Goal: Transaction & Acquisition: Book appointment/travel/reservation

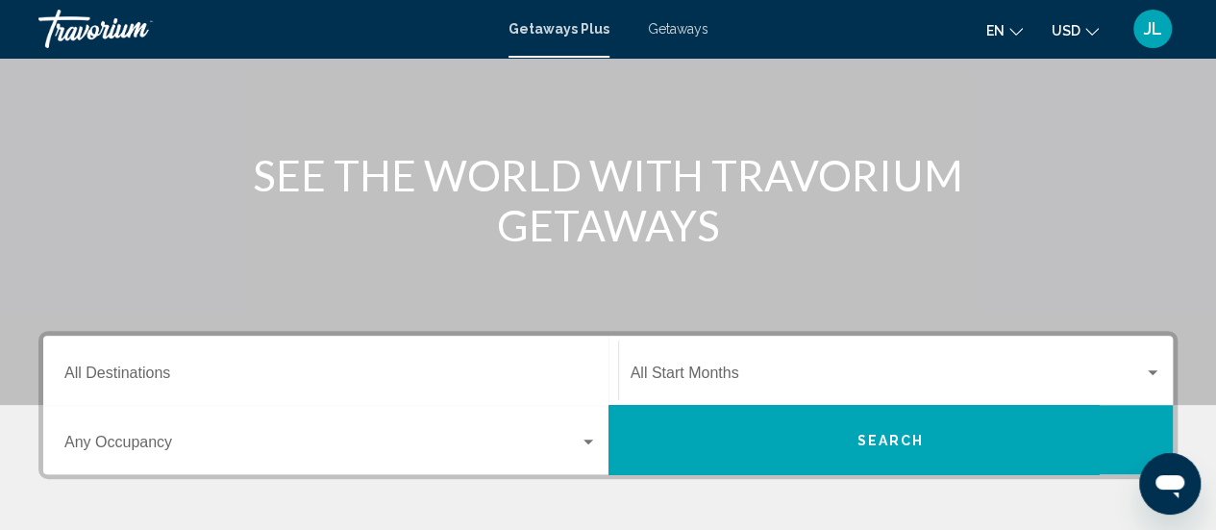
scroll to position [247, 0]
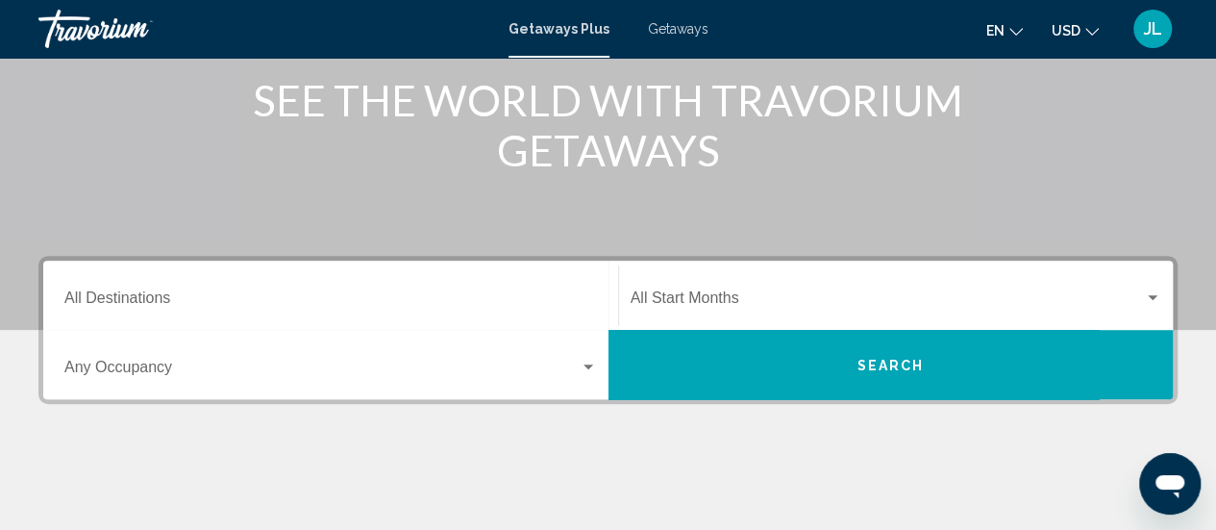
click at [677, 26] on span "Getaways" at bounding box center [678, 28] width 61 height 15
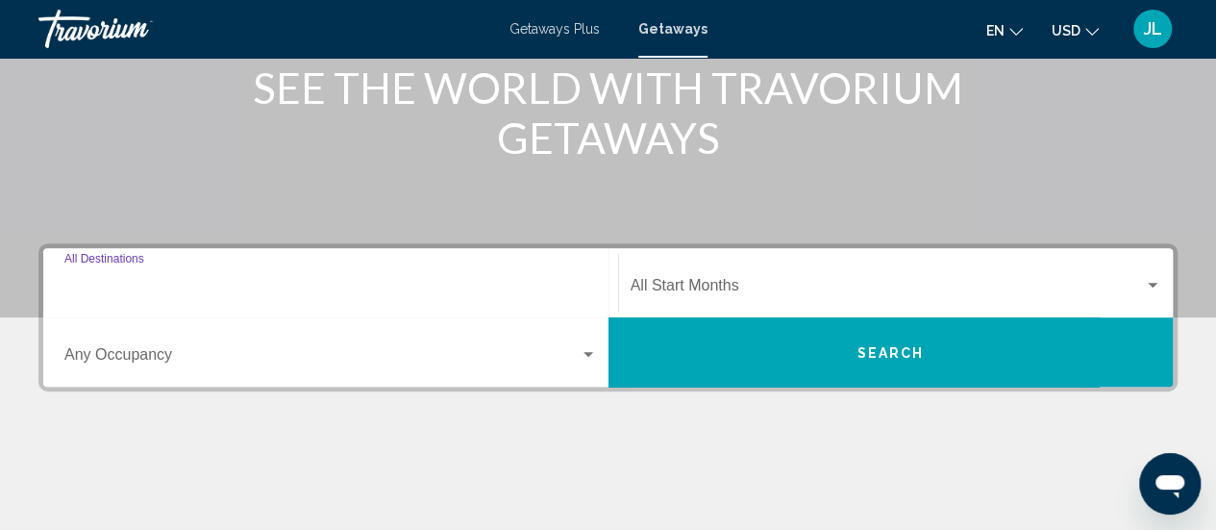
click at [301, 281] on input "Destination All Destinations" at bounding box center [330, 289] width 532 height 17
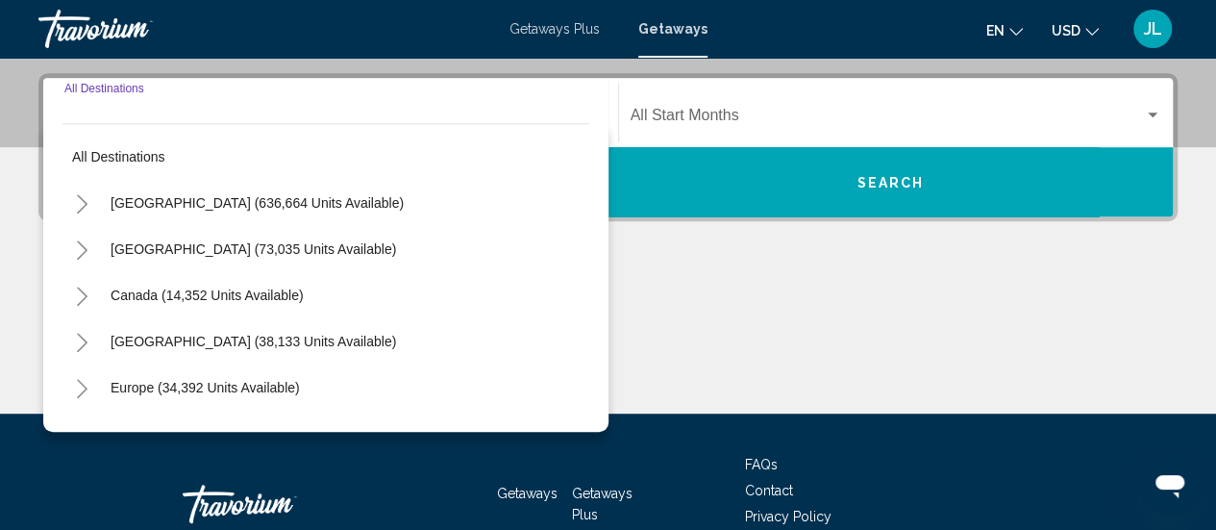
scroll to position [440, 0]
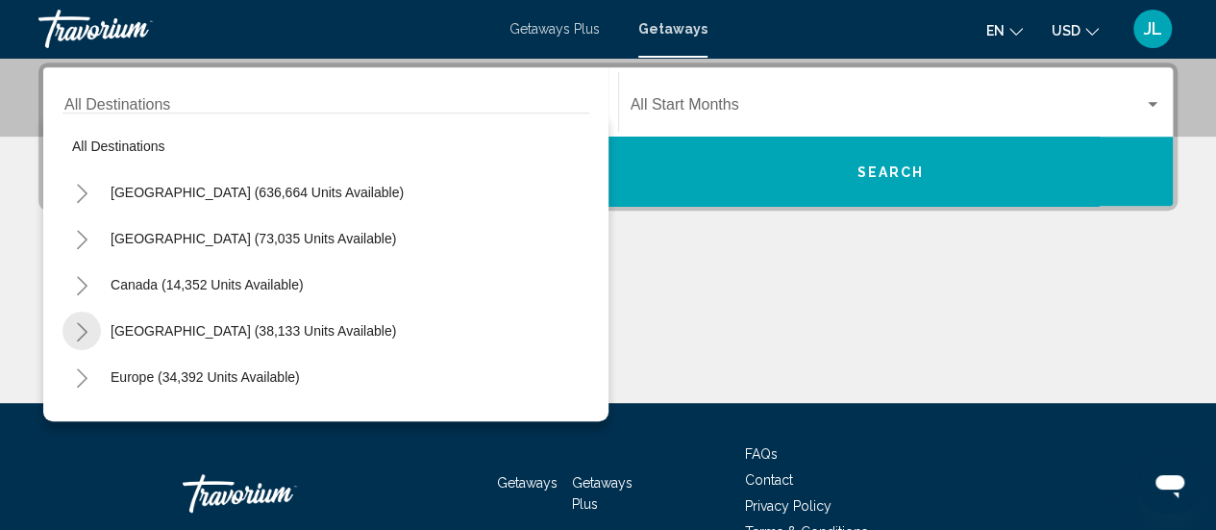
click at [86, 332] on icon "Toggle Caribbean & Atlantic Islands (38,133 units available)" at bounding box center [82, 331] width 14 height 19
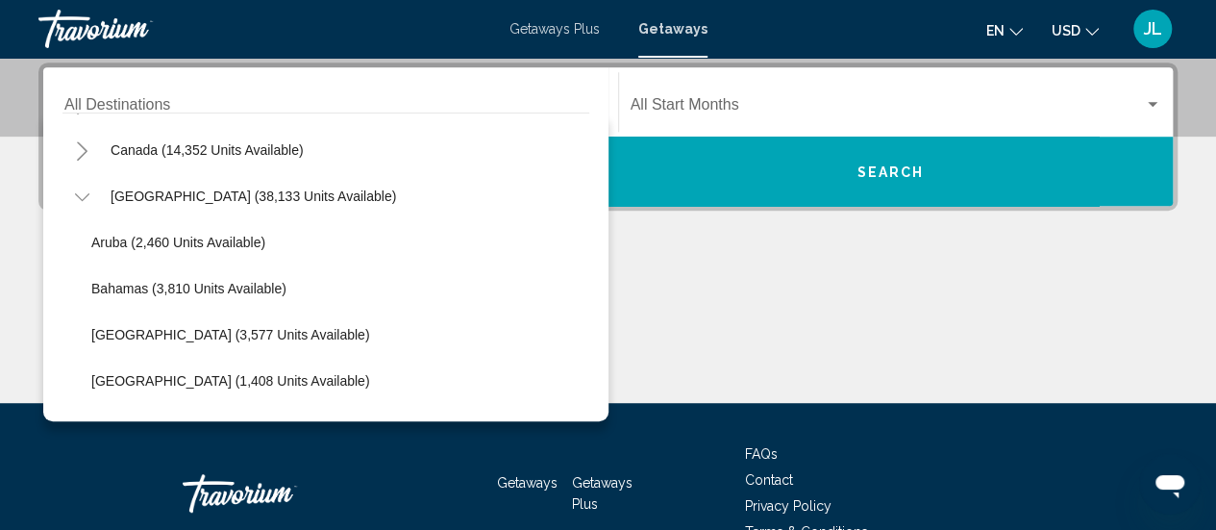
scroll to position [152, 0]
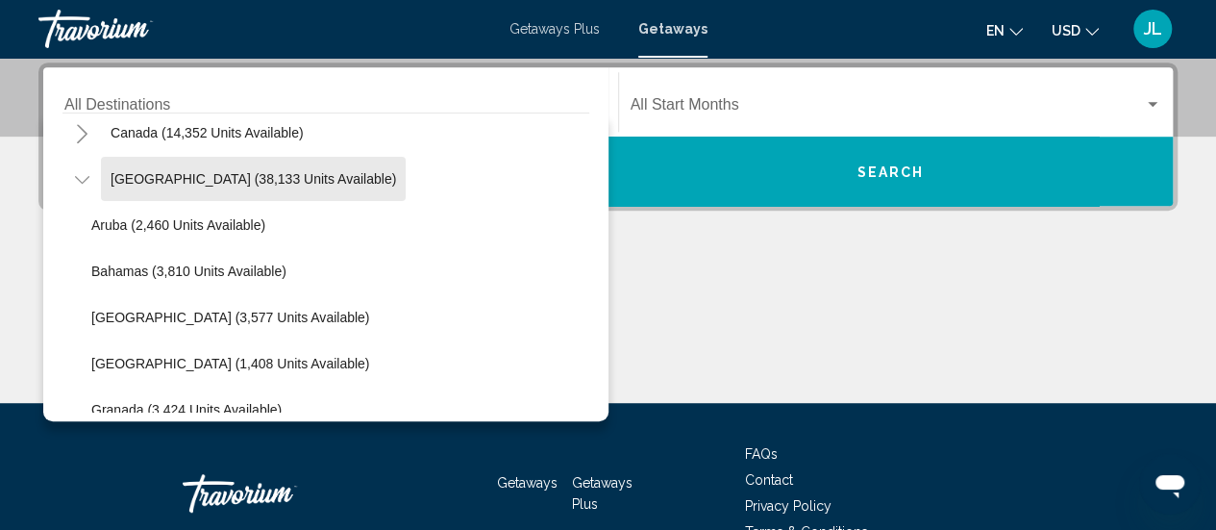
click at [181, 185] on span "[GEOGRAPHIC_DATA] (38,133 units available)" at bounding box center [253, 178] width 285 height 15
type input "**********"
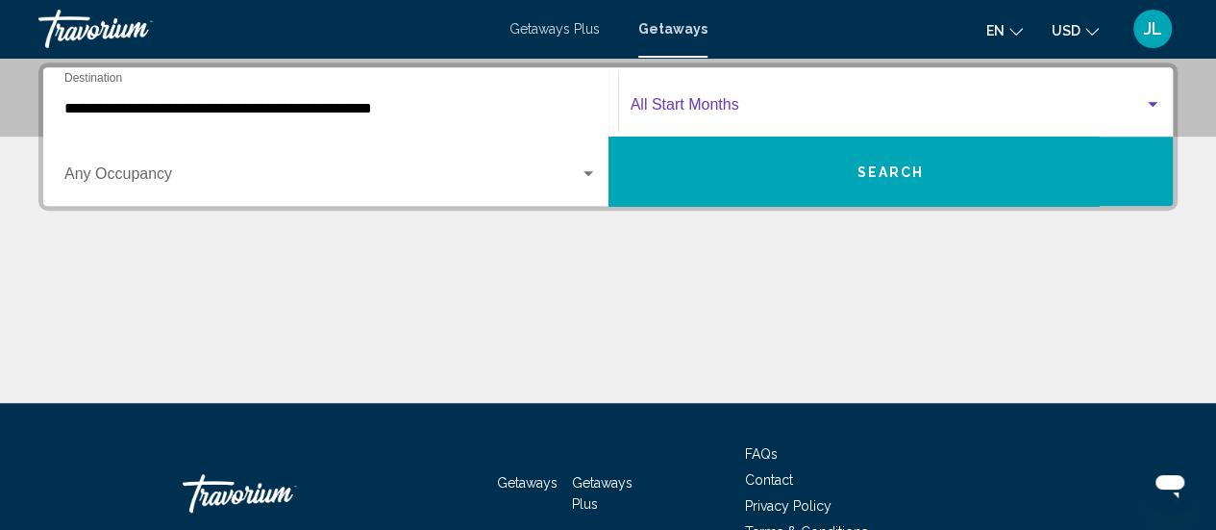
click at [659, 112] on span "Search widget" at bounding box center [887, 108] width 514 height 17
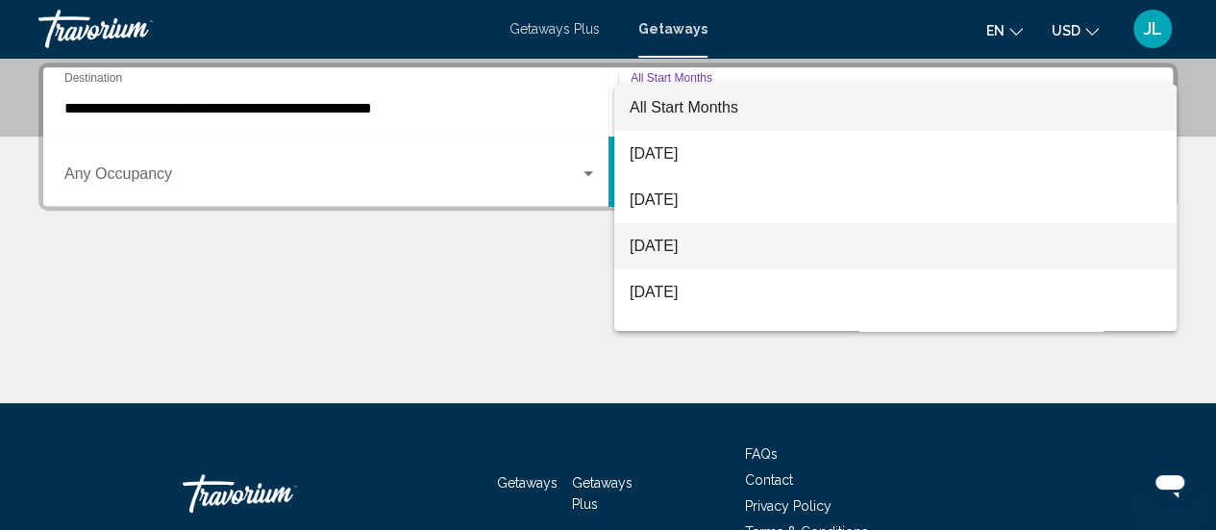
click at [644, 243] on span "[DATE]" at bounding box center [895, 246] width 531 height 46
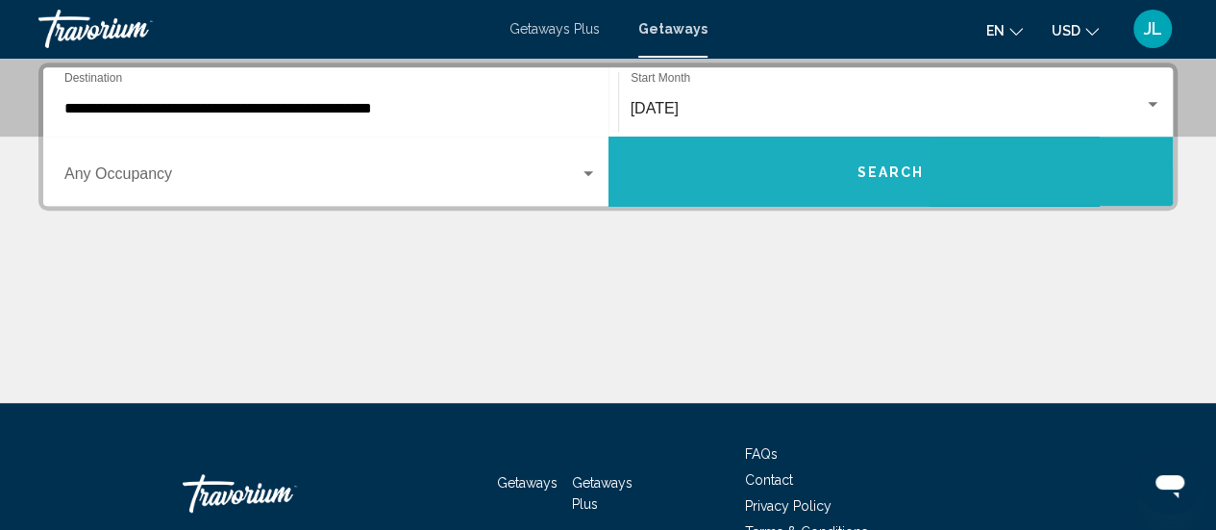
click at [685, 164] on button "Search" at bounding box center [890, 170] width 565 height 69
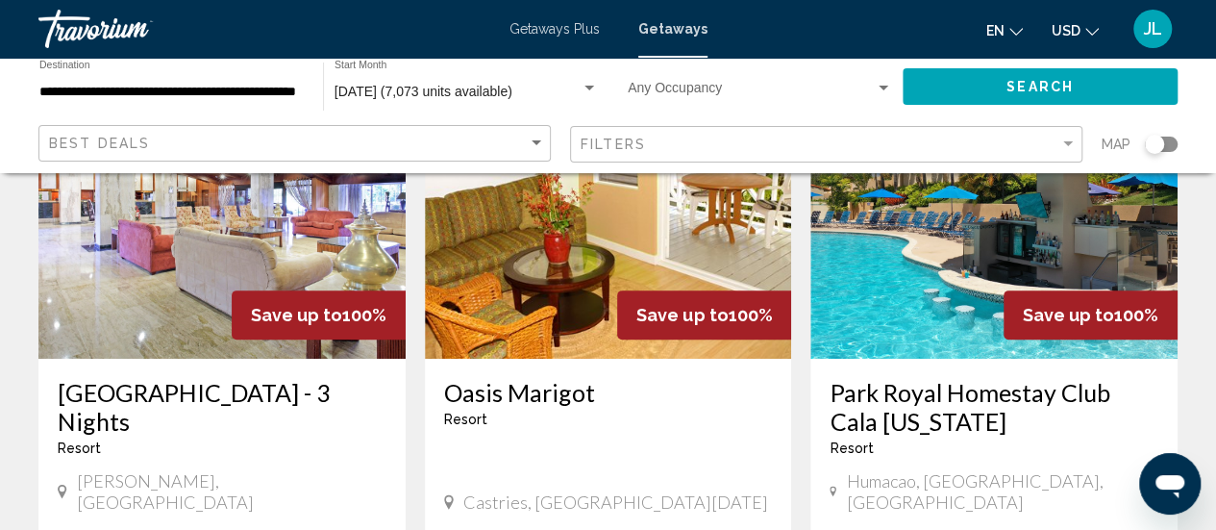
scroll to position [197, 0]
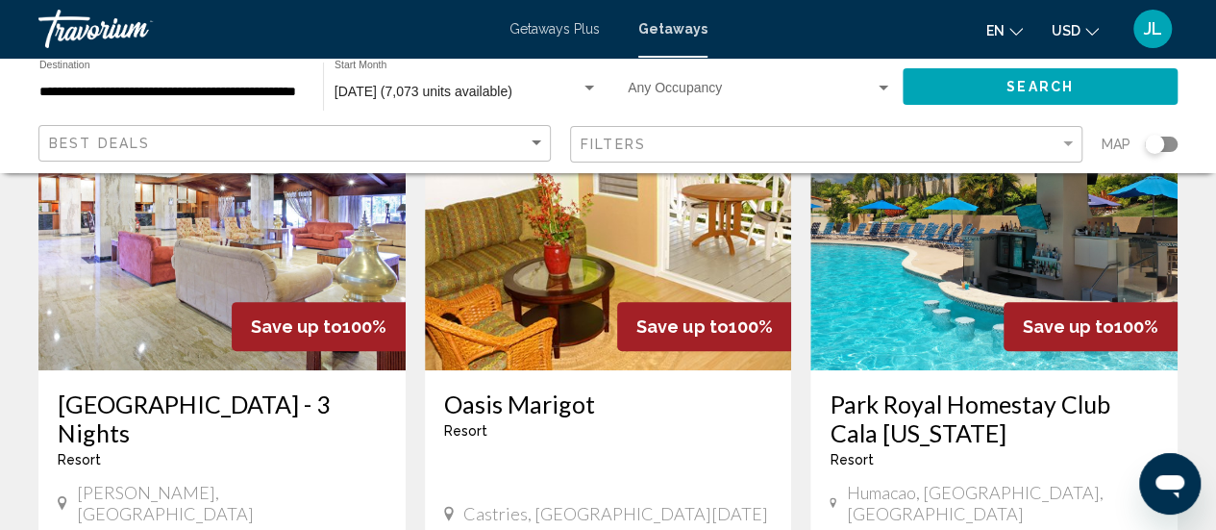
click at [557, 309] on img "Main content" at bounding box center [608, 216] width 367 height 308
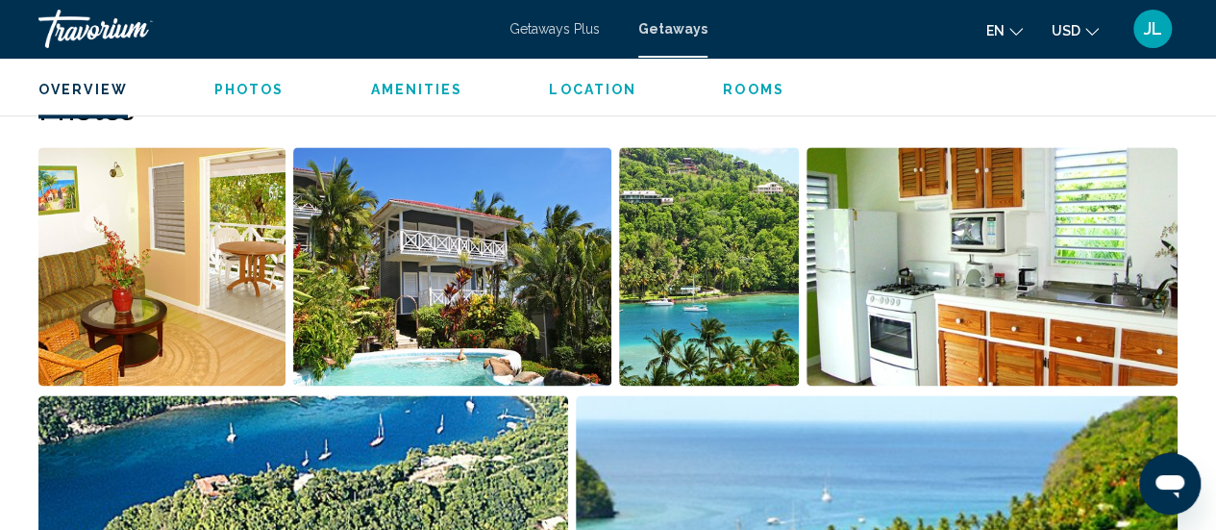
scroll to position [1248, 0]
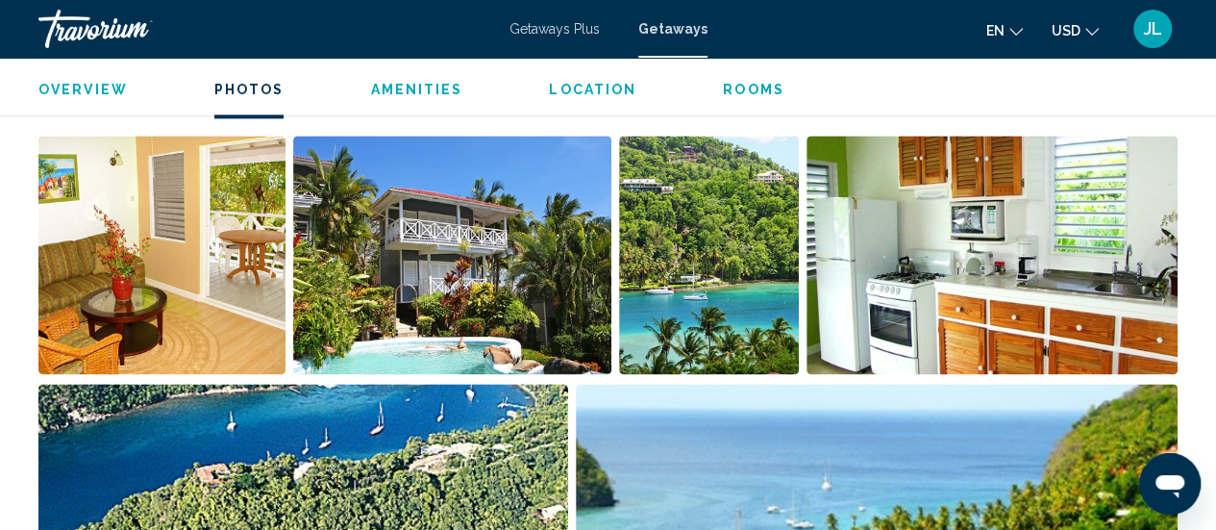
click at [185, 260] on img "Open full-screen image slider" at bounding box center [161, 255] width 247 height 238
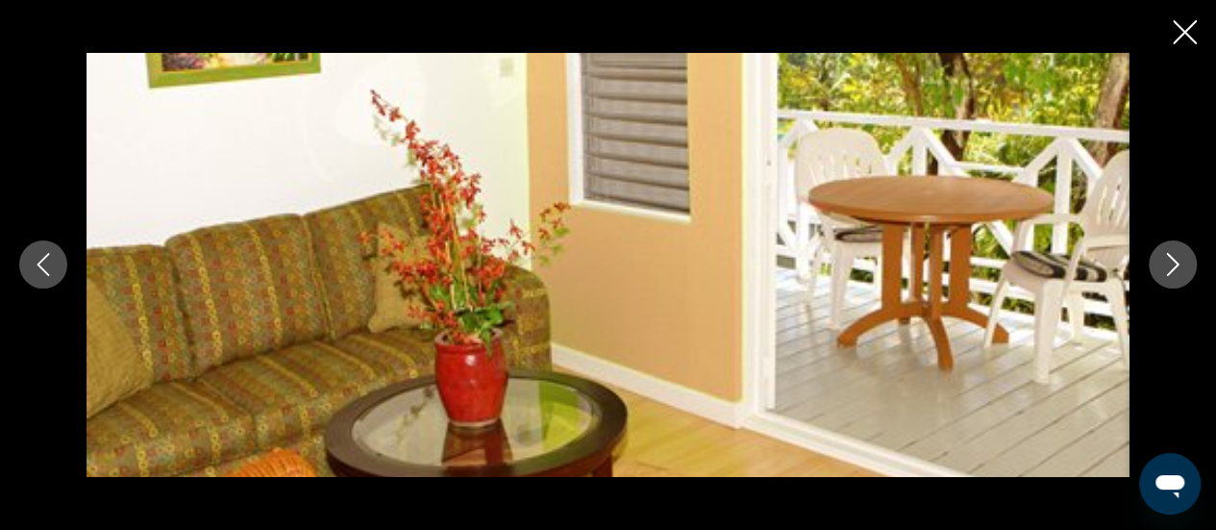
scroll to position [1310, 0]
click at [1173, 266] on icon "Next image" at bounding box center [1172, 264] width 23 height 23
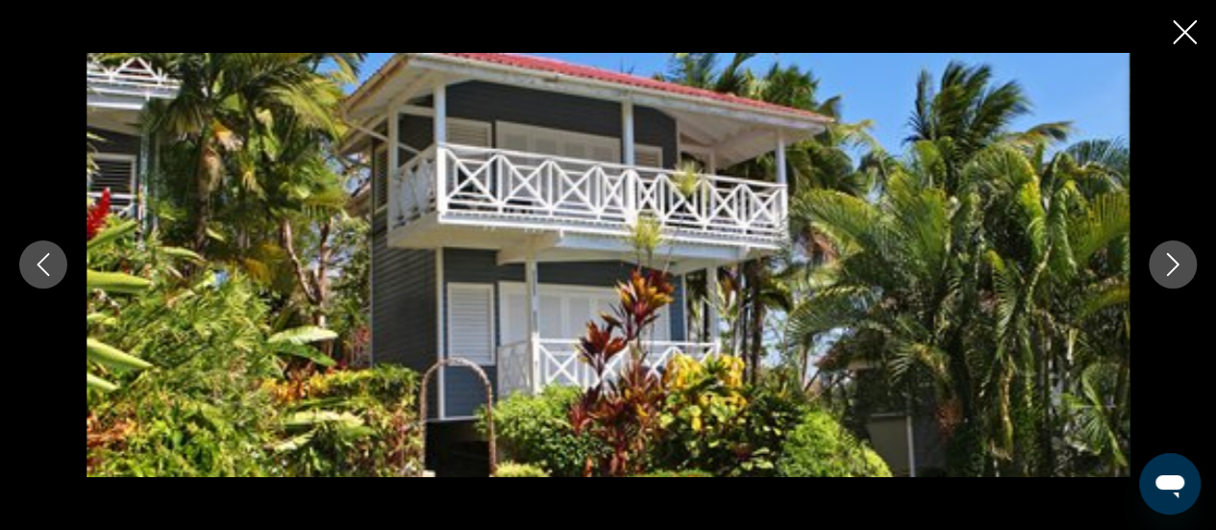
click at [1173, 266] on icon "Next image" at bounding box center [1172, 264] width 23 height 23
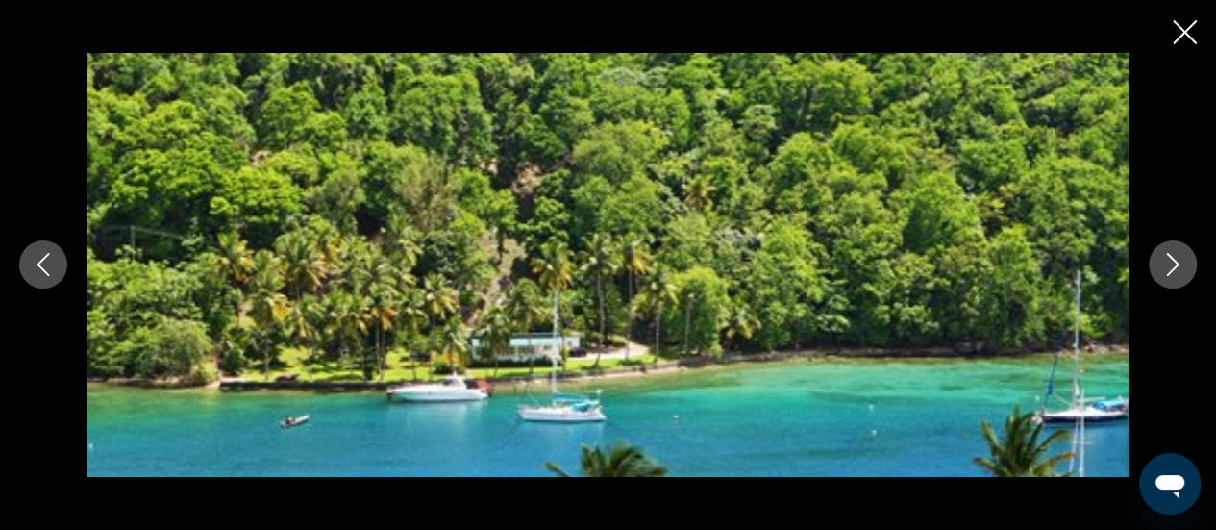
click at [1173, 266] on icon "Next image" at bounding box center [1172, 264] width 23 height 23
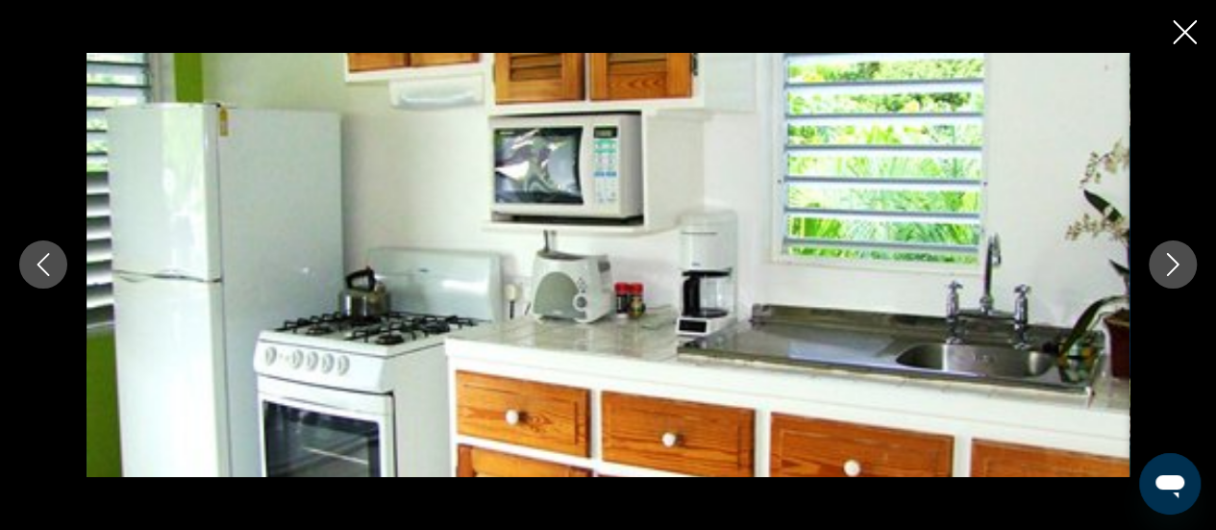
click at [1173, 266] on icon "Next image" at bounding box center [1172, 264] width 23 height 23
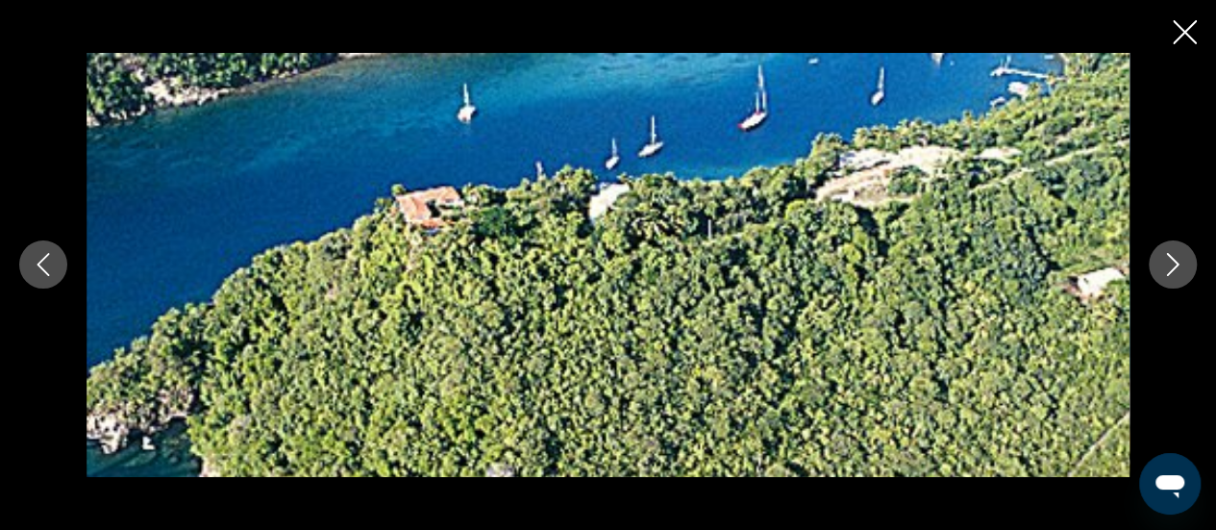
click at [1173, 266] on icon "Next image" at bounding box center [1172, 264] width 23 height 23
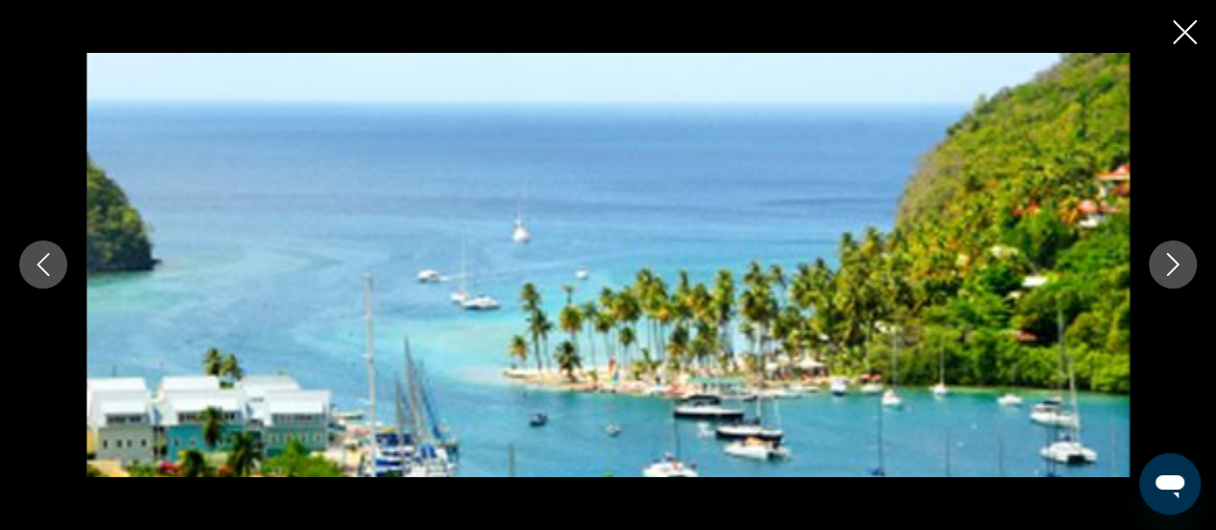
click at [1173, 266] on icon "Next image" at bounding box center [1172, 264] width 23 height 23
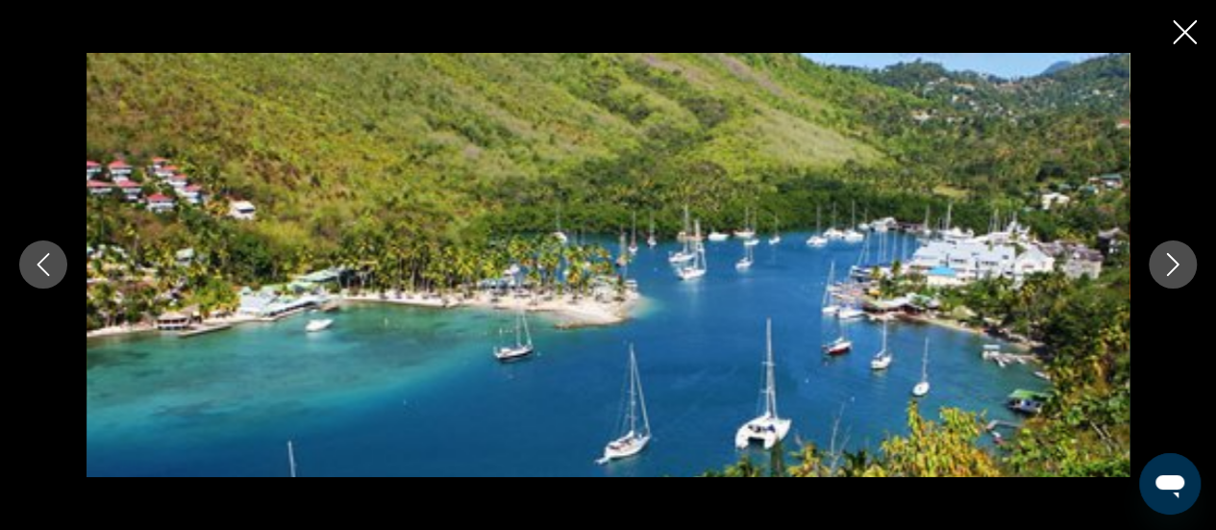
click at [1173, 266] on icon "Next image" at bounding box center [1172, 264] width 23 height 23
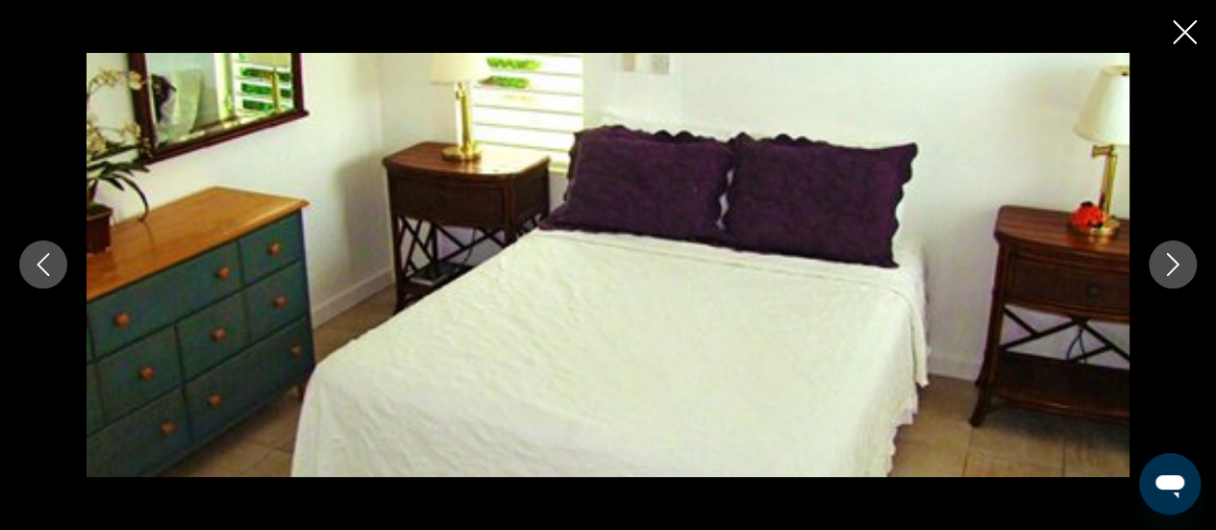
click at [1173, 266] on icon "Next image" at bounding box center [1172, 264] width 23 height 23
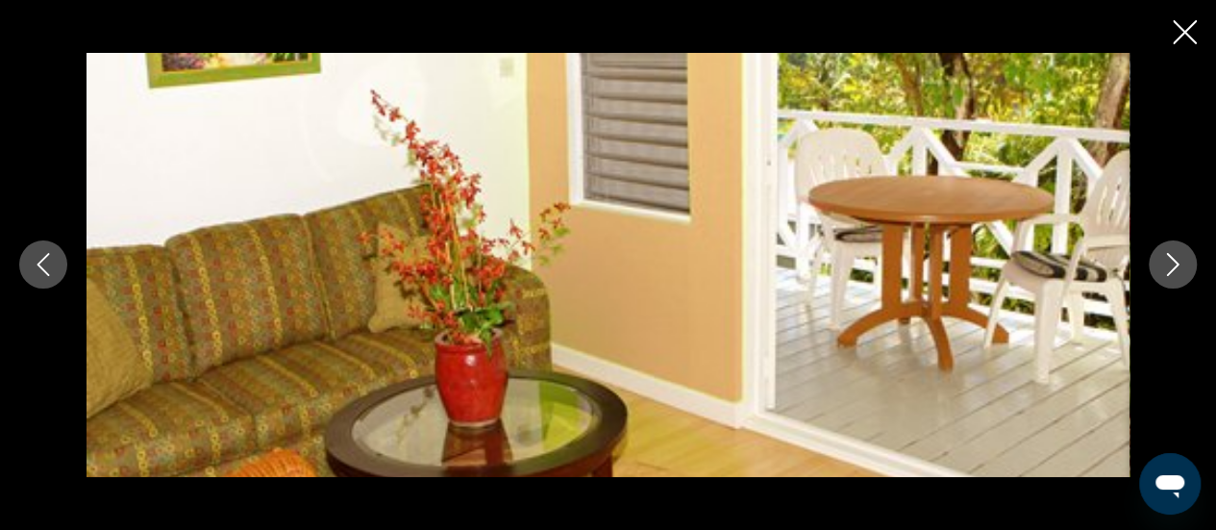
click at [1190, 32] on icon "Close slideshow" at bounding box center [1185, 32] width 24 height 24
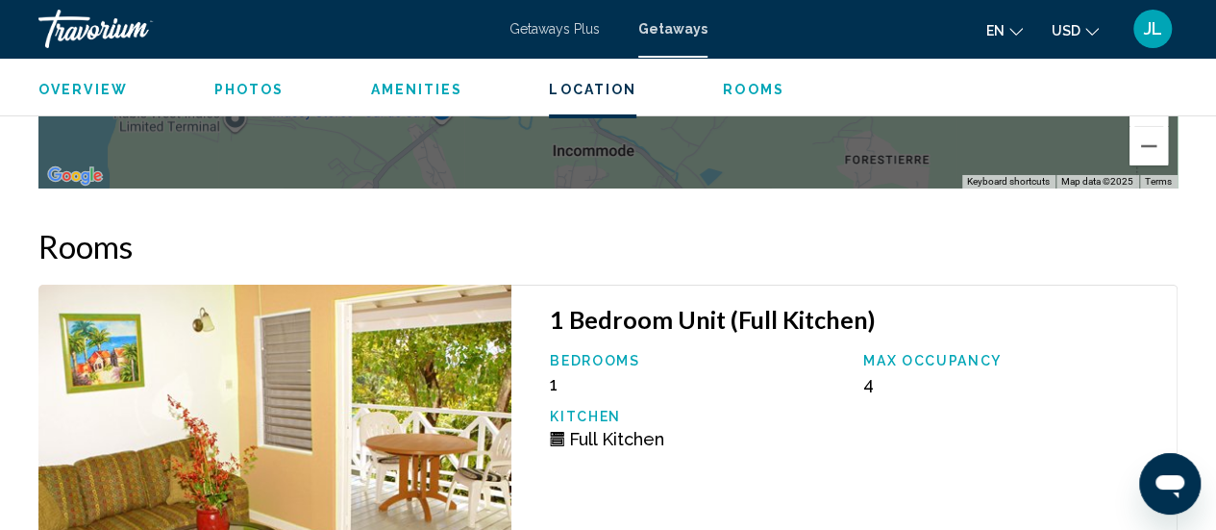
scroll to position [3397, 0]
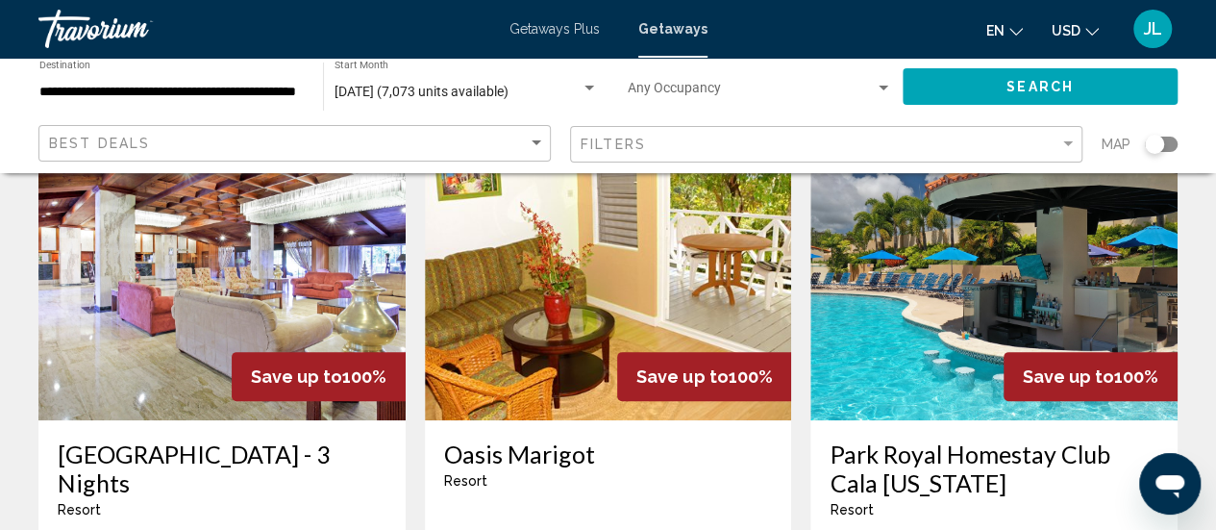
scroll to position [148, 0]
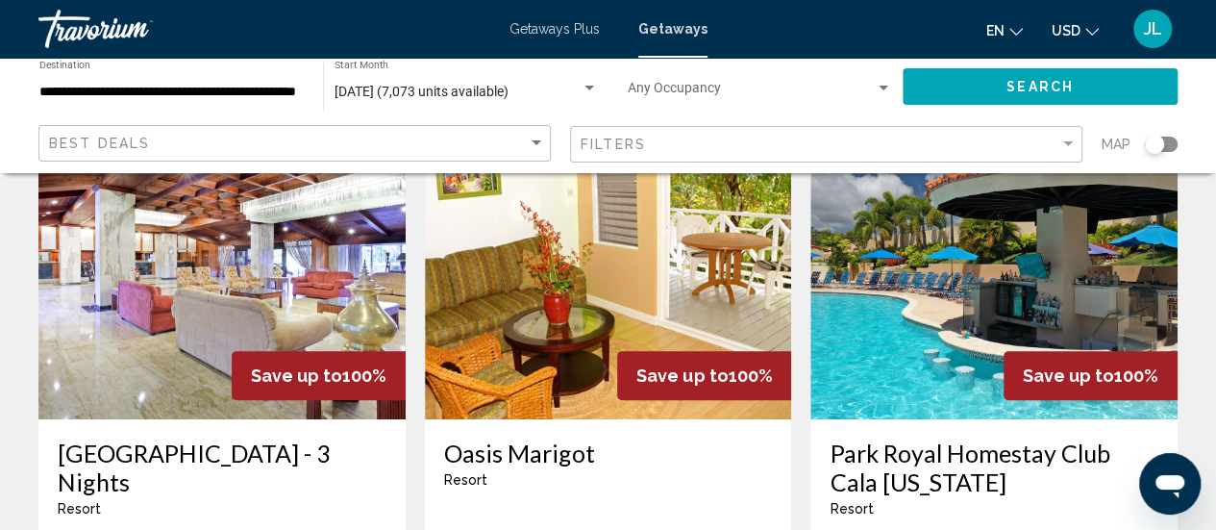
click at [888, 378] on img "Main content" at bounding box center [993, 265] width 367 height 308
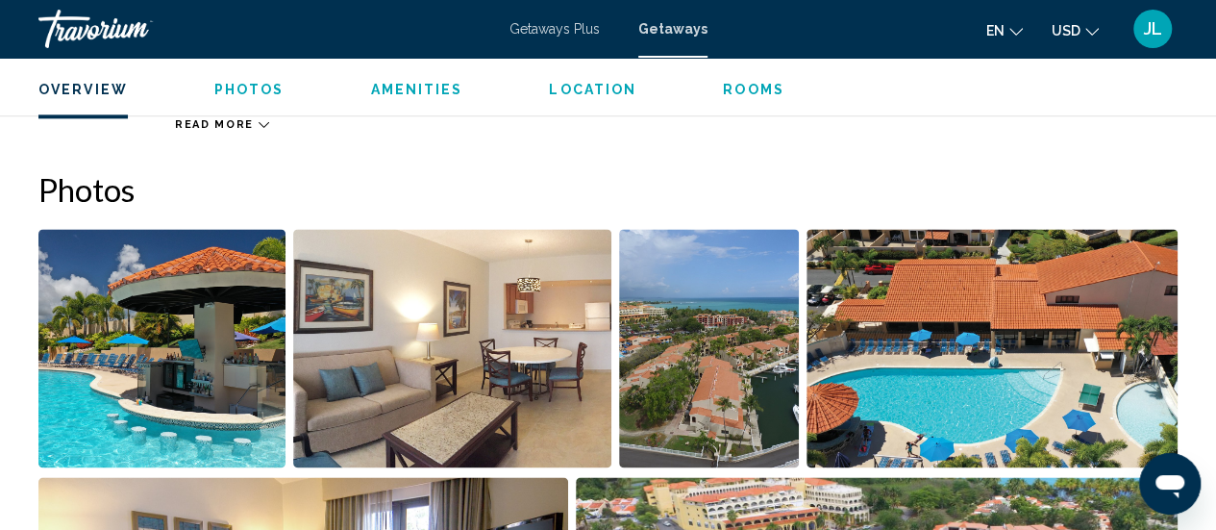
scroll to position [1217, 0]
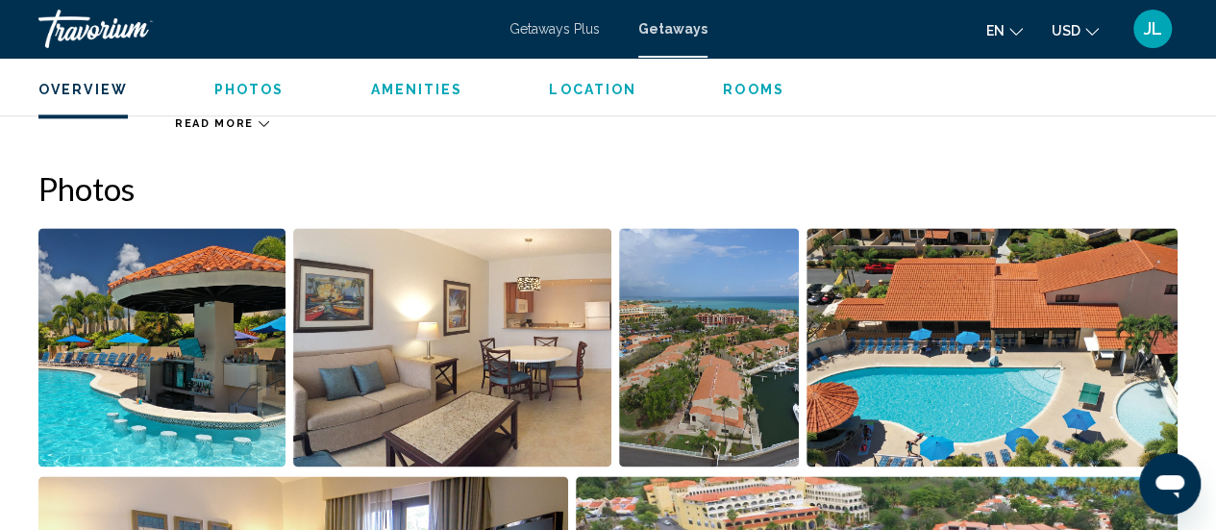
click at [208, 322] on img "Open full-screen image slider" at bounding box center [161, 347] width 247 height 238
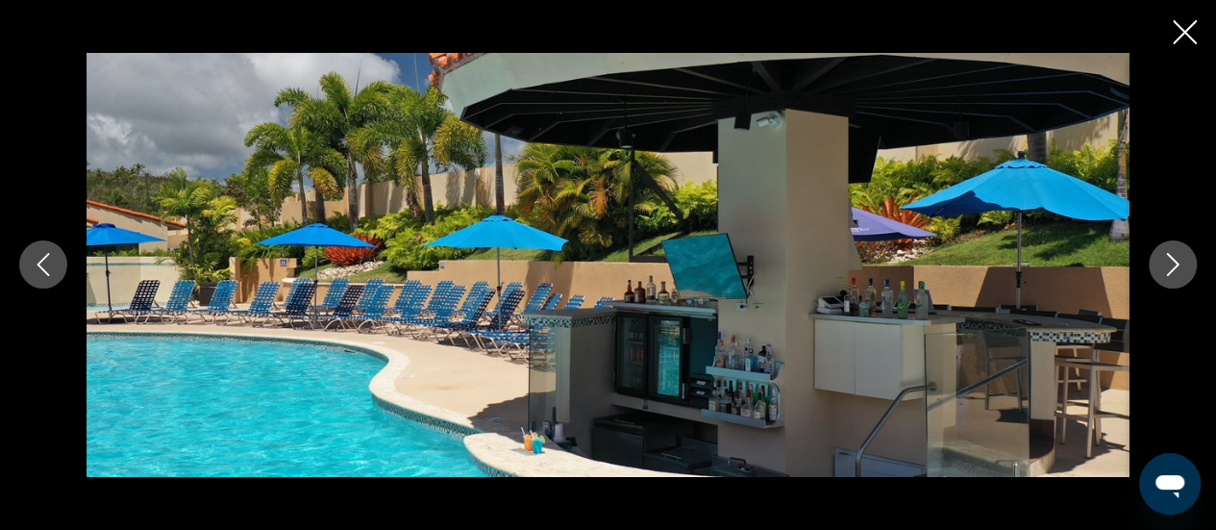
click at [1174, 263] on icon "Next image" at bounding box center [1172, 264] width 23 height 23
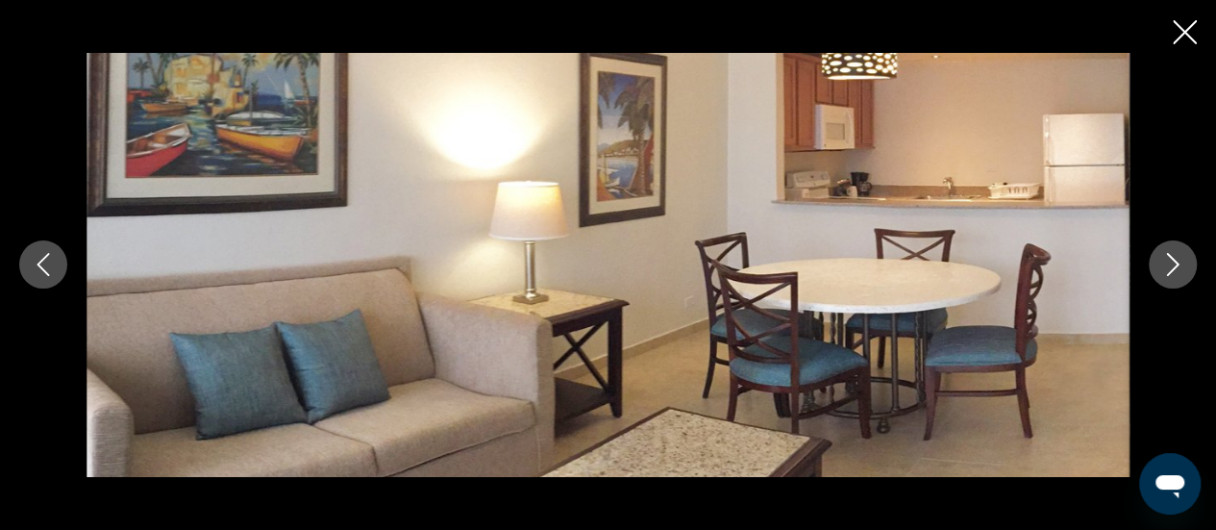
click at [1174, 263] on icon "Next image" at bounding box center [1172, 264] width 23 height 23
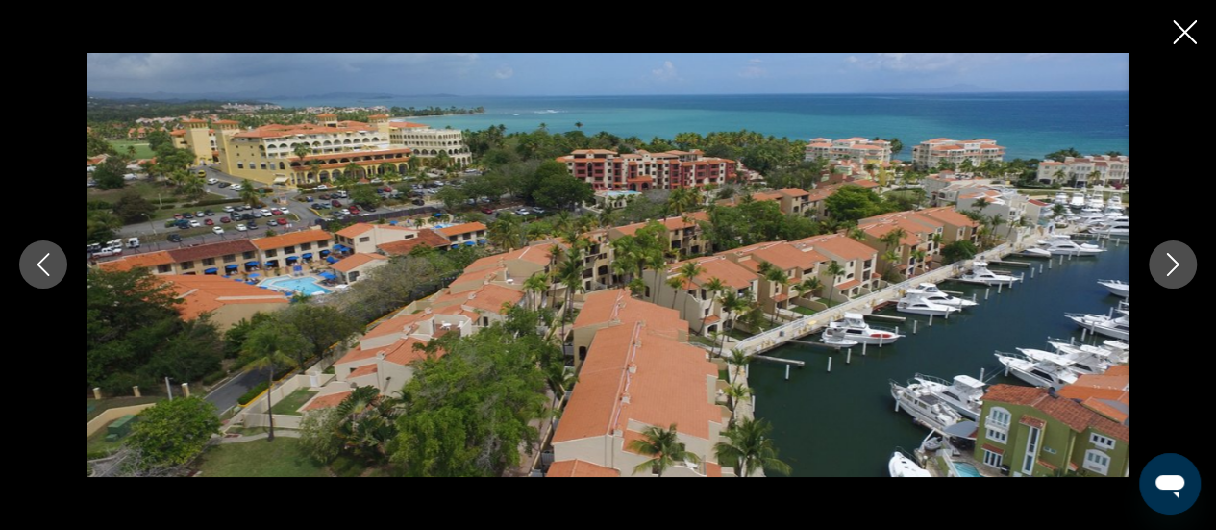
click at [1174, 263] on icon "Next image" at bounding box center [1172, 264] width 23 height 23
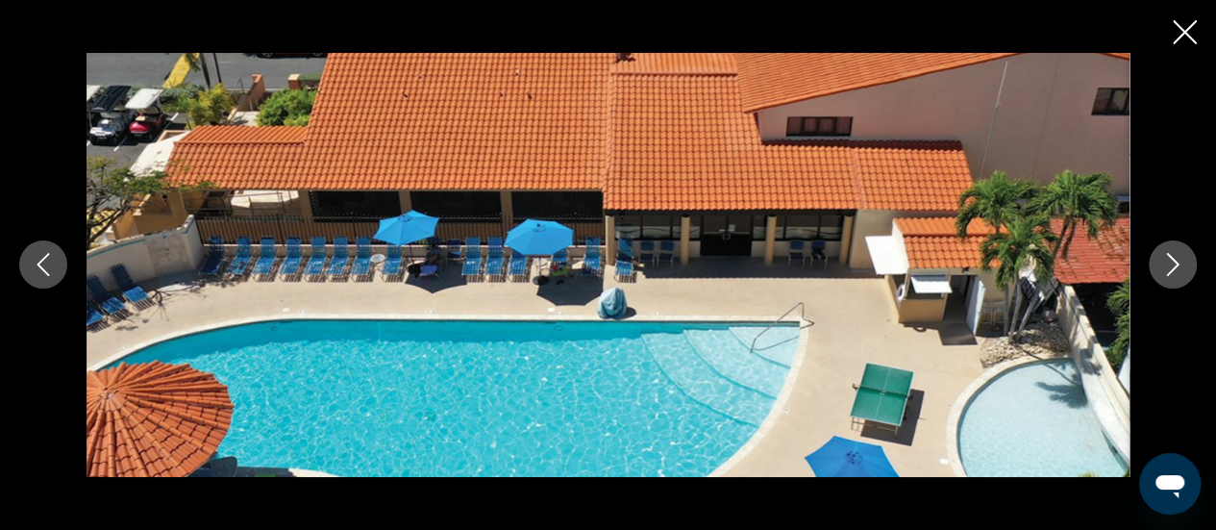
click at [1174, 263] on icon "Next image" at bounding box center [1172, 264] width 23 height 23
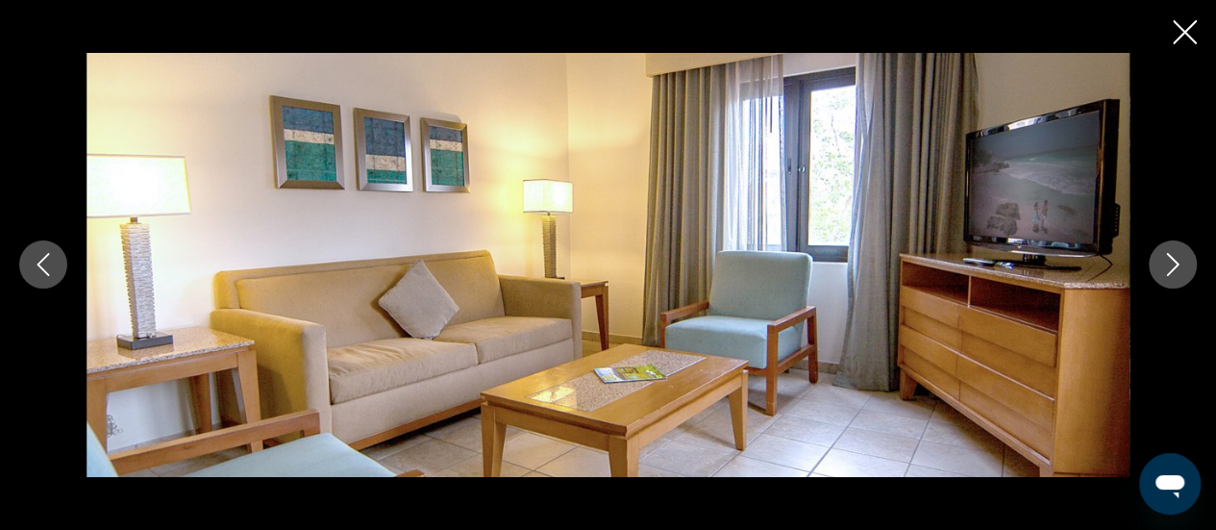
click at [1174, 263] on icon "Next image" at bounding box center [1172, 264] width 23 height 23
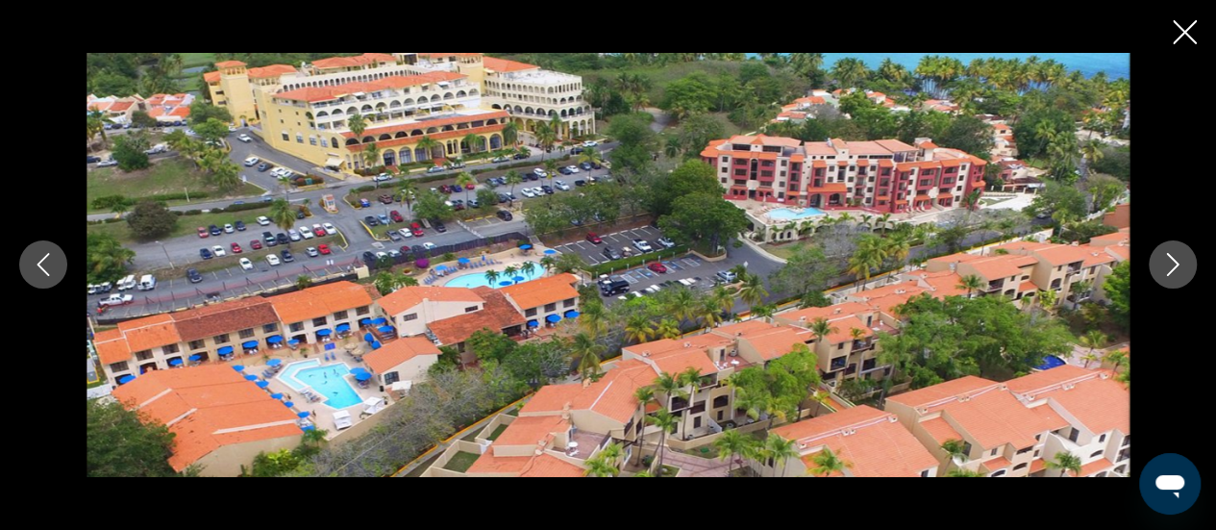
click at [1174, 263] on icon "Next image" at bounding box center [1172, 264] width 23 height 23
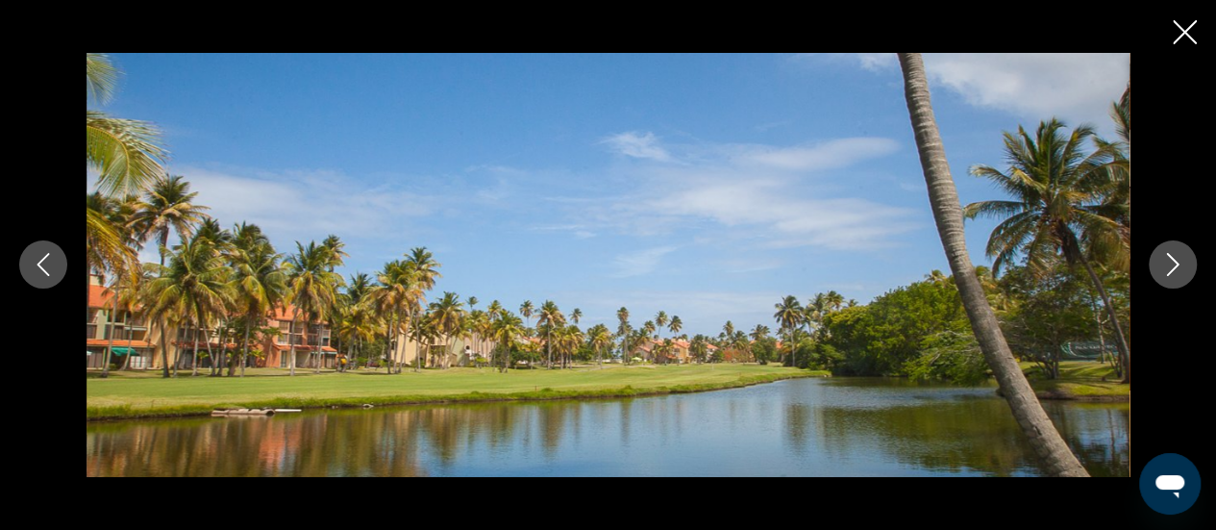
click at [1174, 263] on icon "Next image" at bounding box center [1172, 264] width 23 height 23
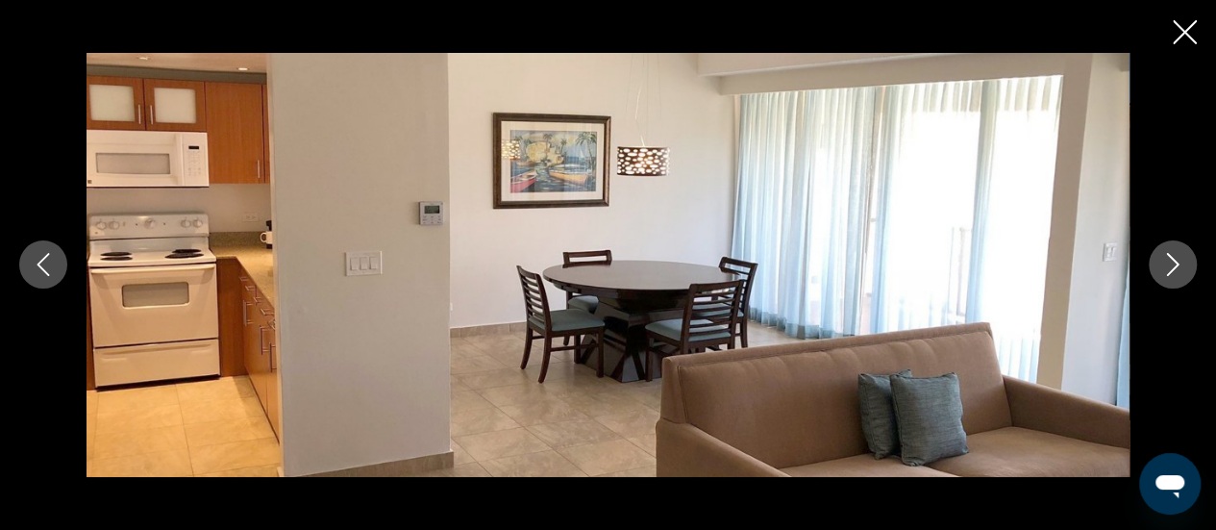
click at [1174, 263] on icon "Next image" at bounding box center [1172, 264] width 23 height 23
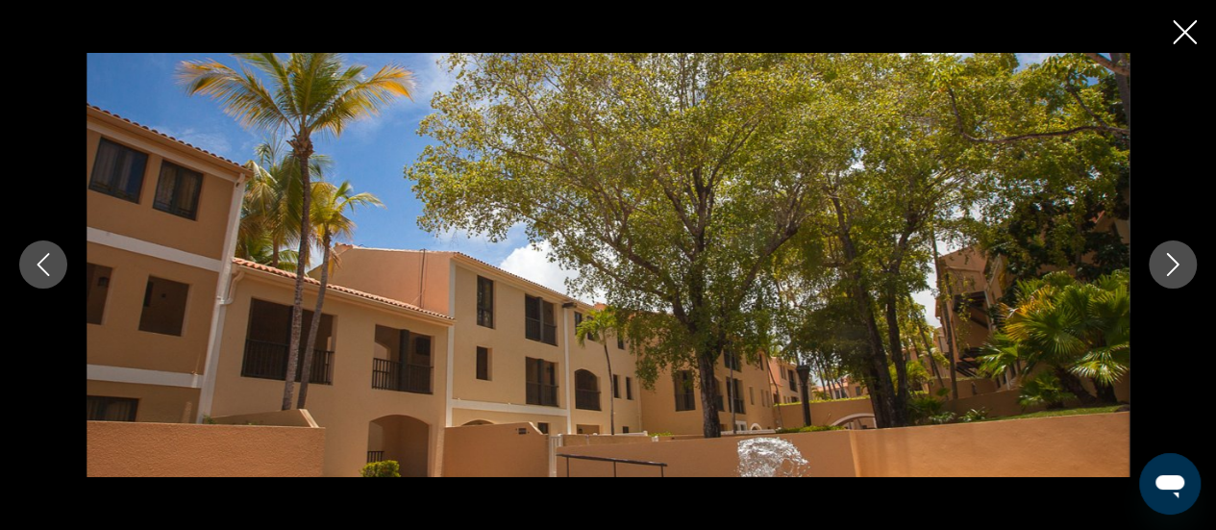
click at [1174, 263] on icon "Next image" at bounding box center [1172, 264] width 23 height 23
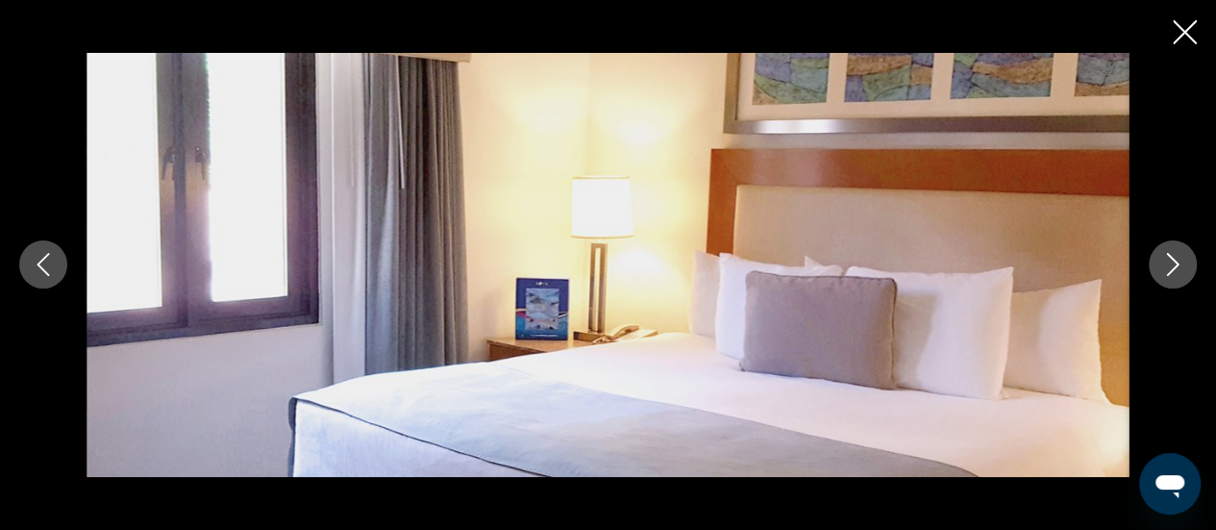
click at [1174, 263] on icon "Next image" at bounding box center [1172, 264] width 23 height 23
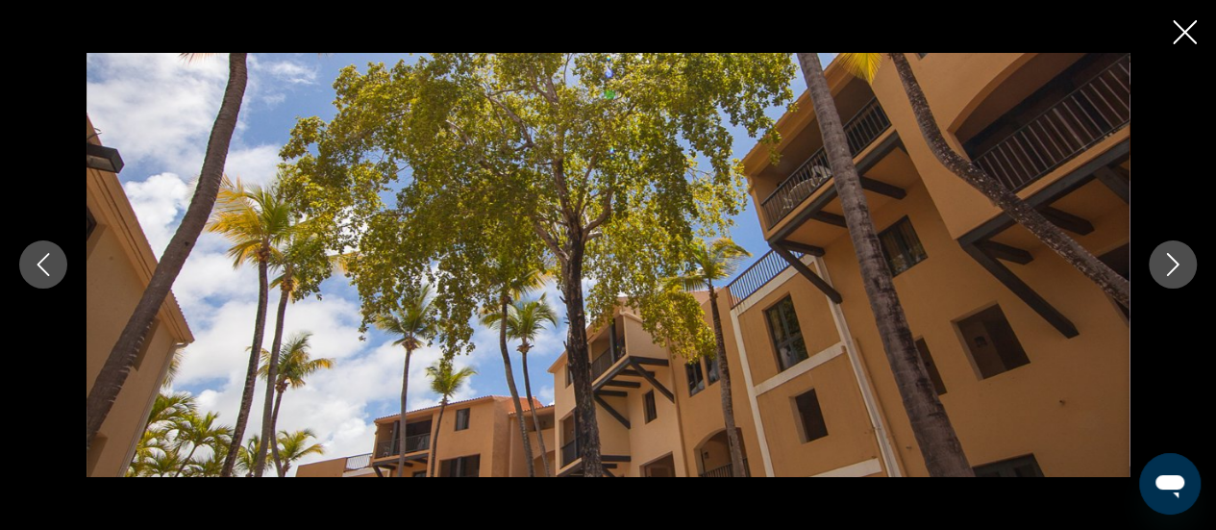
click at [1174, 263] on icon "Next image" at bounding box center [1172, 264] width 23 height 23
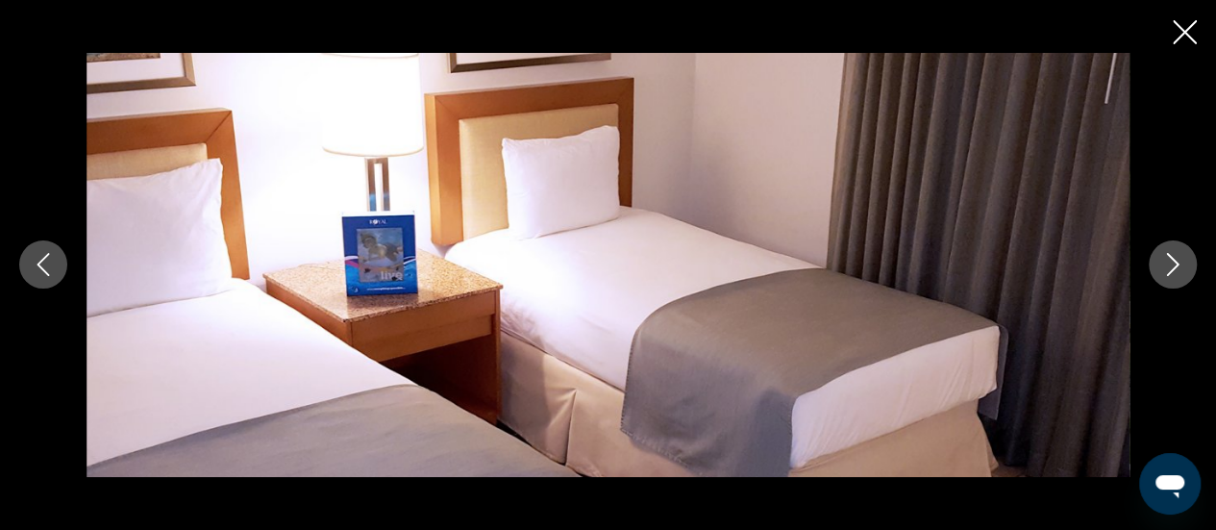
click at [1174, 263] on icon "Next image" at bounding box center [1172, 264] width 23 height 23
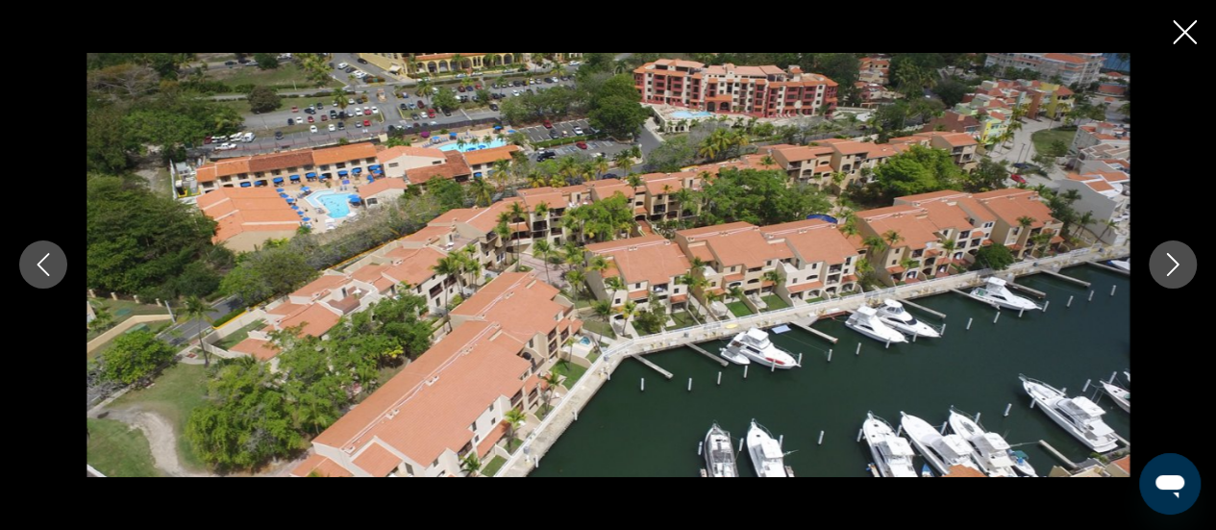
click at [1174, 263] on icon "Next image" at bounding box center [1172, 264] width 23 height 23
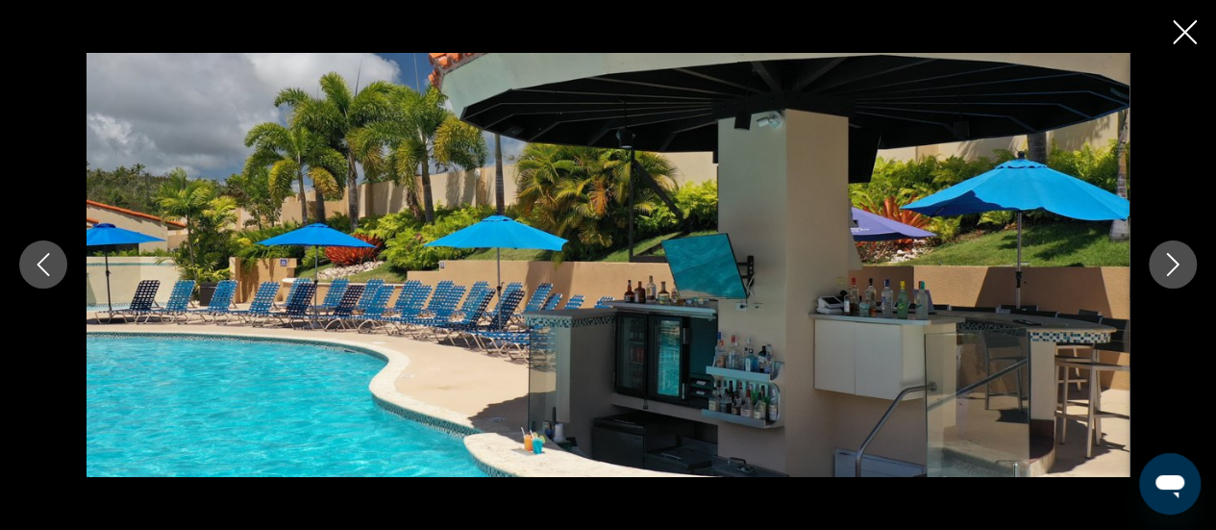
scroll to position [2025, 0]
click at [1185, 27] on icon "Close slideshow" at bounding box center [1185, 32] width 24 height 24
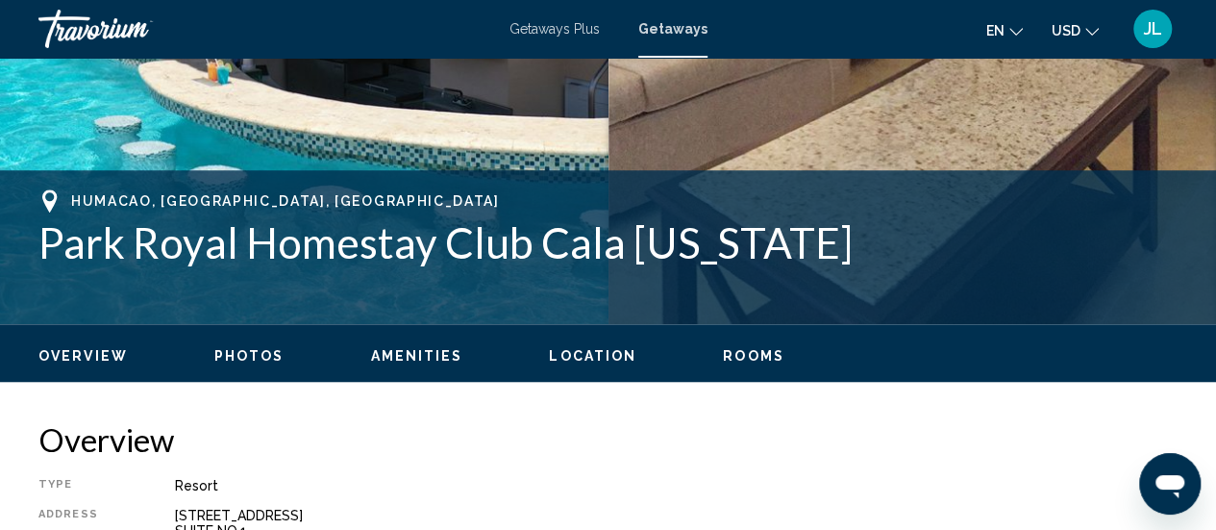
scroll to position [608, 0]
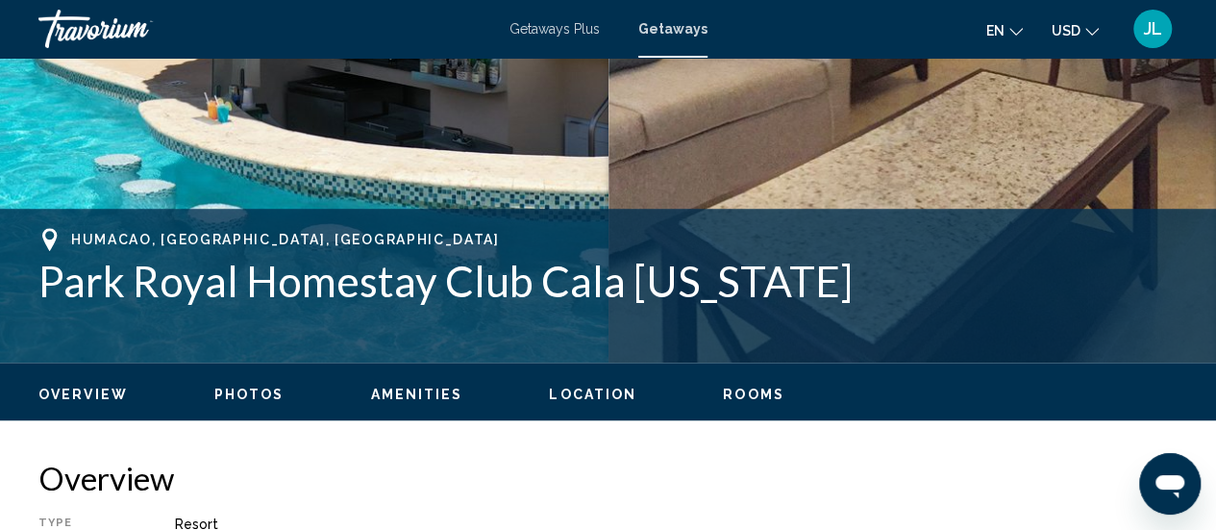
drag, startPoint x: 844, startPoint y: 277, endPoint x: 38, endPoint y: 269, distance: 805.4
click at [38, 269] on h1 "Park Royal Homestay Club Cala [US_STATE]" at bounding box center [607, 281] width 1139 height 50
copy h1 "Park Royal Homestay Club Cala [US_STATE]"
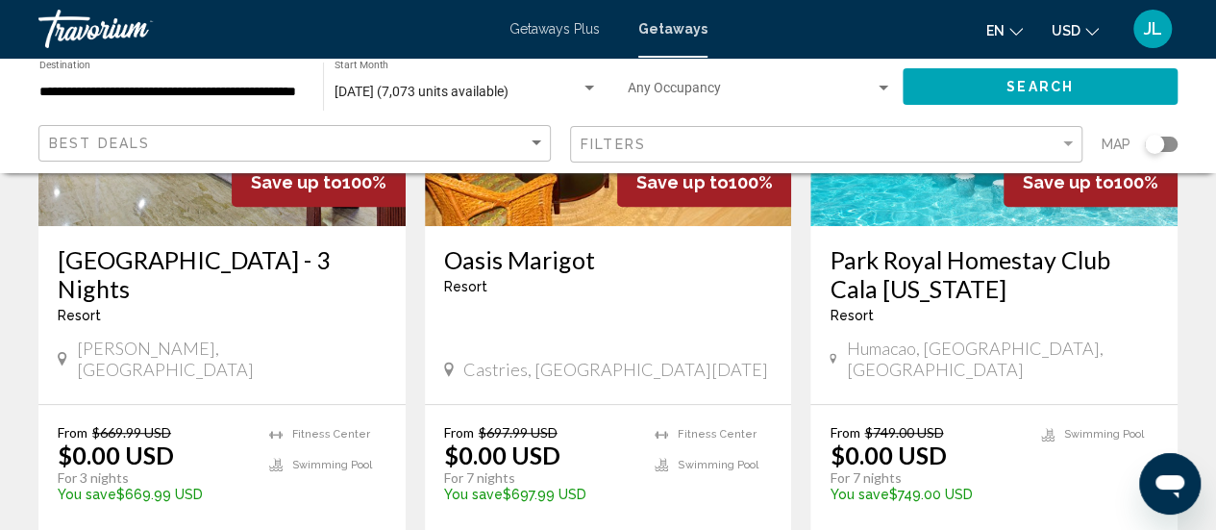
scroll to position [342, 0]
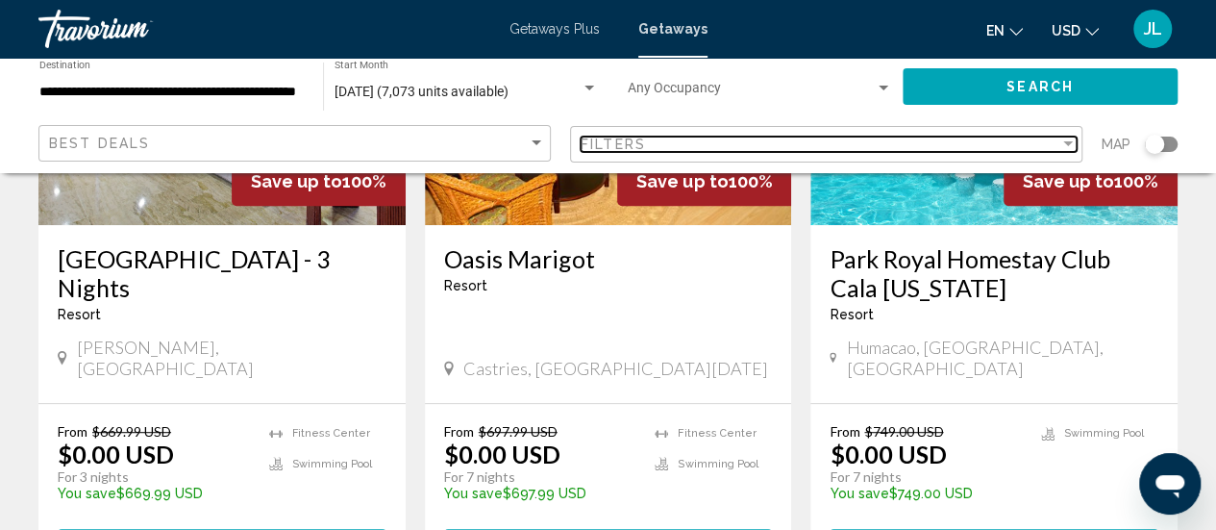
click at [657, 147] on div "Filters" at bounding box center [820, 143] width 479 height 15
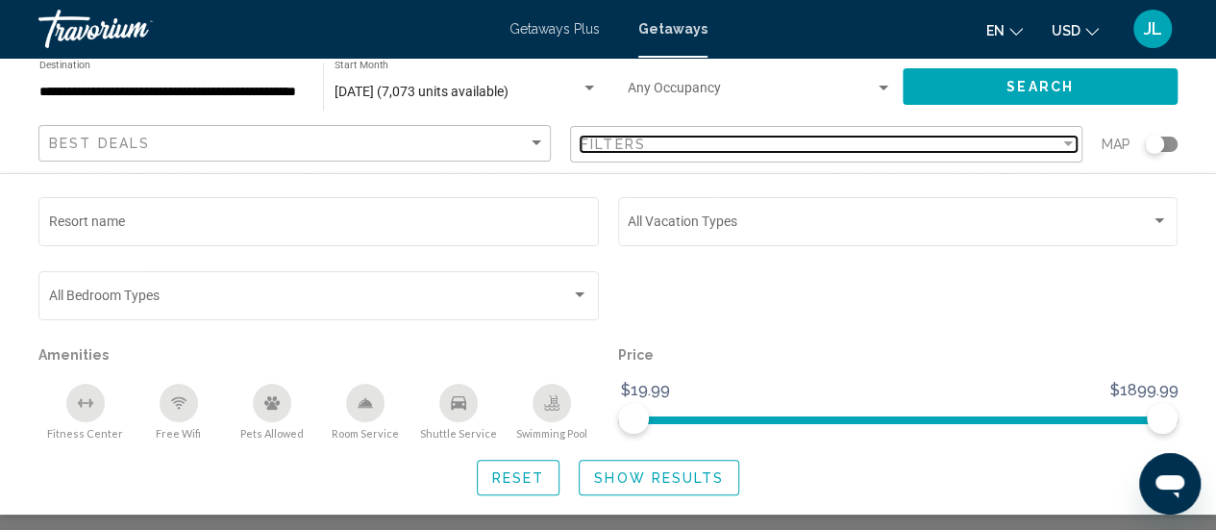
scroll to position [431, 0]
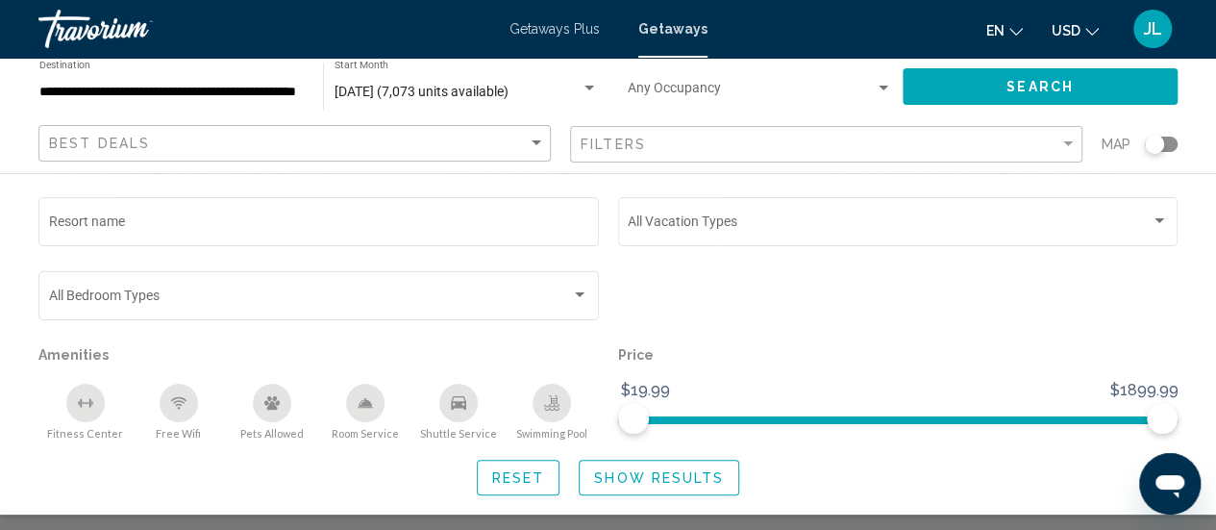
click at [713, 237] on div "Vacation Types All Vacation Types" at bounding box center [898, 219] width 540 height 53
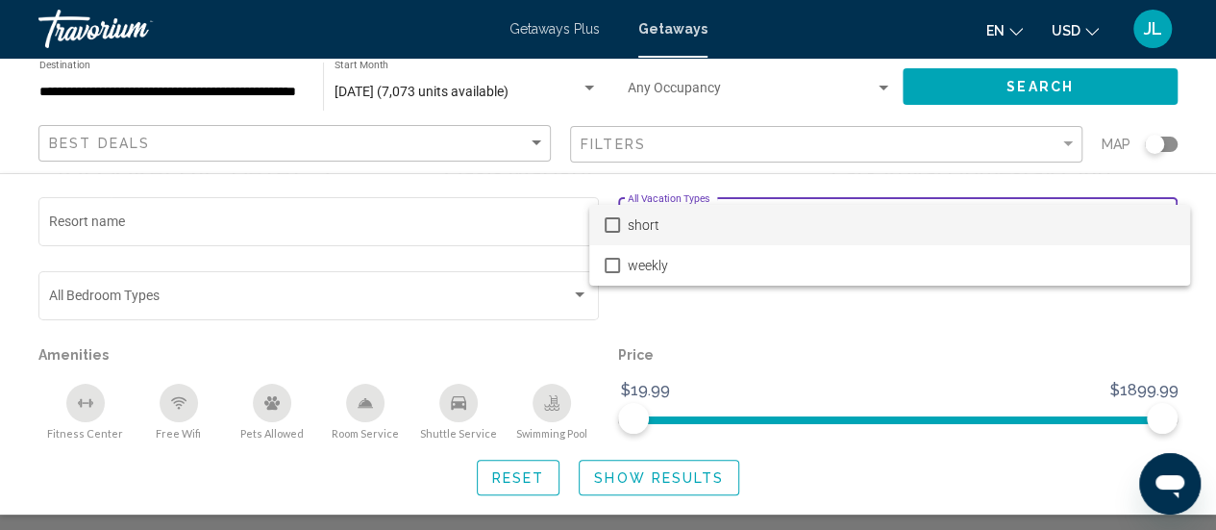
click at [557, 343] on div at bounding box center [608, 265] width 1216 height 530
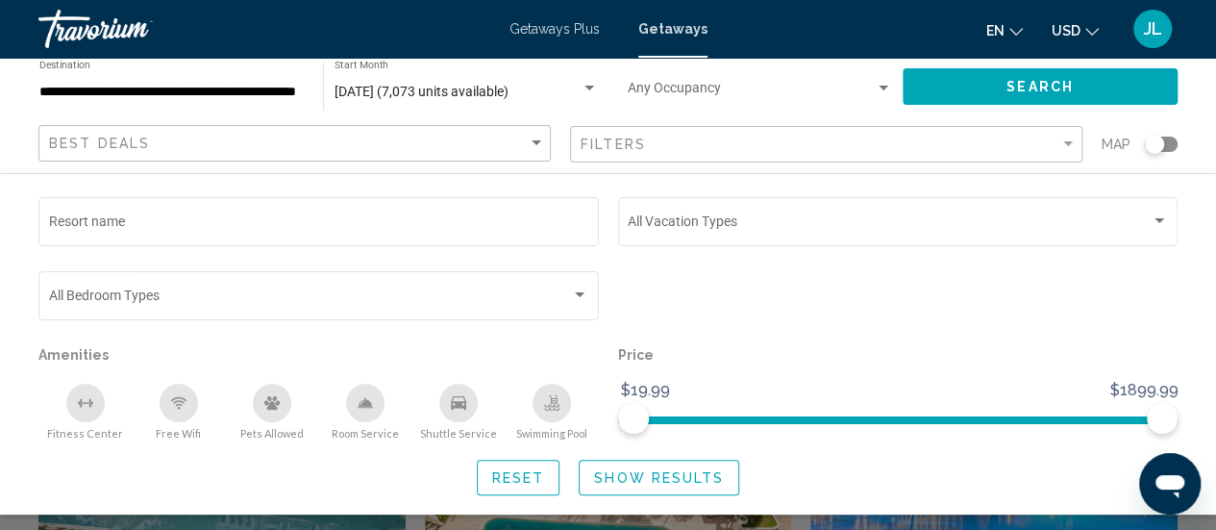
scroll to position [654, 0]
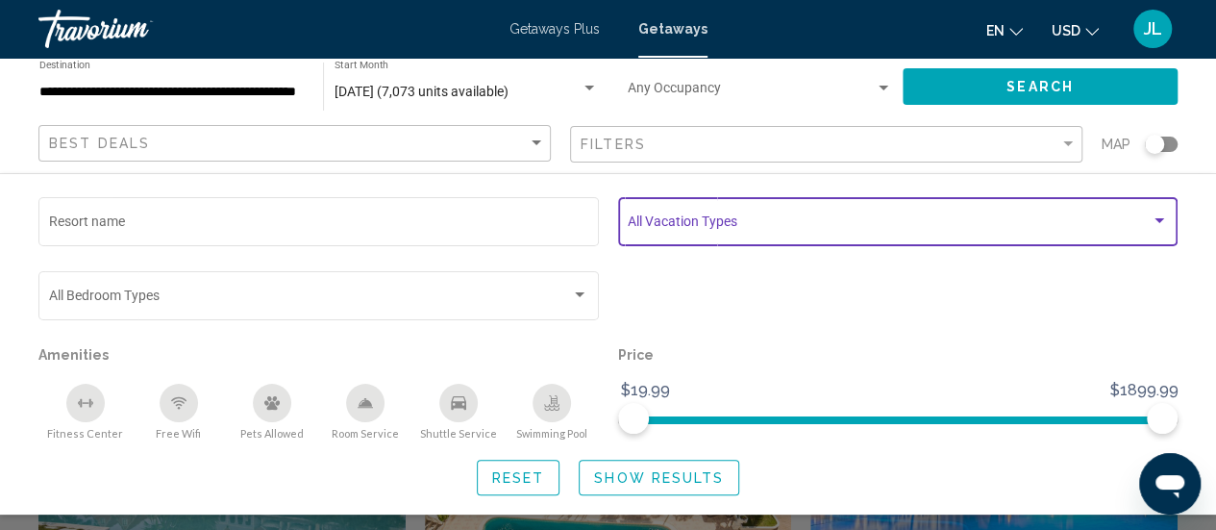
click at [654, 222] on span "Search widget" at bounding box center [889, 224] width 523 height 15
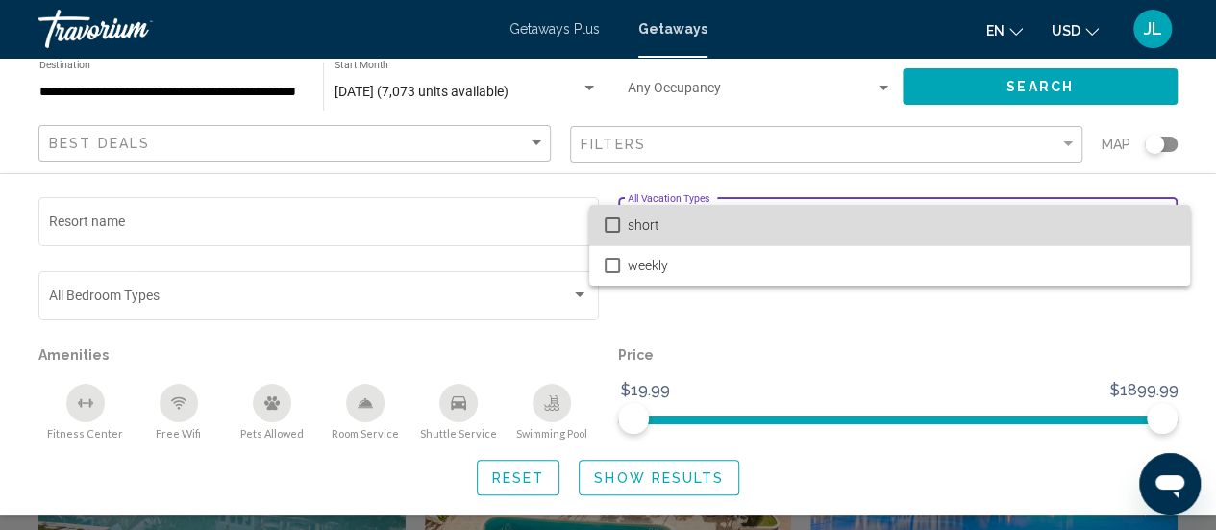
click at [654, 222] on span "short" at bounding box center [901, 225] width 547 height 40
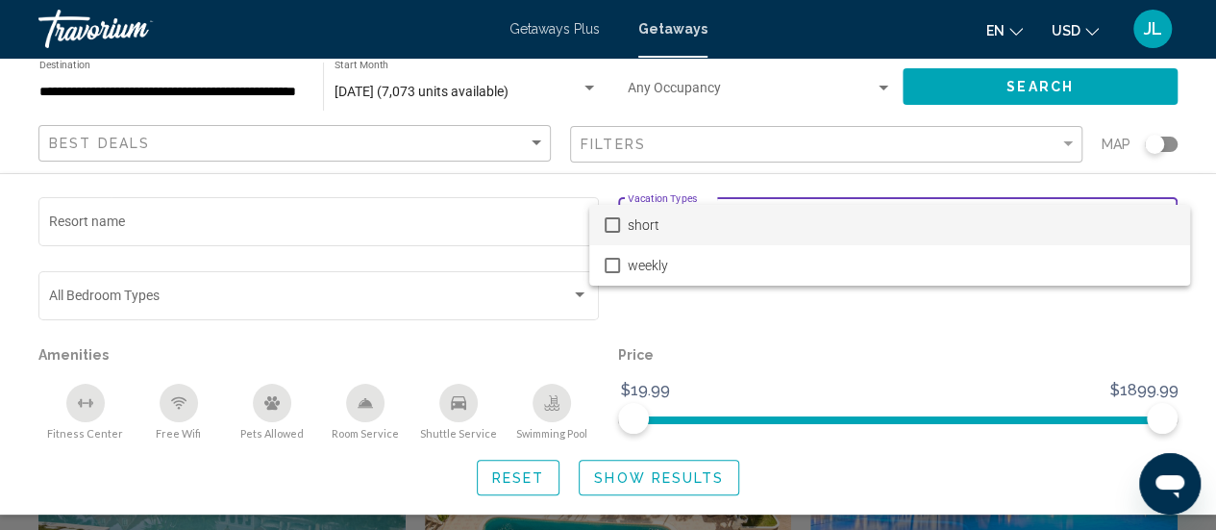
click at [627, 309] on div at bounding box center [608, 265] width 1216 height 530
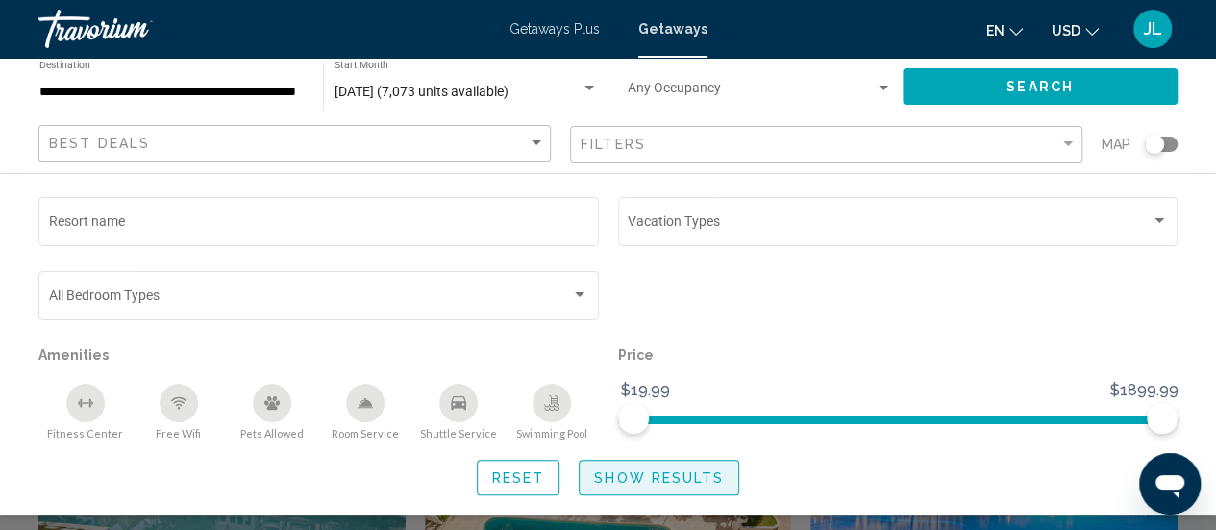
click at [627, 478] on span "Show Results" at bounding box center [659, 477] width 130 height 15
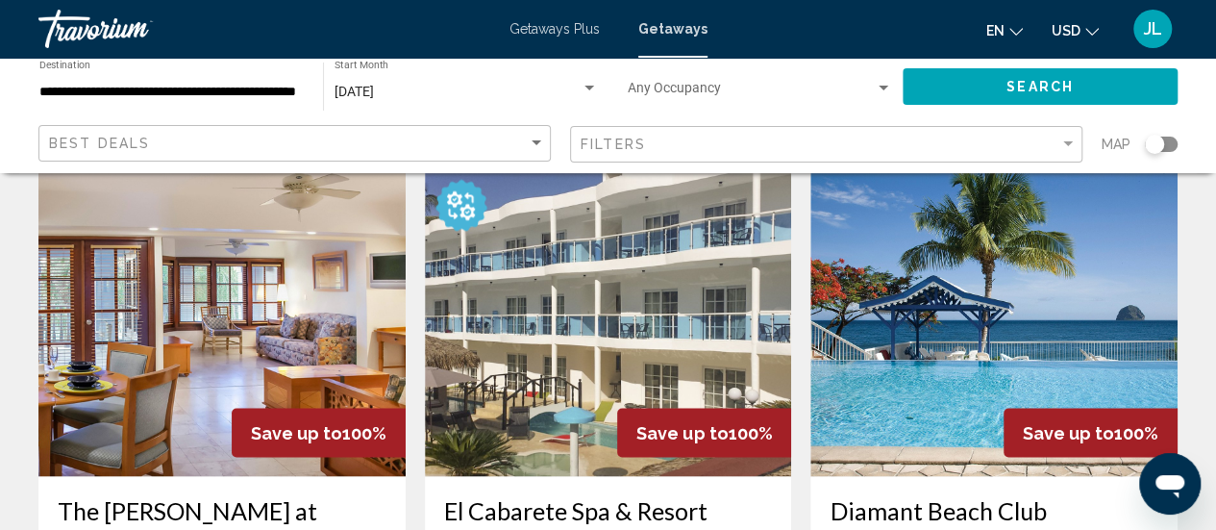
scroll to position [1502, 0]
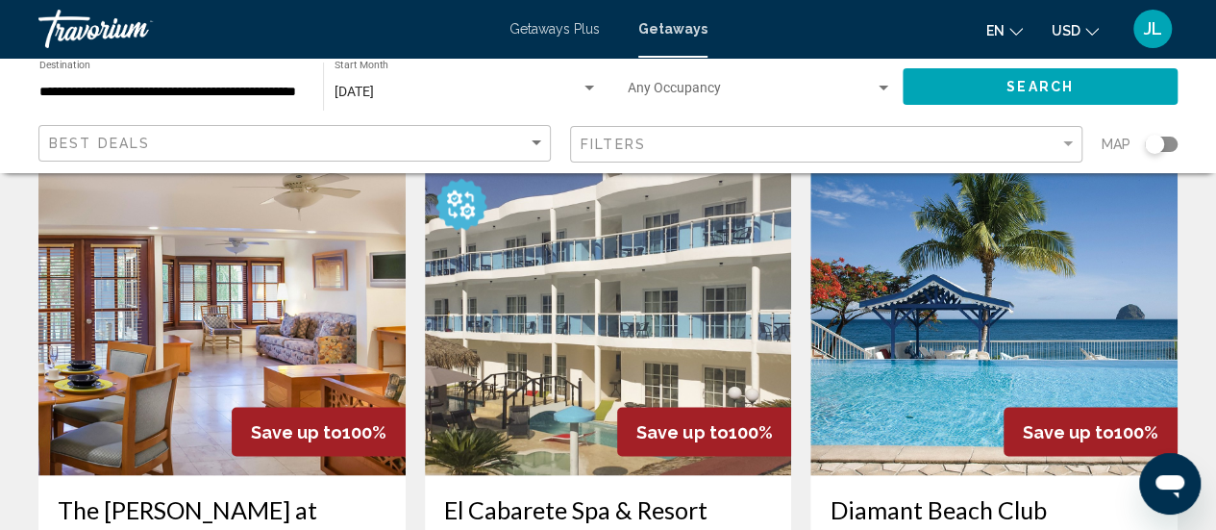
click at [929, 356] on img "Main content" at bounding box center [993, 321] width 367 height 308
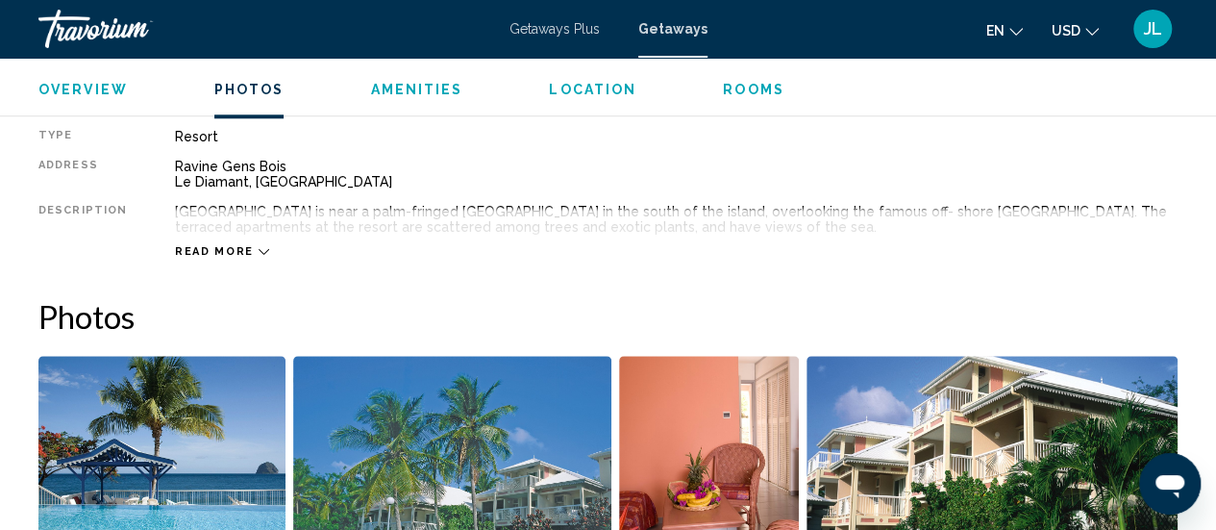
scroll to position [993, 0]
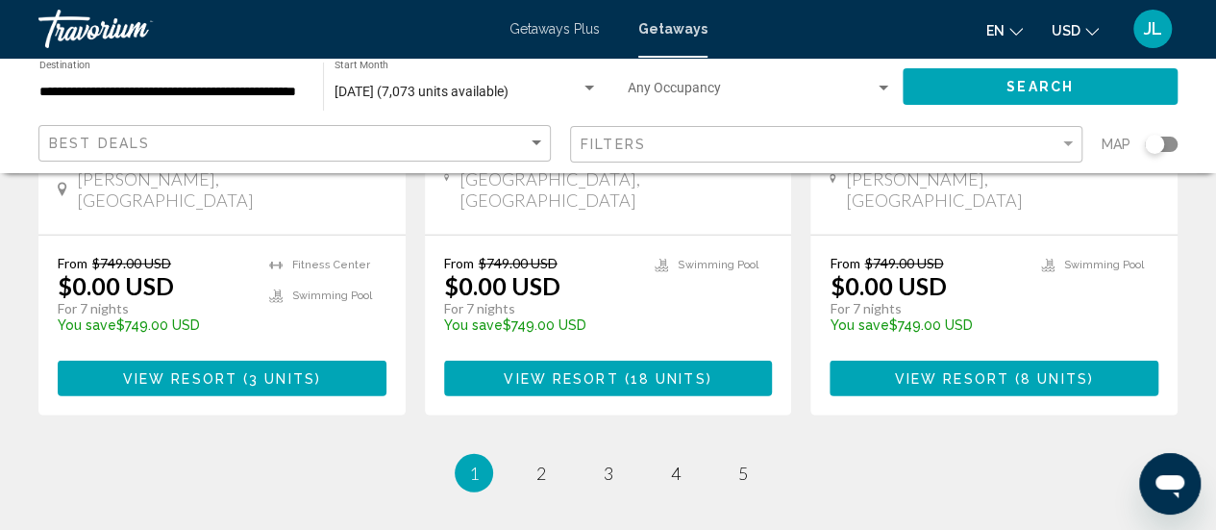
scroll to position [2647, 0]
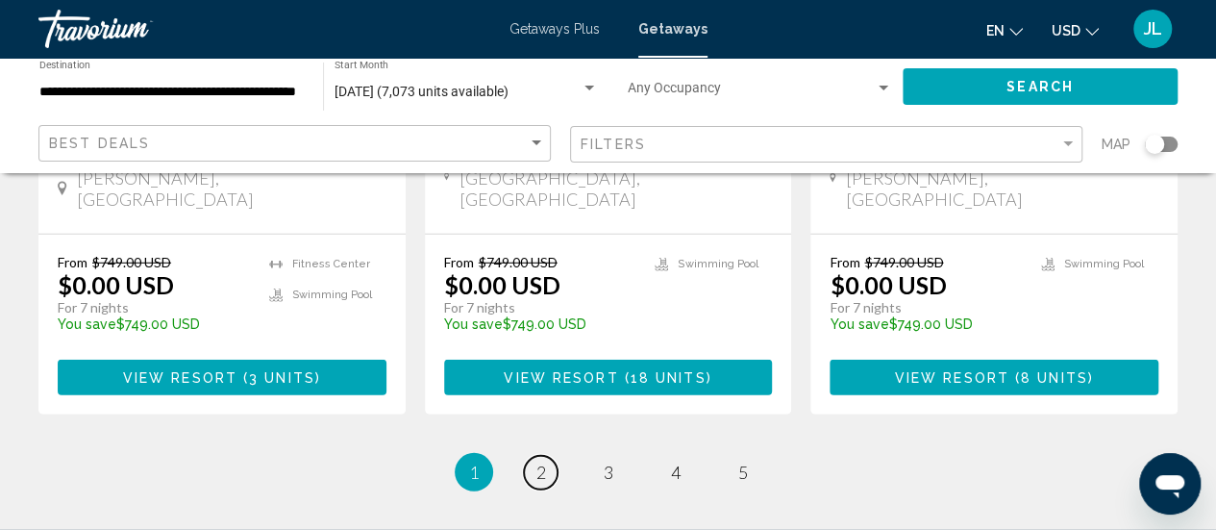
click at [536, 461] on span "2" at bounding box center [541, 471] width 10 height 21
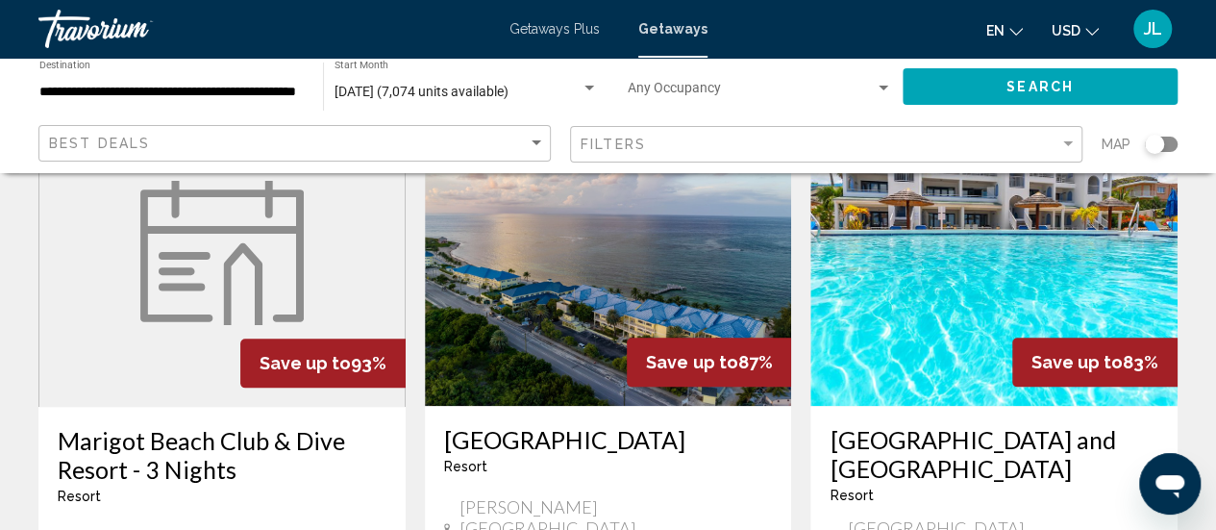
scroll to position [867, 0]
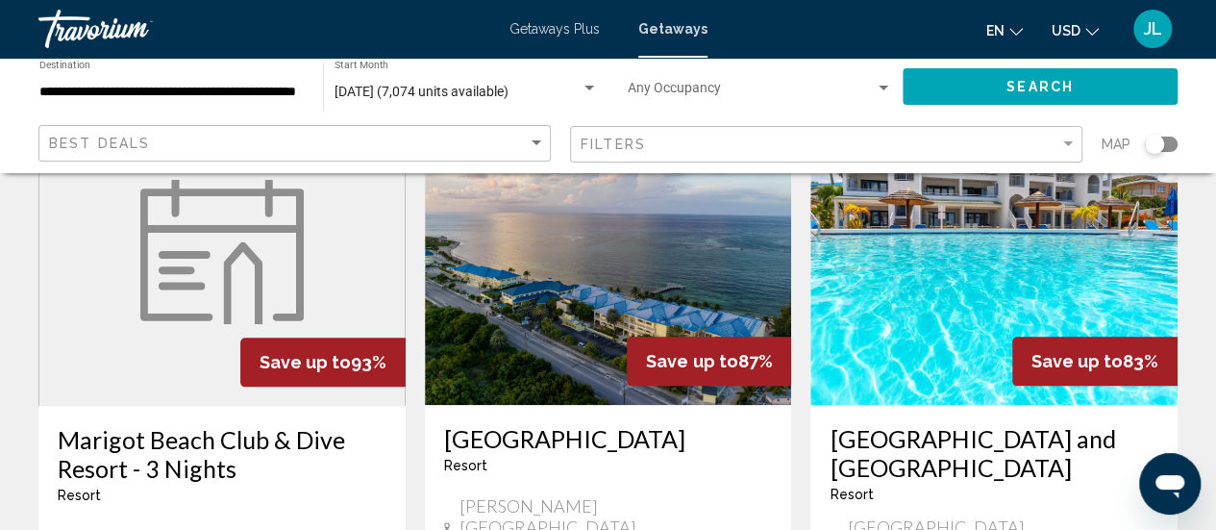
click at [884, 284] on img "Main content" at bounding box center [993, 251] width 367 height 308
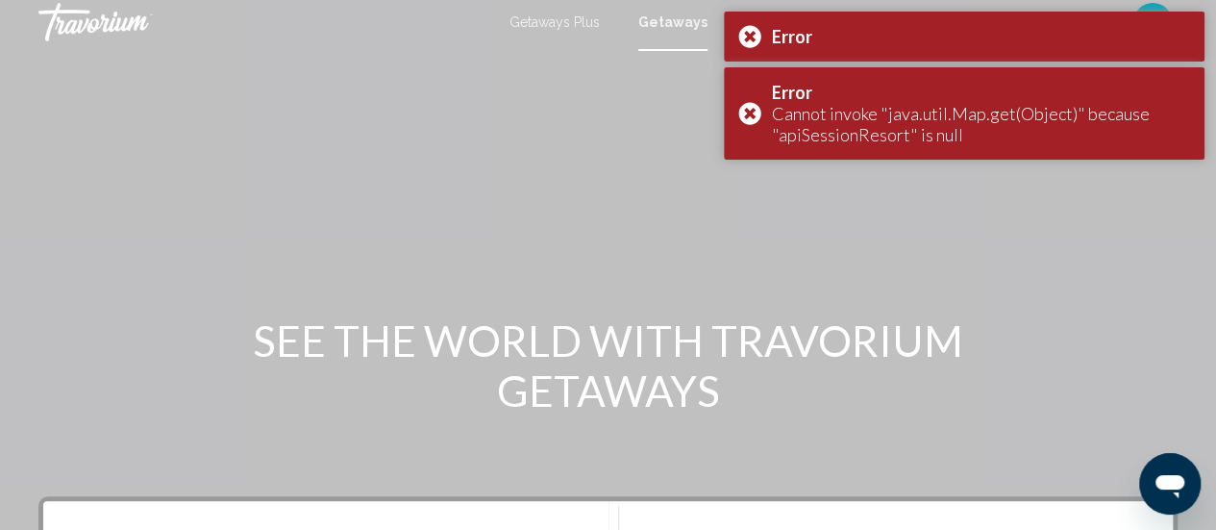
scroll to position [6, 0]
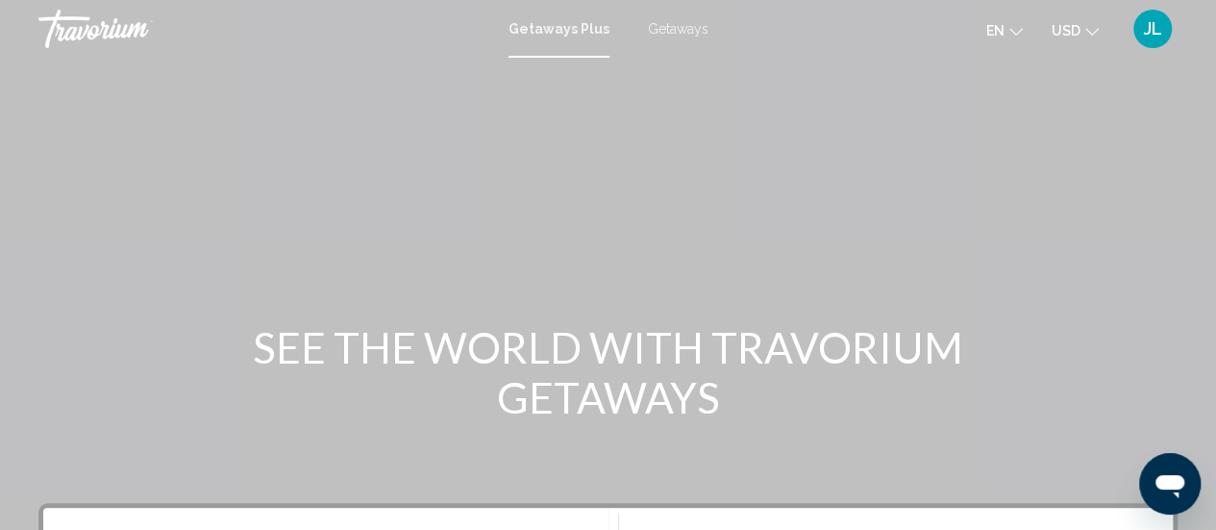
click at [667, 28] on span "Getaways" at bounding box center [678, 28] width 61 height 15
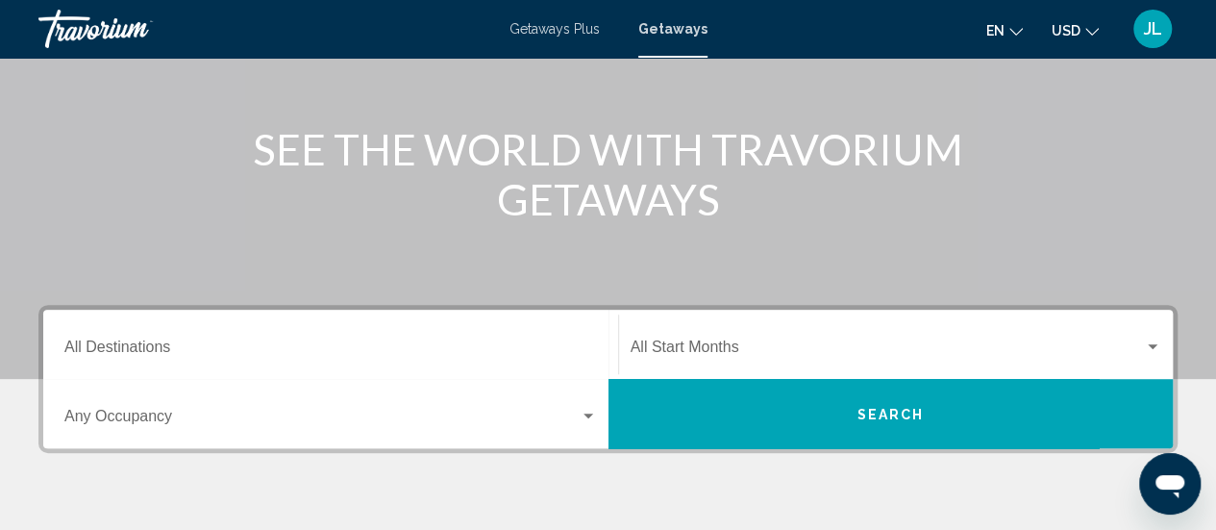
scroll to position [210, 0]
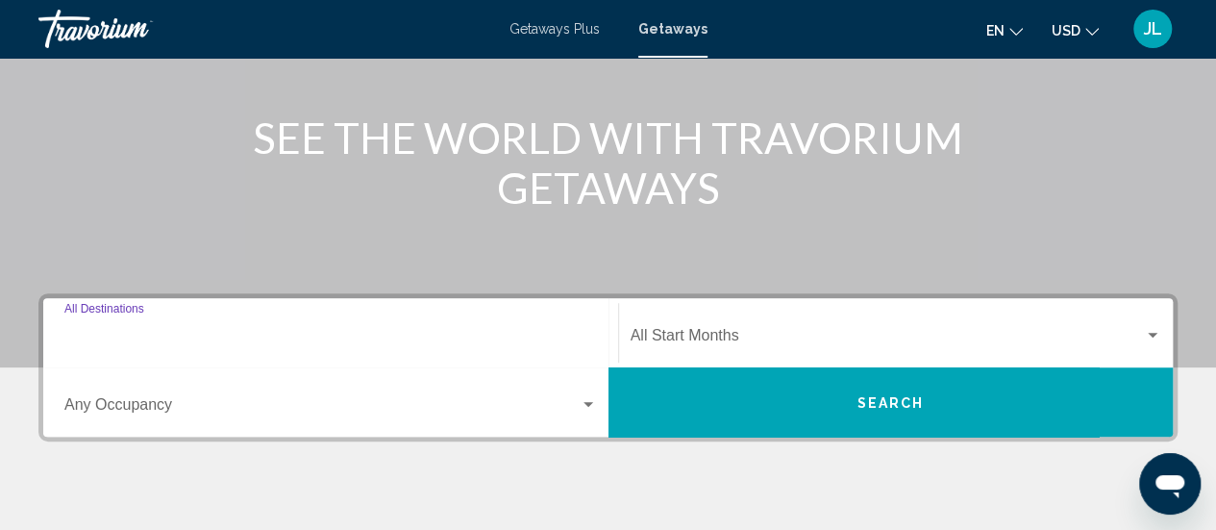
click at [327, 334] on input "Destination All Destinations" at bounding box center [330, 339] width 532 height 17
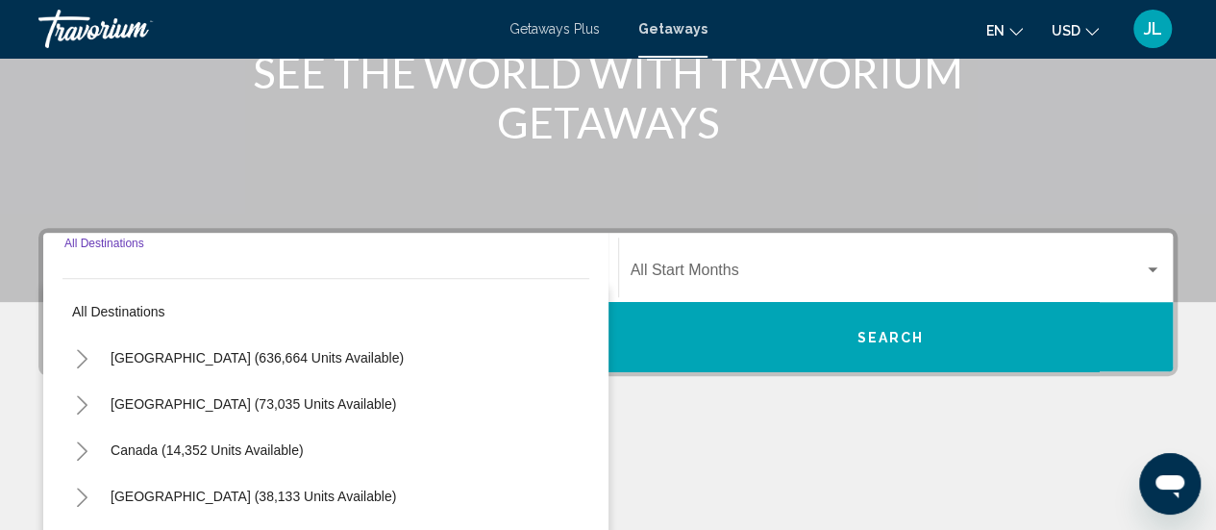
scroll to position [440, 0]
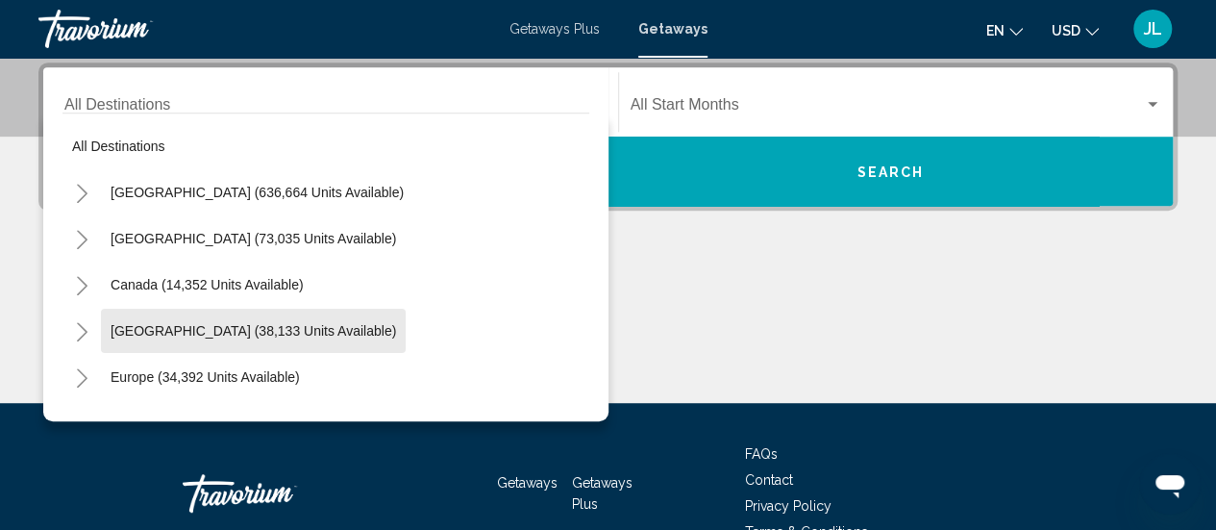
click at [236, 329] on span "[GEOGRAPHIC_DATA] (38,133 units available)" at bounding box center [253, 330] width 285 height 15
type input "**********"
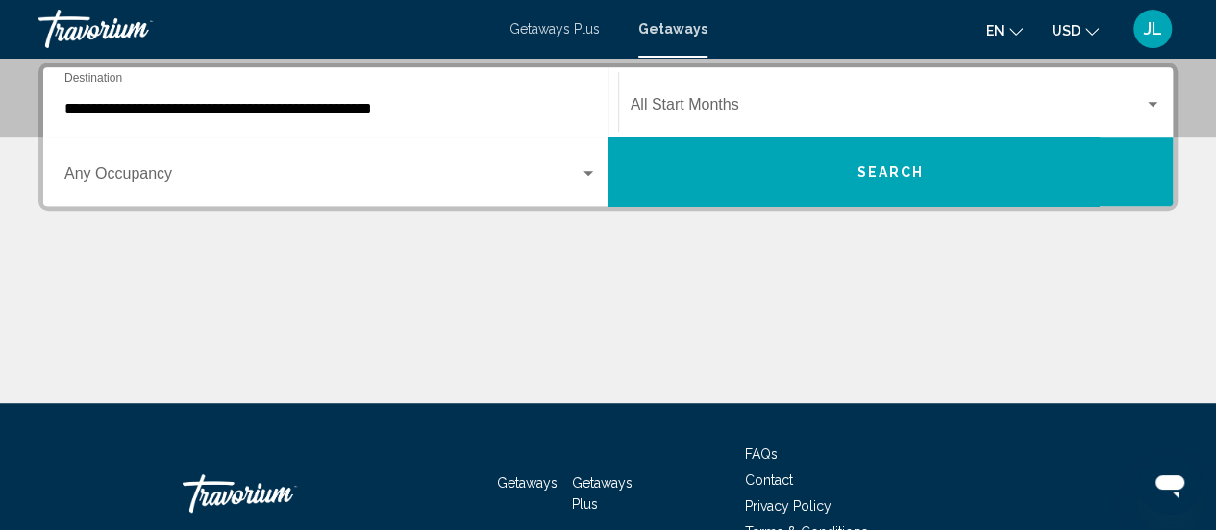
click at [710, 93] on div "Start Month All Start Months" at bounding box center [895, 102] width 531 height 61
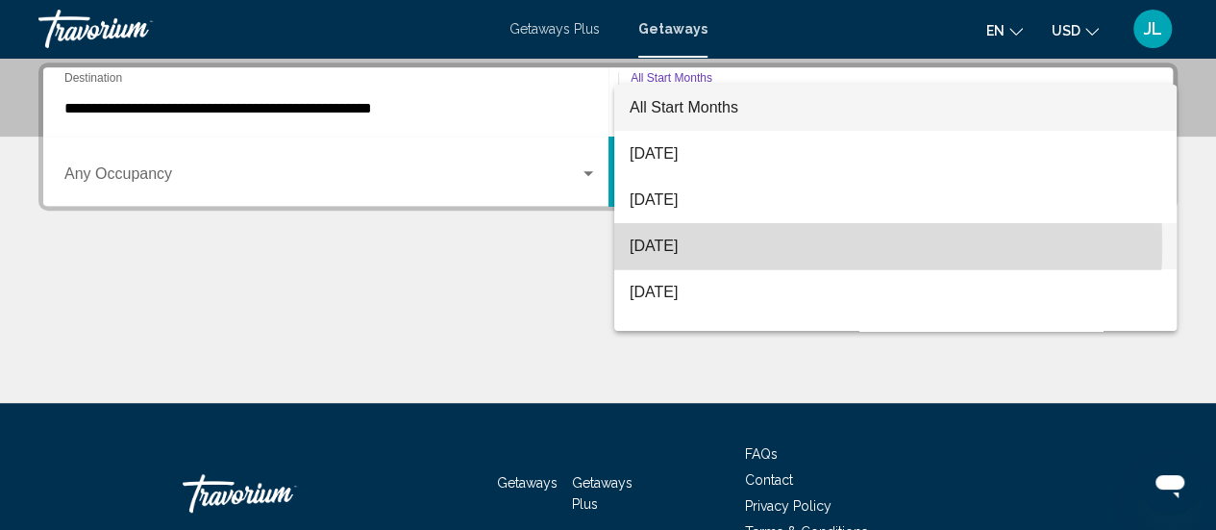
click at [694, 243] on span "[DATE]" at bounding box center [895, 246] width 531 height 46
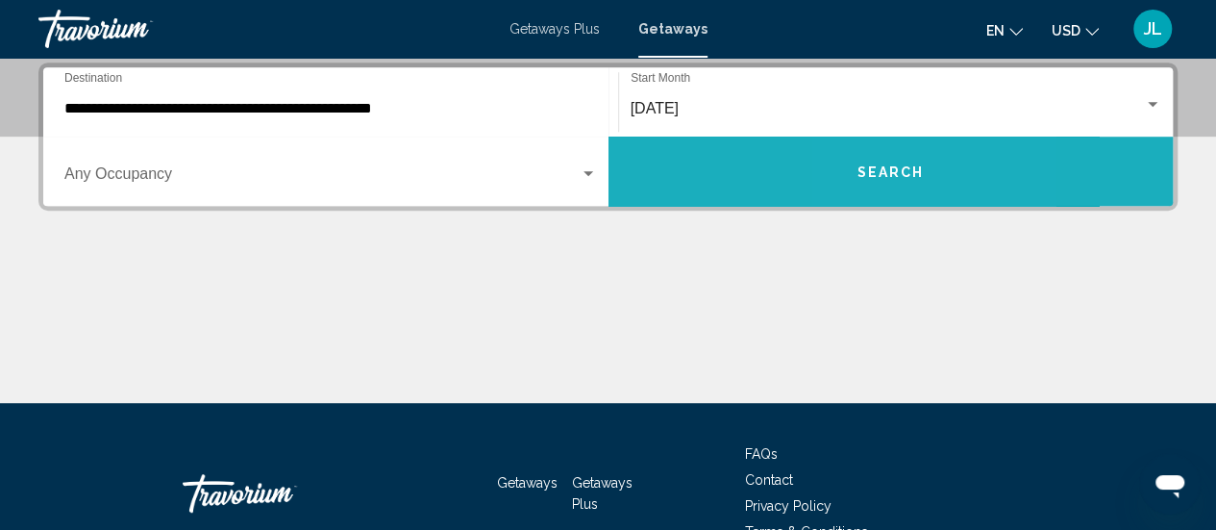
click at [871, 171] on span "Search" at bounding box center [889, 171] width 67 height 15
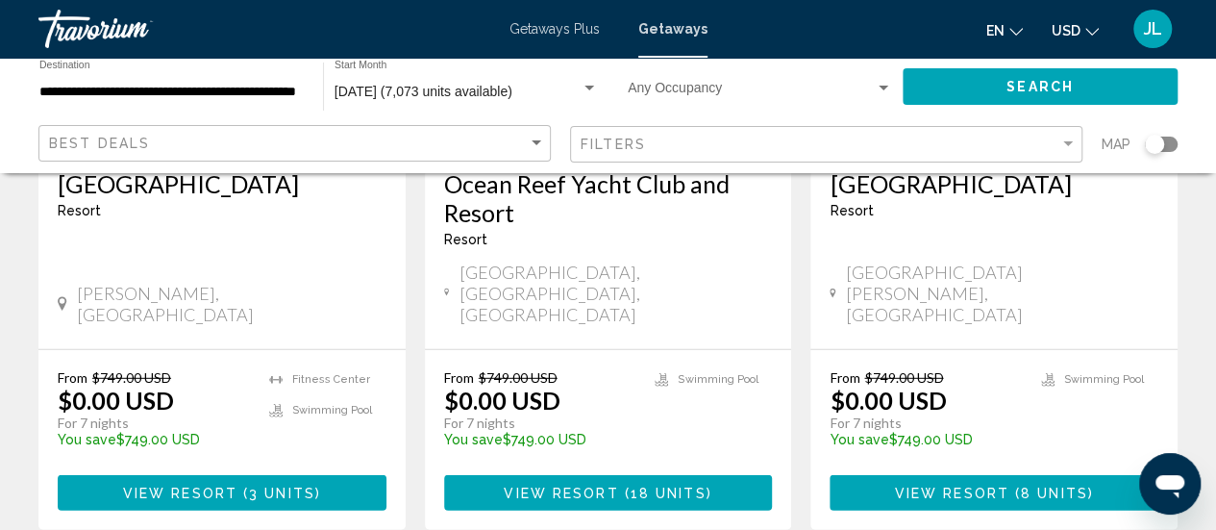
scroll to position [2564, 0]
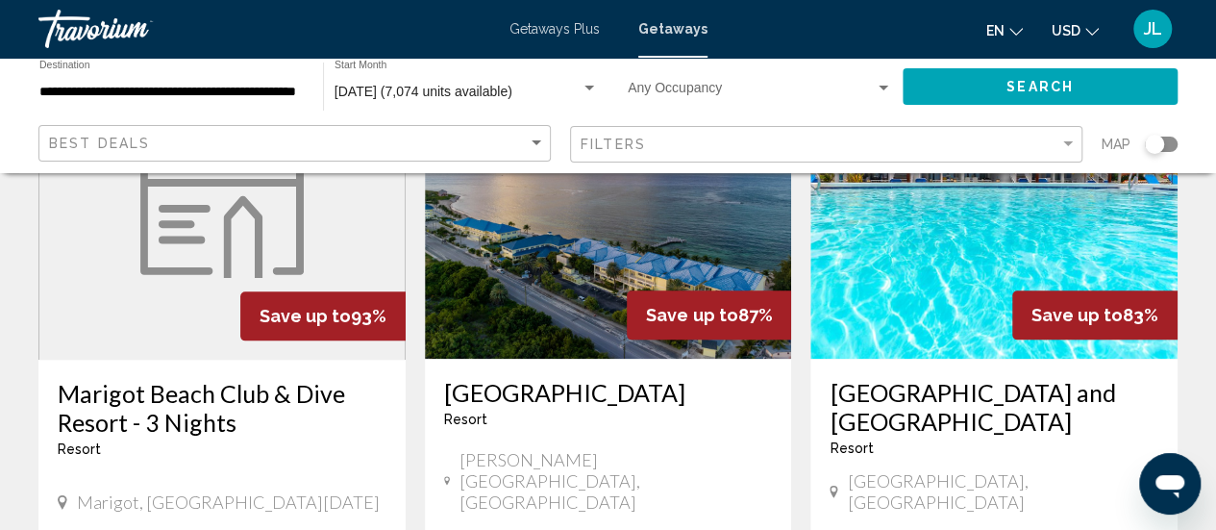
scroll to position [916, 0]
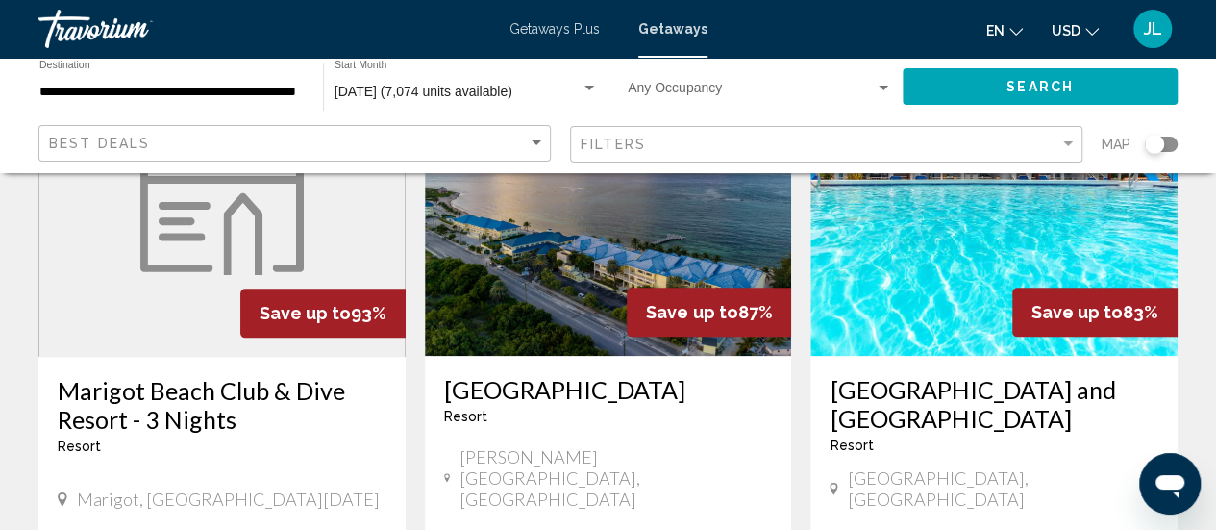
click at [896, 303] on img "Main content" at bounding box center [993, 202] width 367 height 308
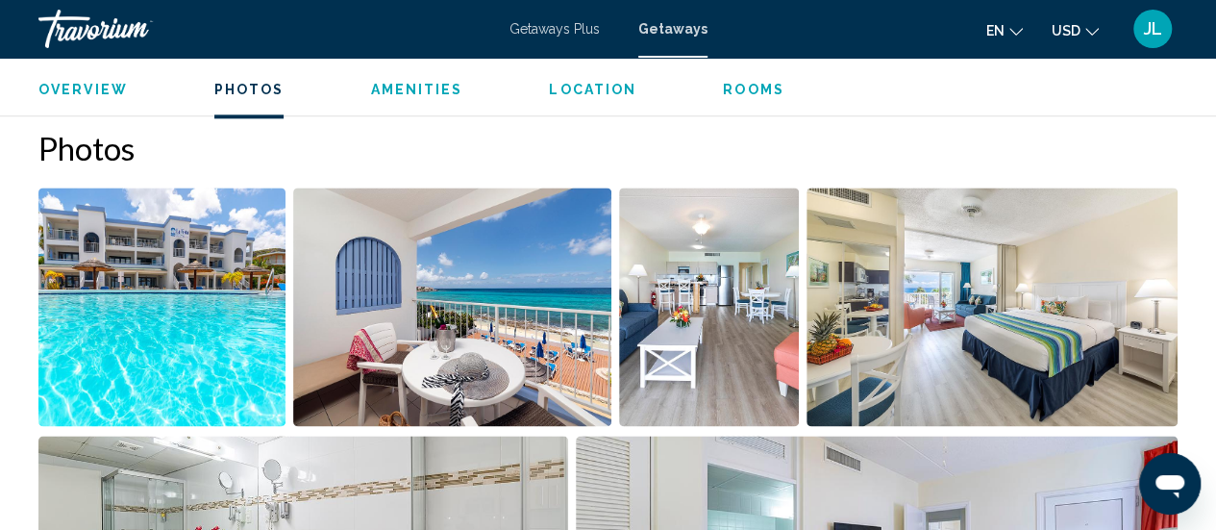
scroll to position [1212, 0]
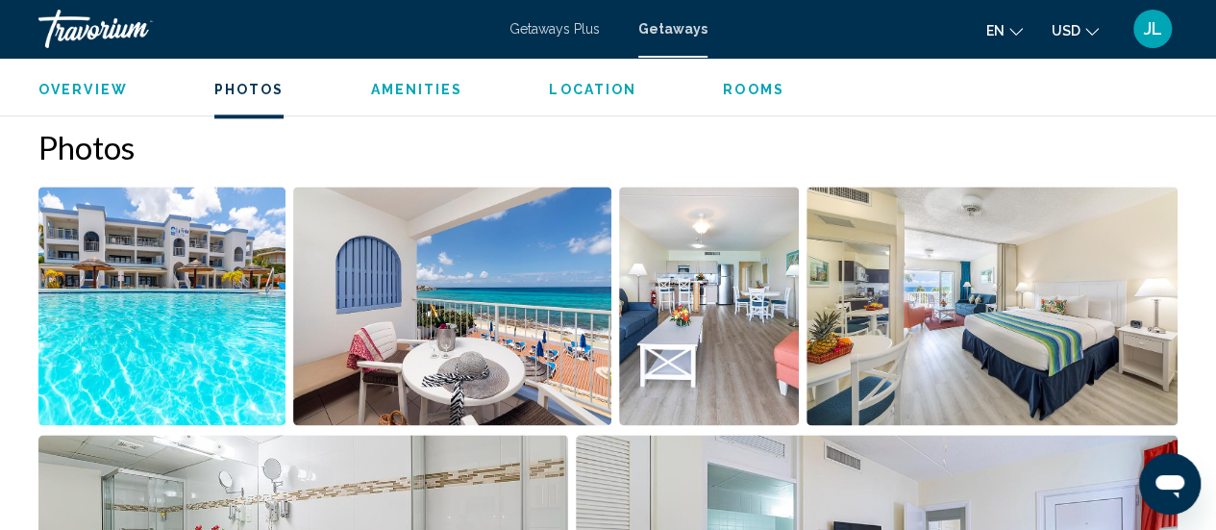
click at [192, 292] on img "Open full-screen image slider" at bounding box center [161, 305] width 247 height 238
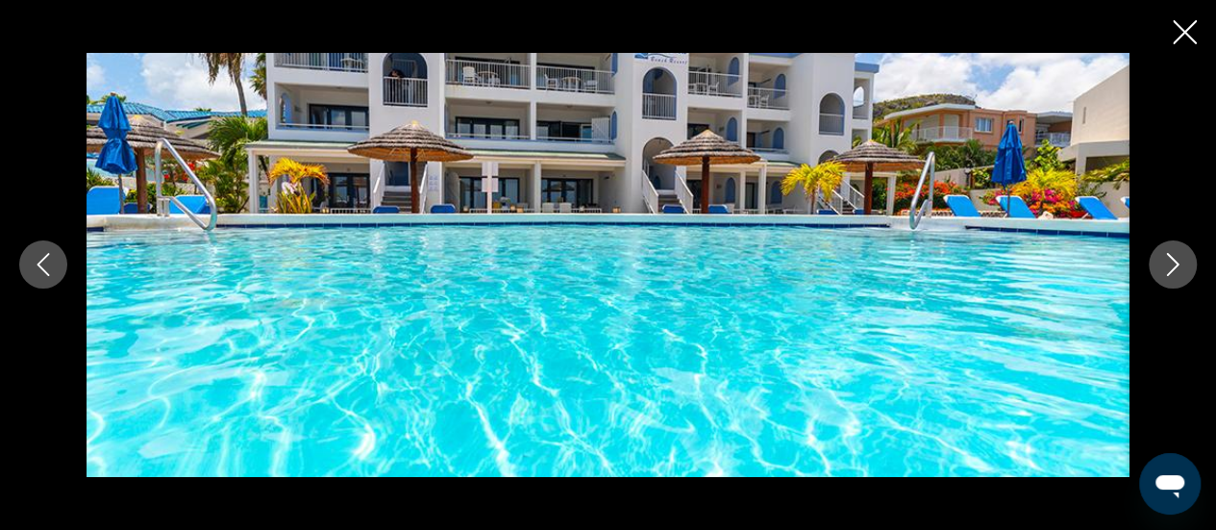
click at [1165, 269] on icon "Next image" at bounding box center [1172, 264] width 23 height 23
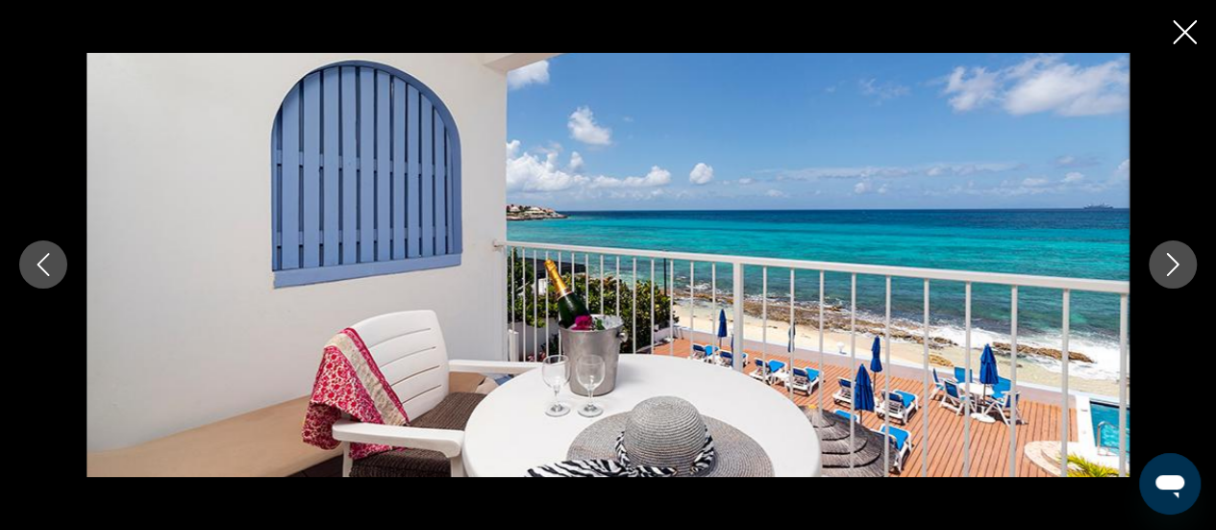
click at [1165, 269] on icon "Next image" at bounding box center [1172, 264] width 23 height 23
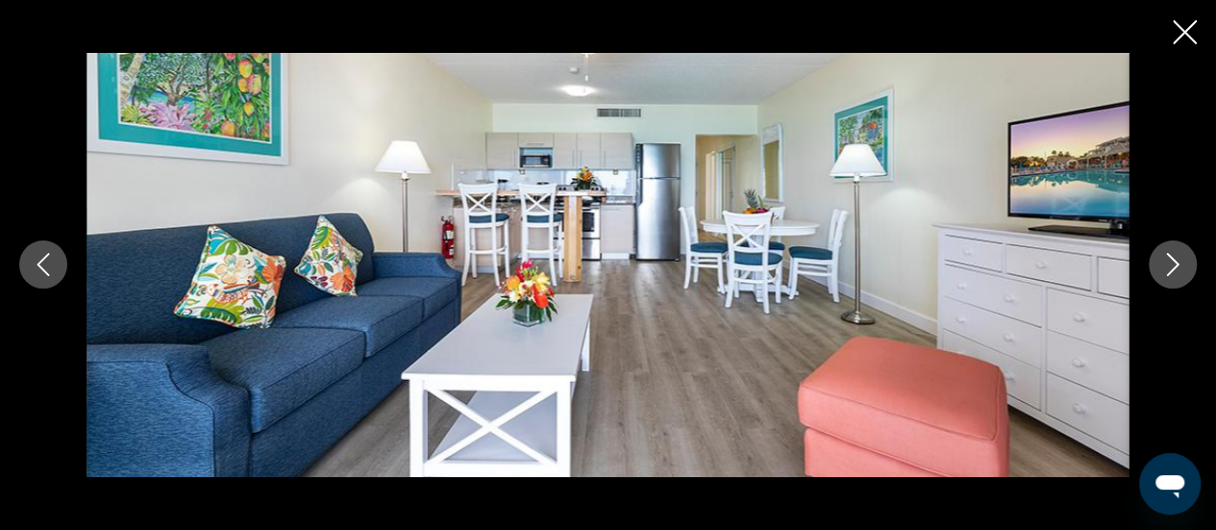
click at [1165, 269] on icon "Next image" at bounding box center [1172, 264] width 23 height 23
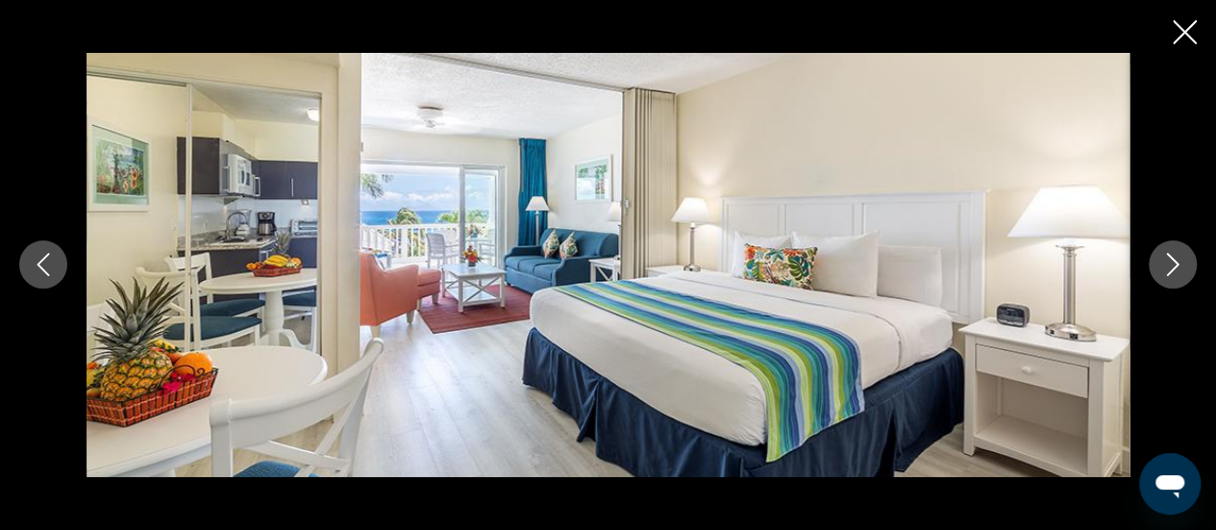
click at [1165, 269] on icon "Next image" at bounding box center [1172, 264] width 23 height 23
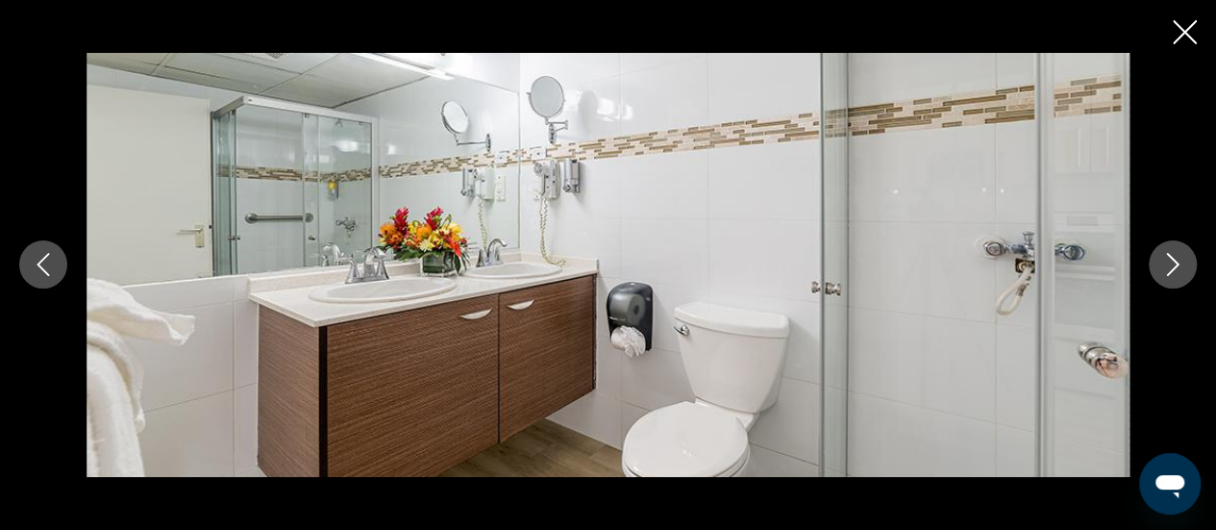
click at [1165, 269] on icon "Next image" at bounding box center [1172, 264] width 23 height 23
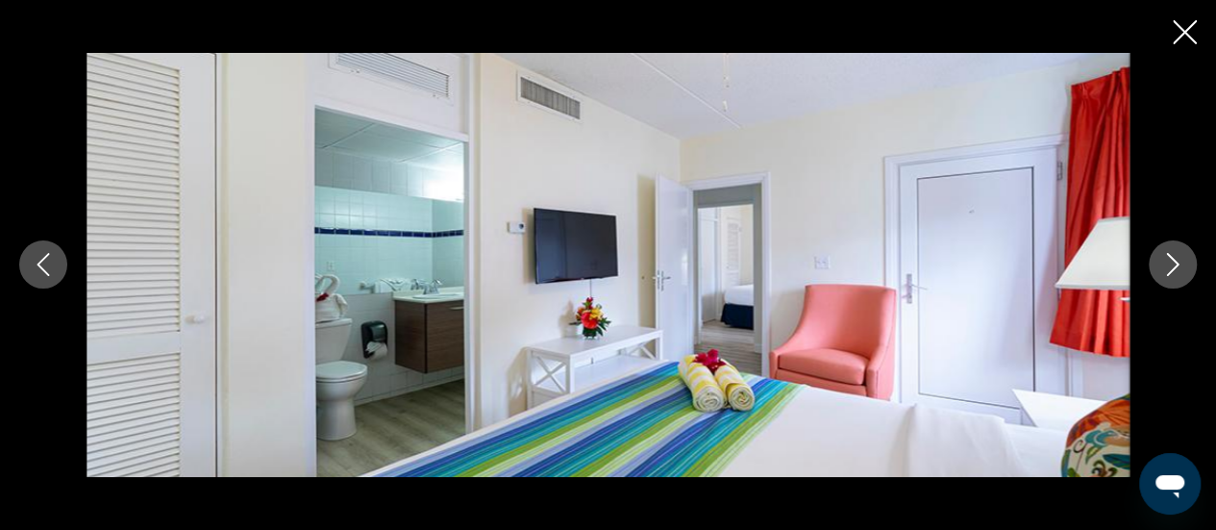
click at [1165, 269] on icon "Next image" at bounding box center [1172, 264] width 23 height 23
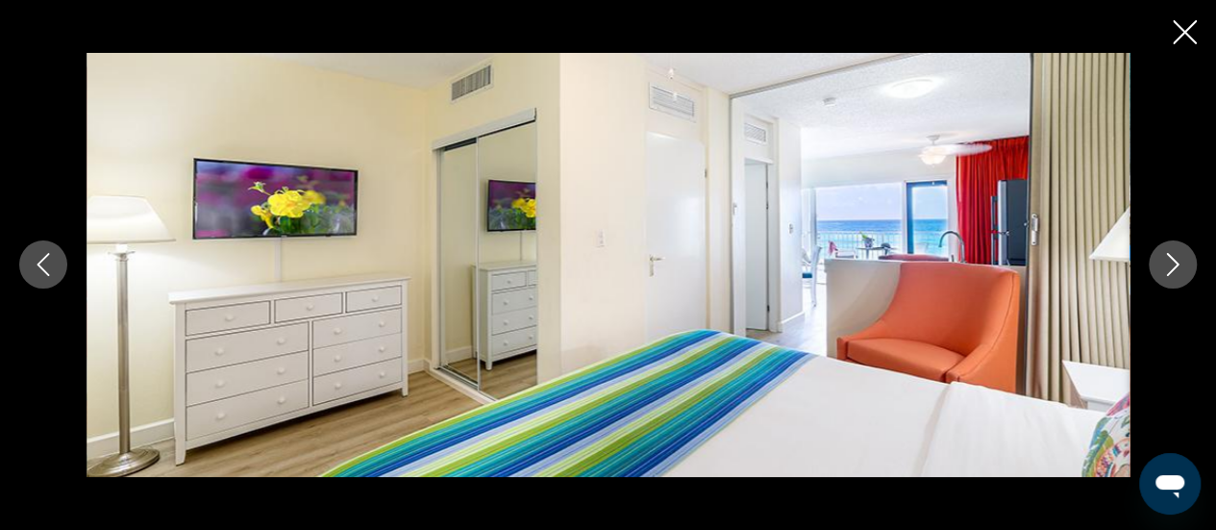
click at [1165, 269] on icon "Next image" at bounding box center [1172, 264] width 23 height 23
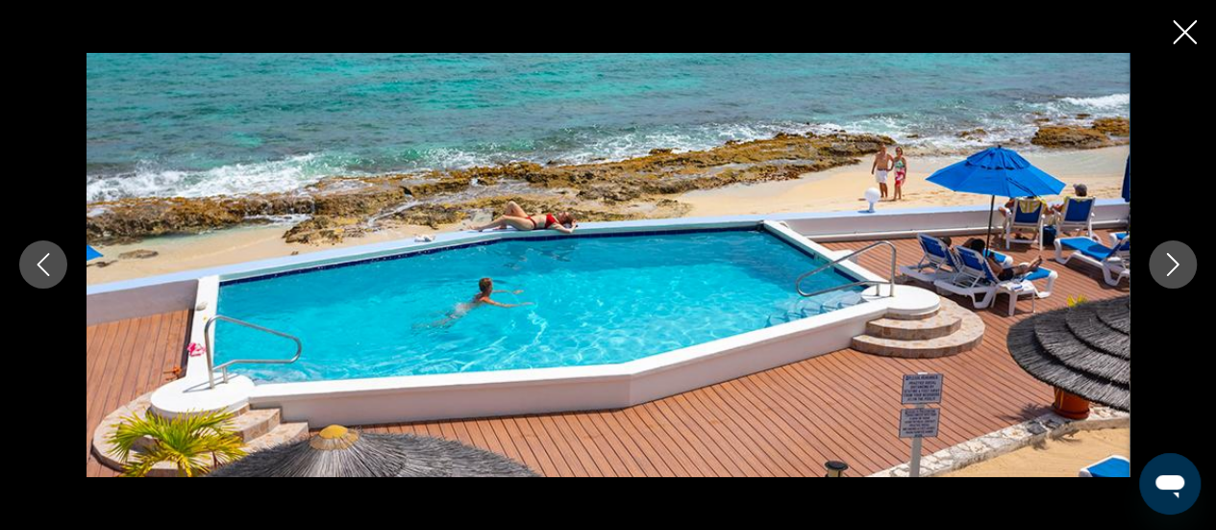
click at [1165, 269] on icon "Next image" at bounding box center [1172, 264] width 23 height 23
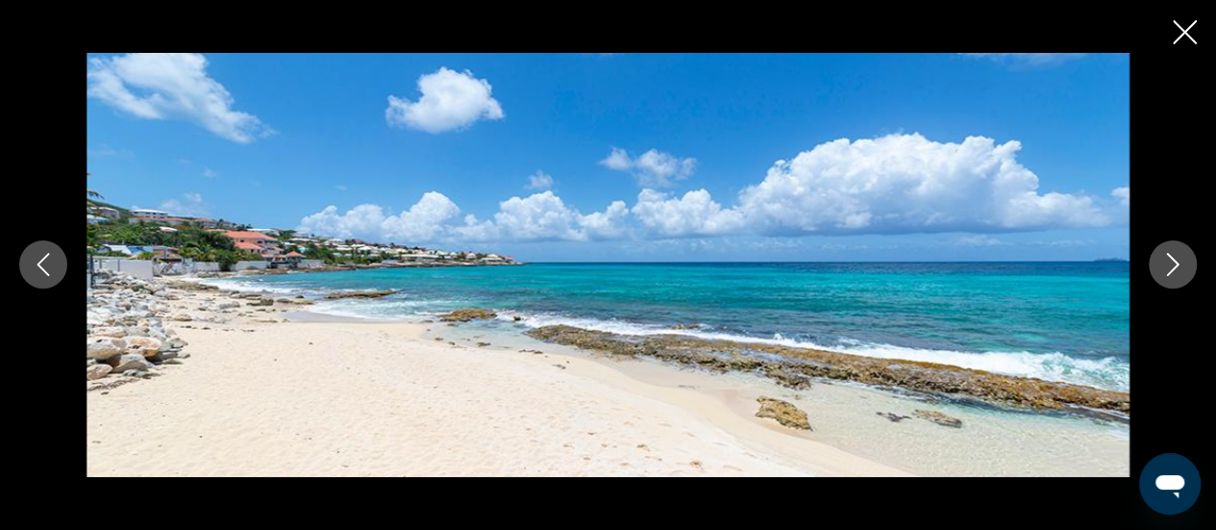
click at [1165, 269] on icon "Next image" at bounding box center [1172, 264] width 23 height 23
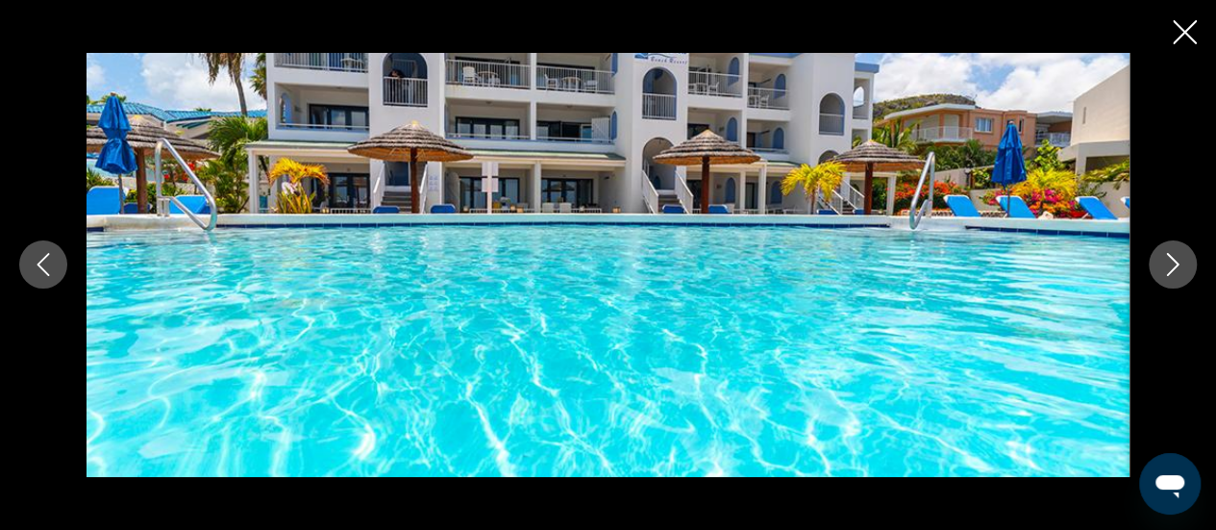
scroll to position [1788, 0]
click at [1176, 37] on icon "Close slideshow" at bounding box center [1185, 32] width 24 height 24
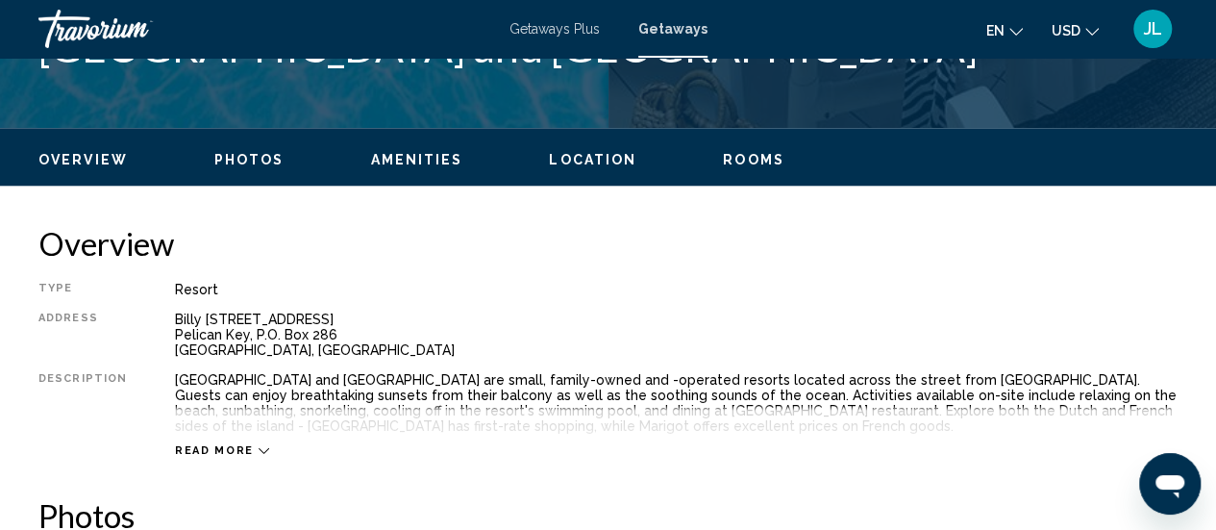
scroll to position [873, 0]
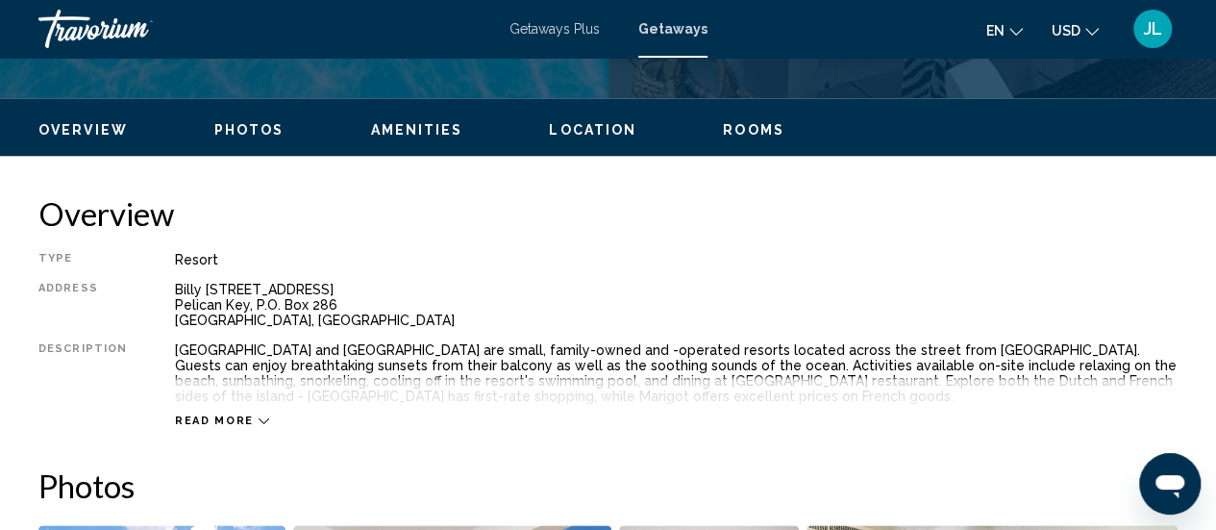
click at [194, 423] on span "Read more" at bounding box center [214, 420] width 79 height 12
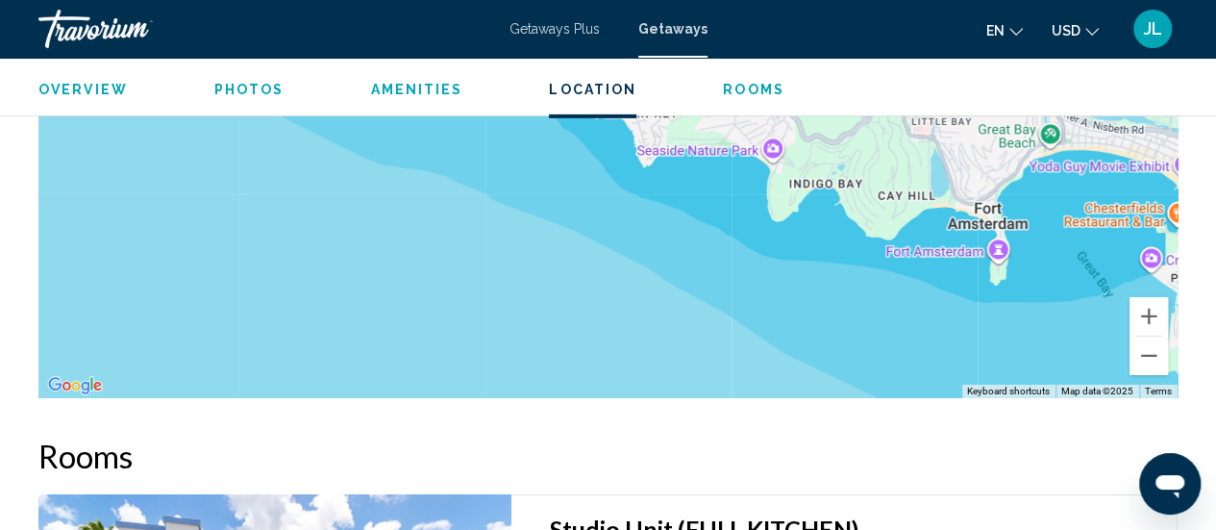
scroll to position [3096, 0]
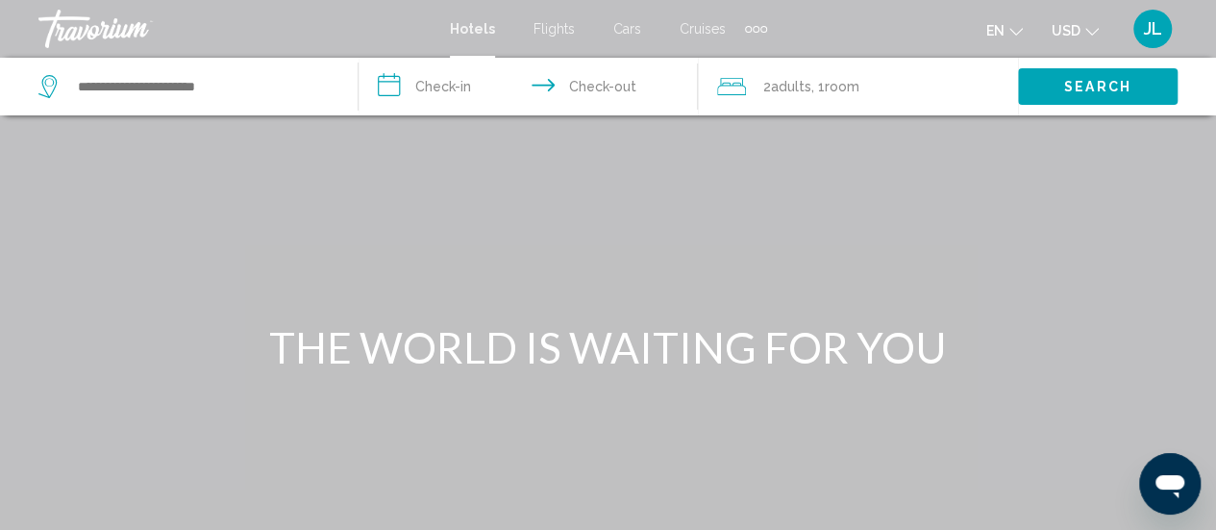
click at [551, 31] on span "Flights" at bounding box center [553, 28] width 41 height 15
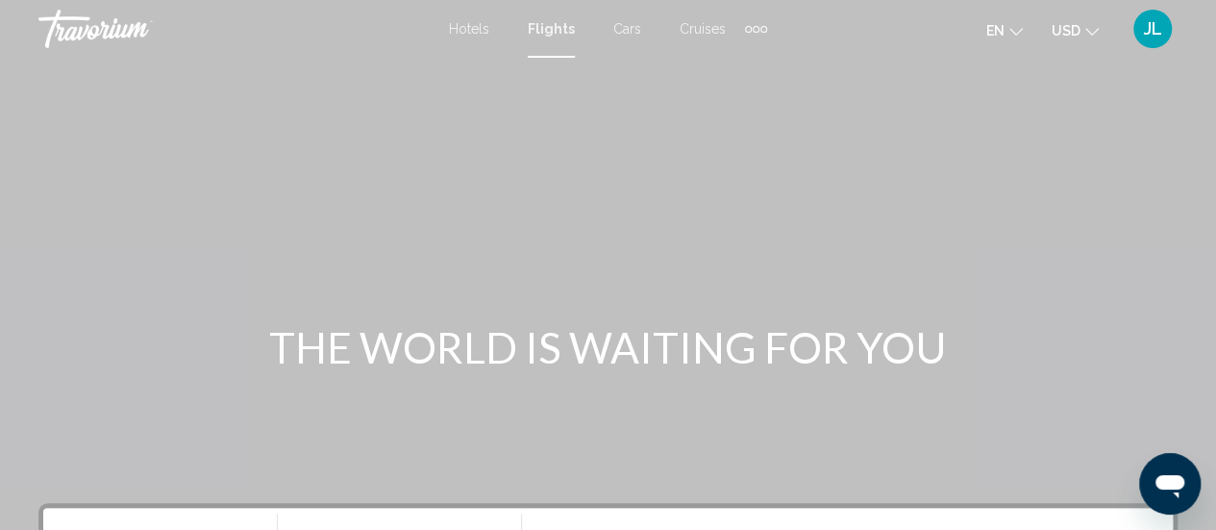
scroll to position [188, 0]
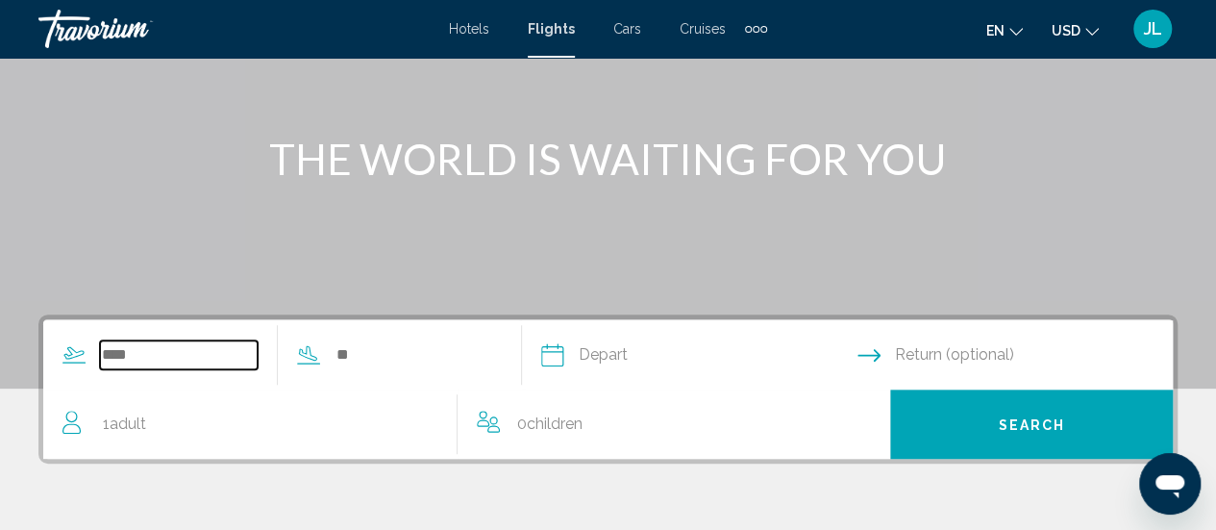
click at [175, 363] on input "Search widget" at bounding box center [179, 354] width 158 height 29
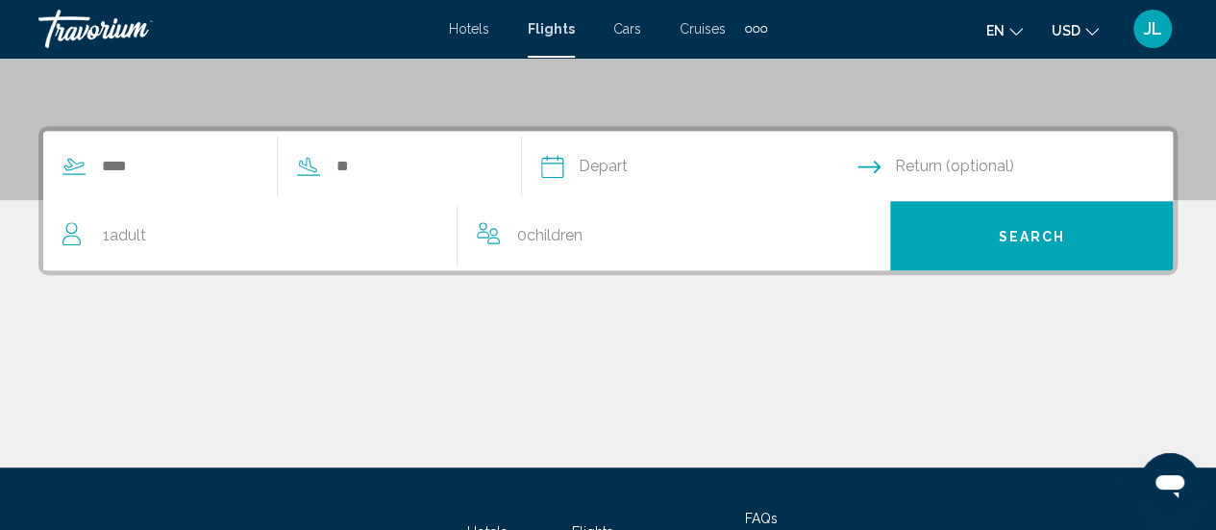
click at [175, 363] on div "Depart Aug *** *** *** *** *** *** *** *** *** *** *** *** 2025 **** **** **** …" at bounding box center [608, 296] width 1216 height 341
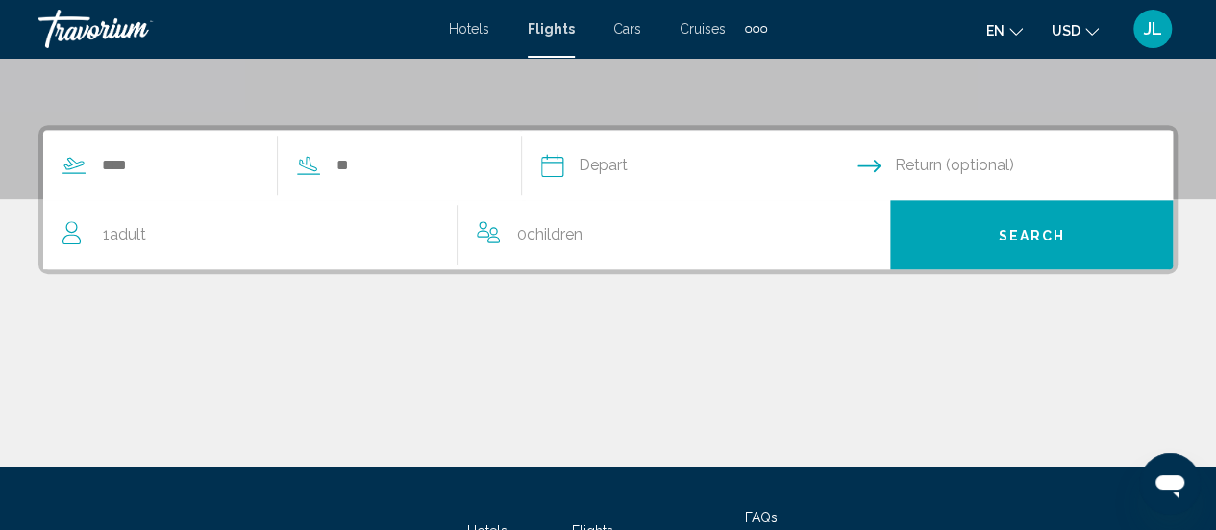
scroll to position [440, 0]
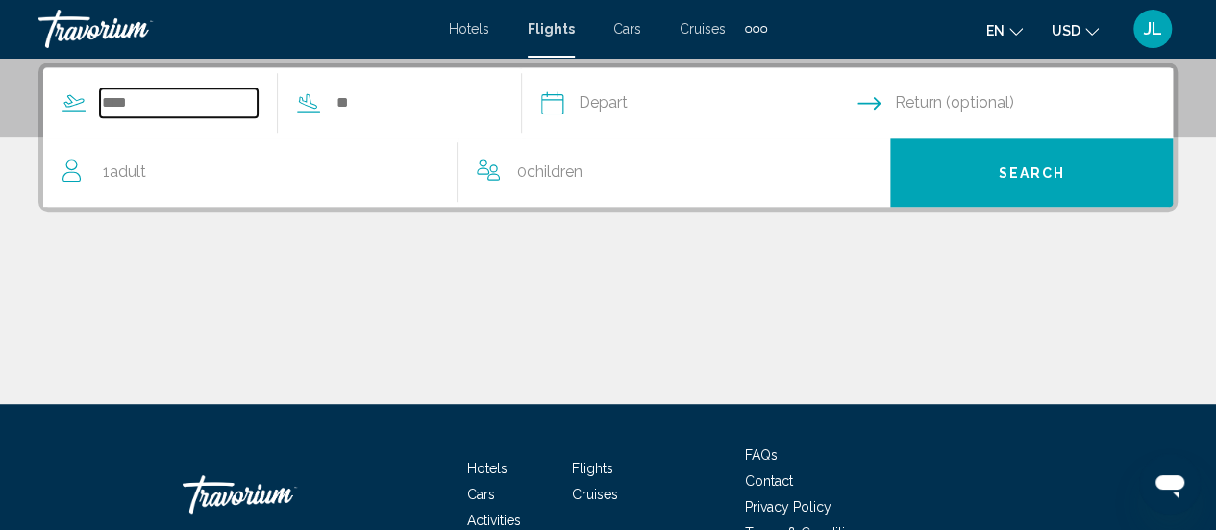
click at [160, 102] on input "Search widget" at bounding box center [179, 102] width 158 height 29
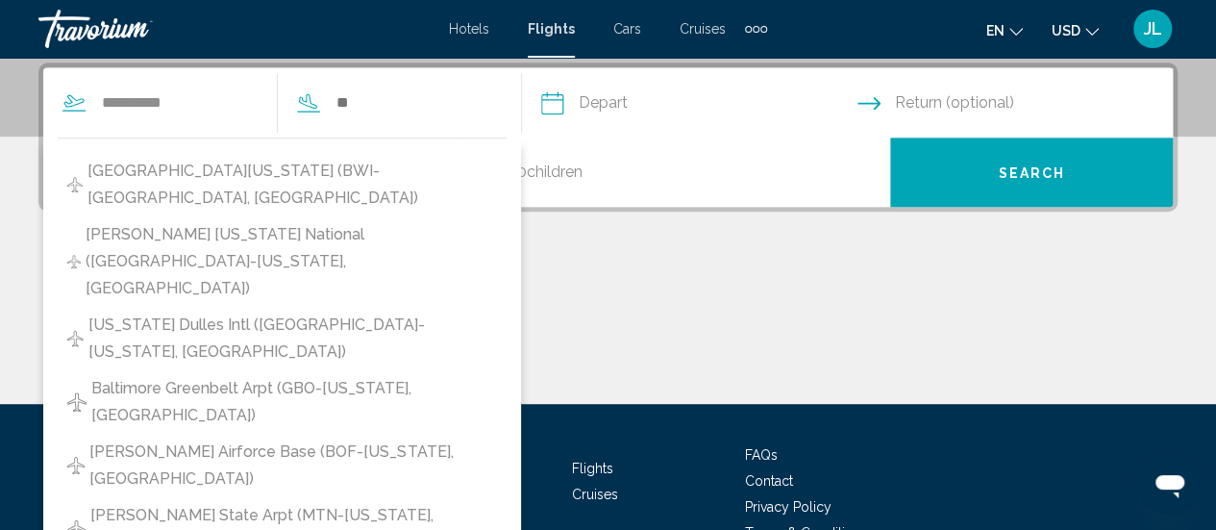
click at [210, 311] on span "Washington Dulles Intl (IAD-Washington, United States of America)" at bounding box center [292, 338] width 408 height 54
type input "**********"
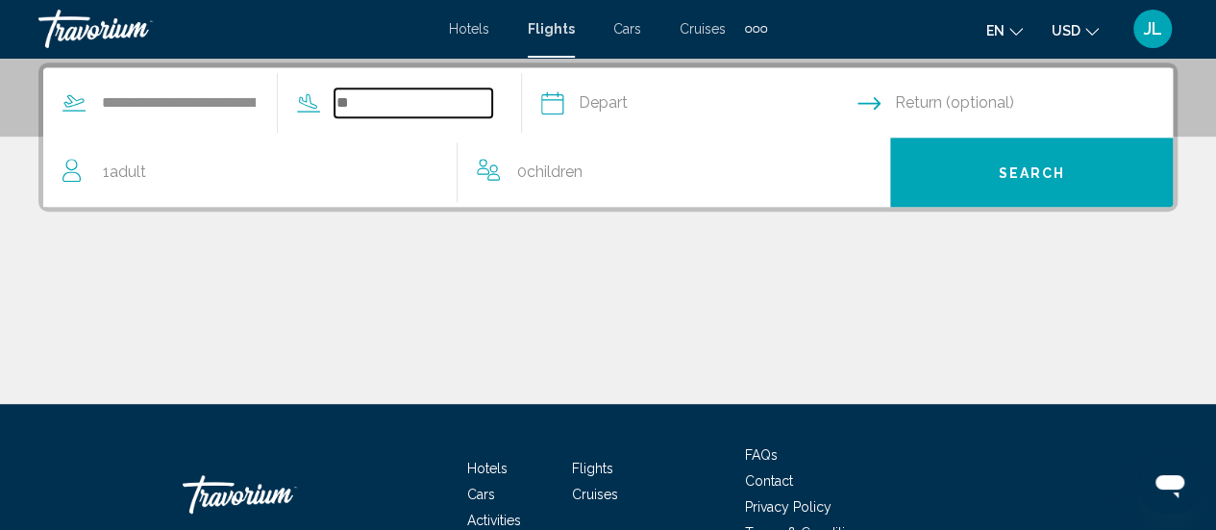
click at [388, 106] on input "Search widget" at bounding box center [413, 102] width 158 height 29
type input "*"
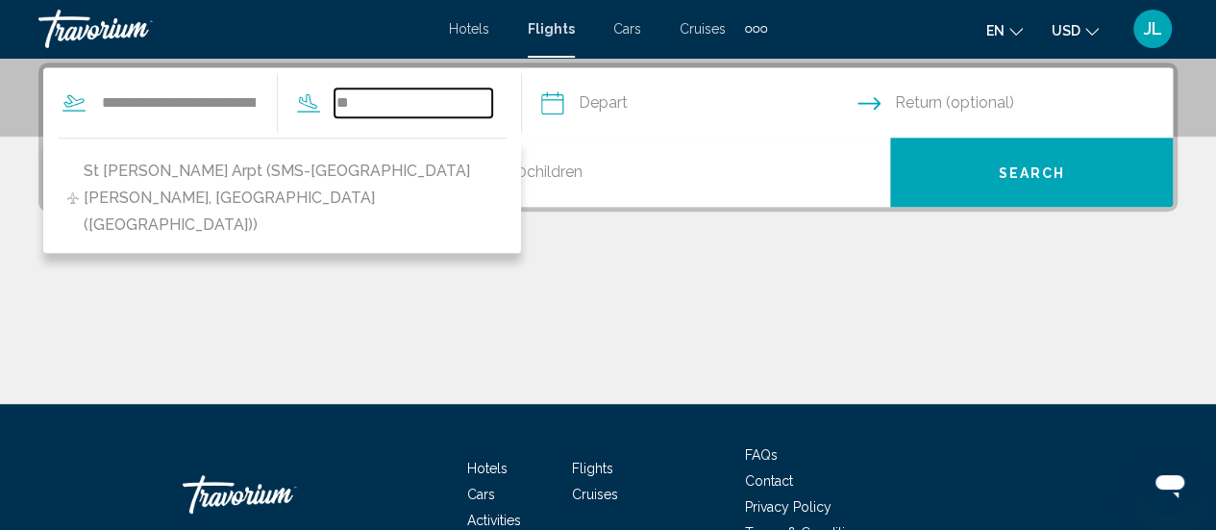
type input "*"
click at [420, 102] on input "Search widget" at bounding box center [413, 102] width 158 height 29
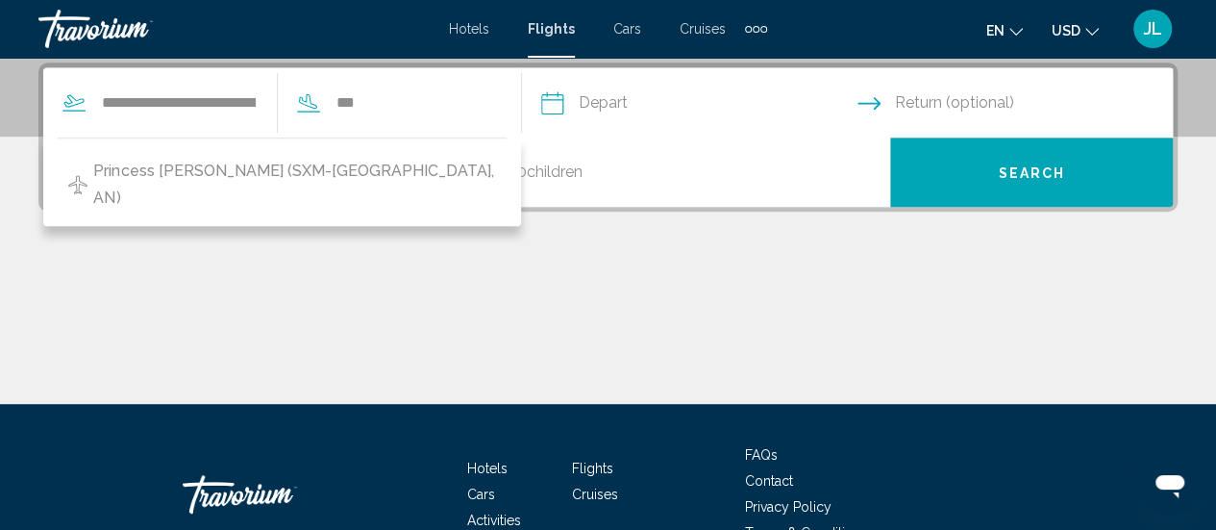
click at [336, 168] on span "Princess Juliana Intl (SXM-St Maarten, AN)" at bounding box center [295, 185] width 404 height 54
type input "**********"
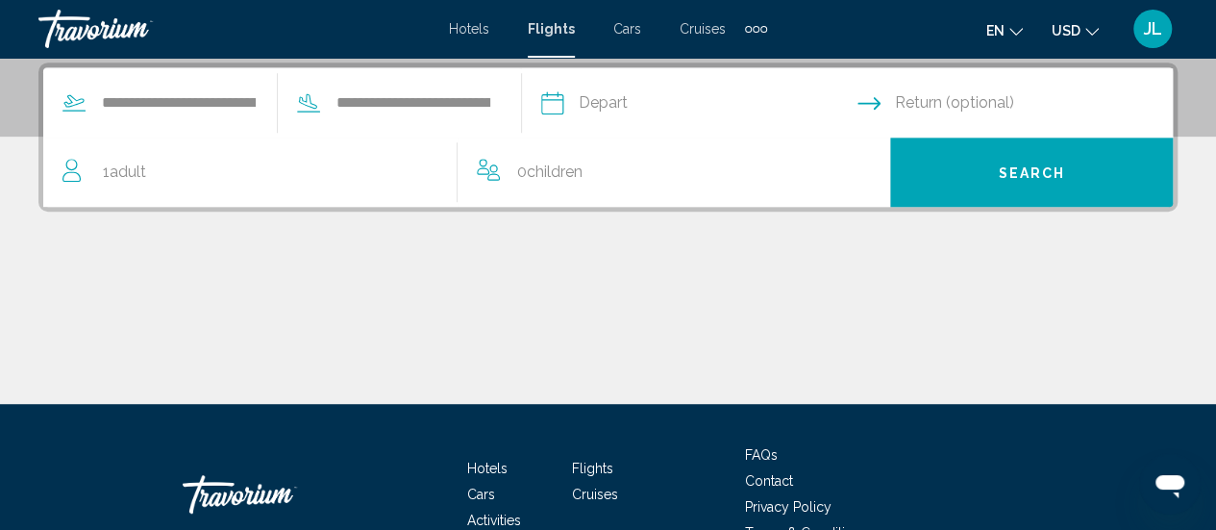
click at [653, 101] on input "Depart date" at bounding box center [698, 105] width 324 height 75
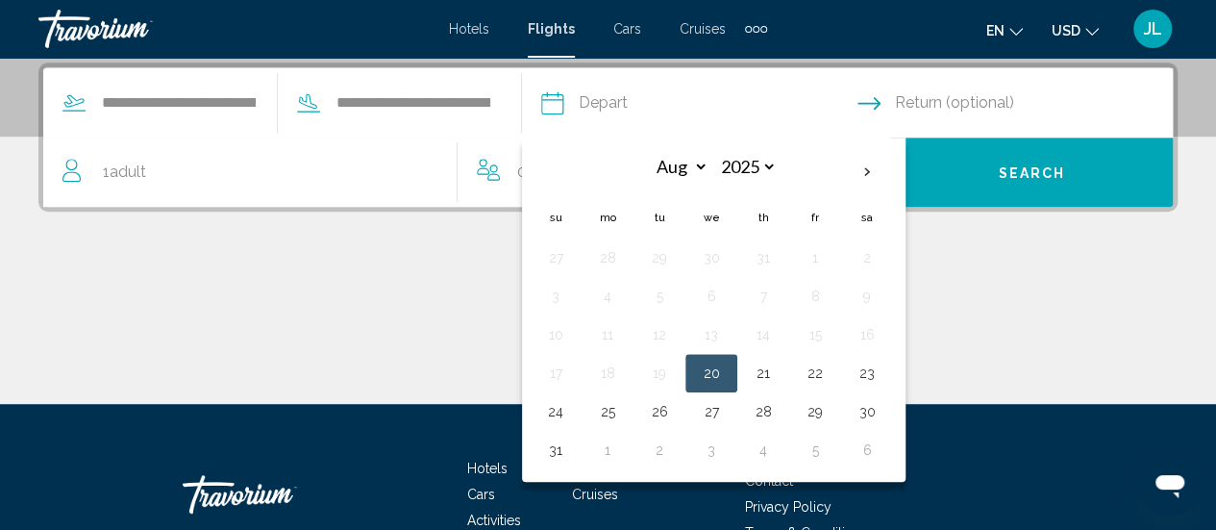
click at [888, 174] on th "Next month" at bounding box center [867, 172] width 52 height 42
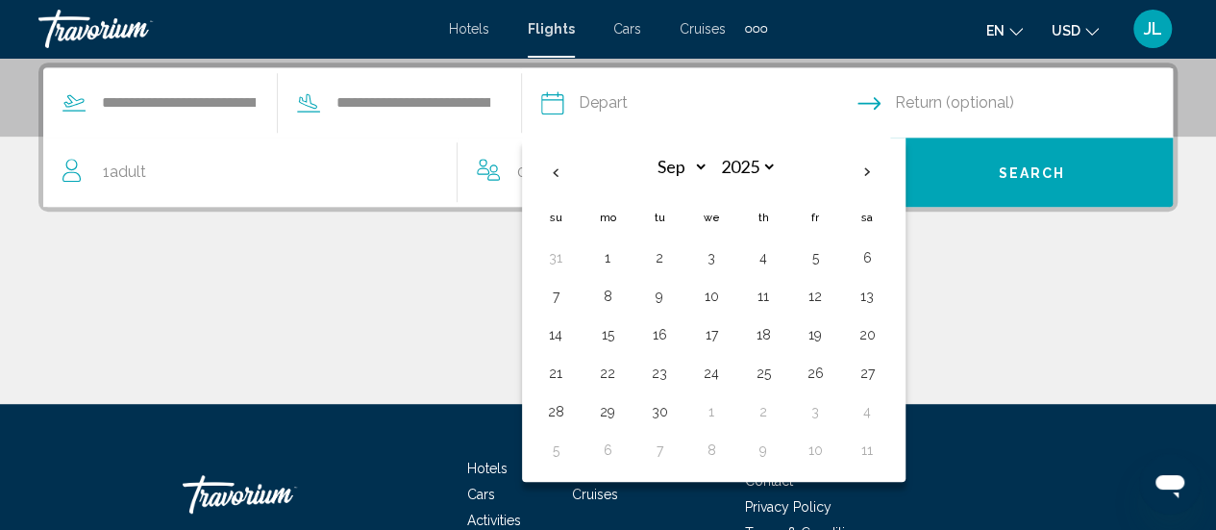
click at [888, 174] on th "Next month" at bounding box center [867, 172] width 52 height 42
select select "*"
click at [882, 257] on button "4" at bounding box center [867, 257] width 31 height 27
type input "**********"
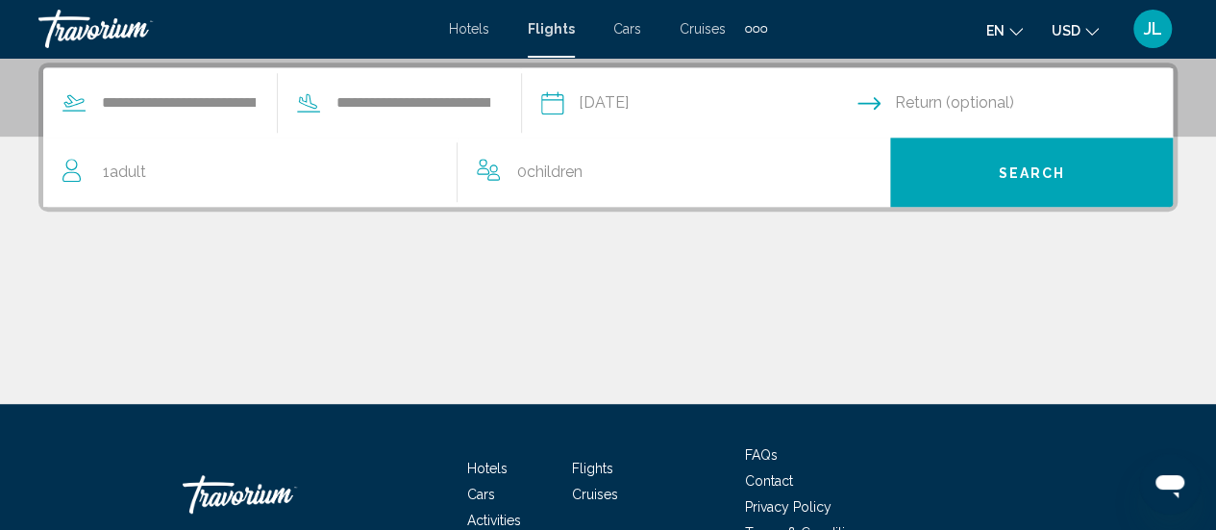
click at [949, 99] on input "Return date" at bounding box center [1019, 105] width 324 height 75
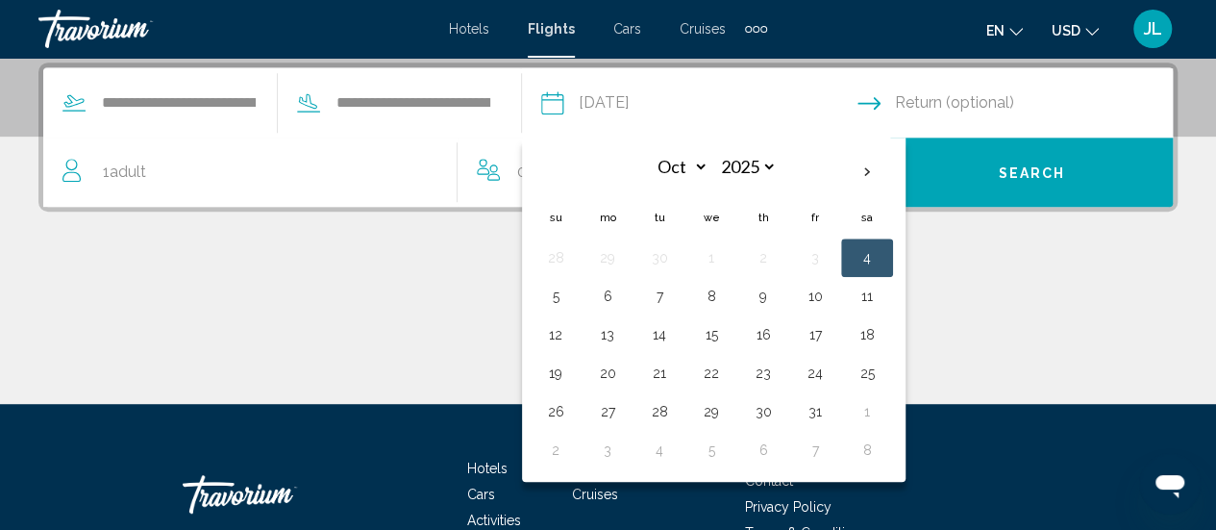
click at [882, 289] on button "11" at bounding box center [867, 296] width 31 height 27
type input "**********"
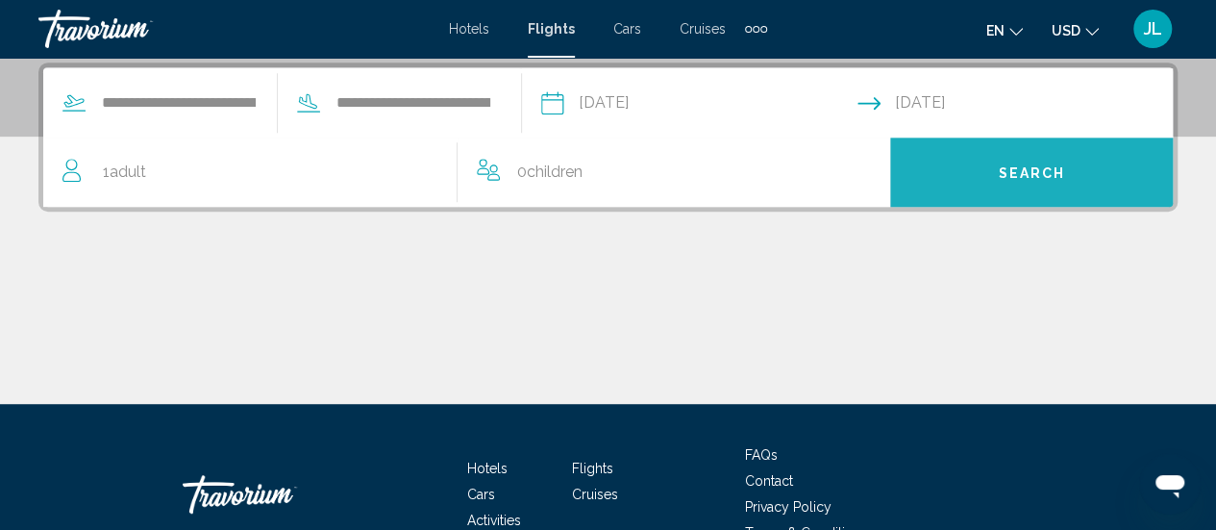
click at [988, 172] on button "Search" at bounding box center [1031, 171] width 283 height 69
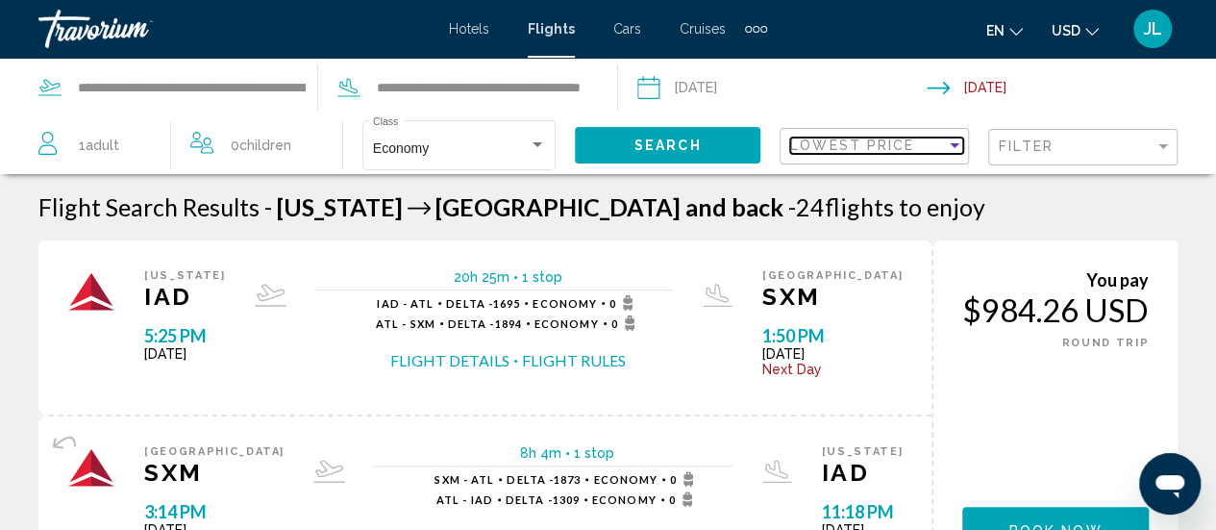
click at [913, 146] on div "Lowest Price" at bounding box center [868, 144] width 156 height 15
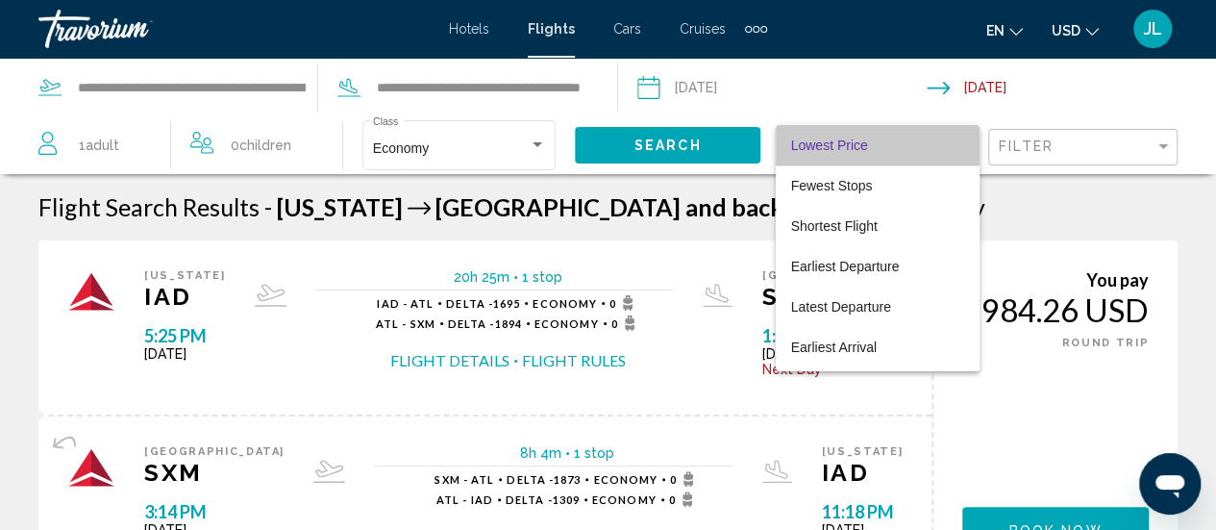
click at [886, 152] on span "Lowest Price" at bounding box center [877, 145] width 173 height 40
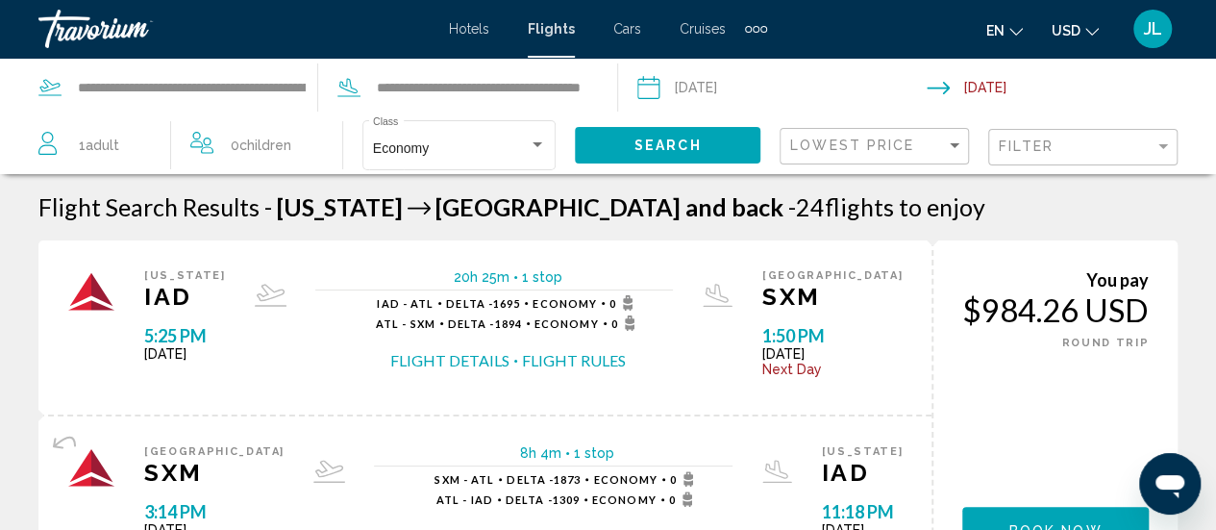
click at [957, 220] on div "Flight Search Results - Washington St Maarten and back - 24 flights to enjoy" at bounding box center [607, 206] width 1139 height 29
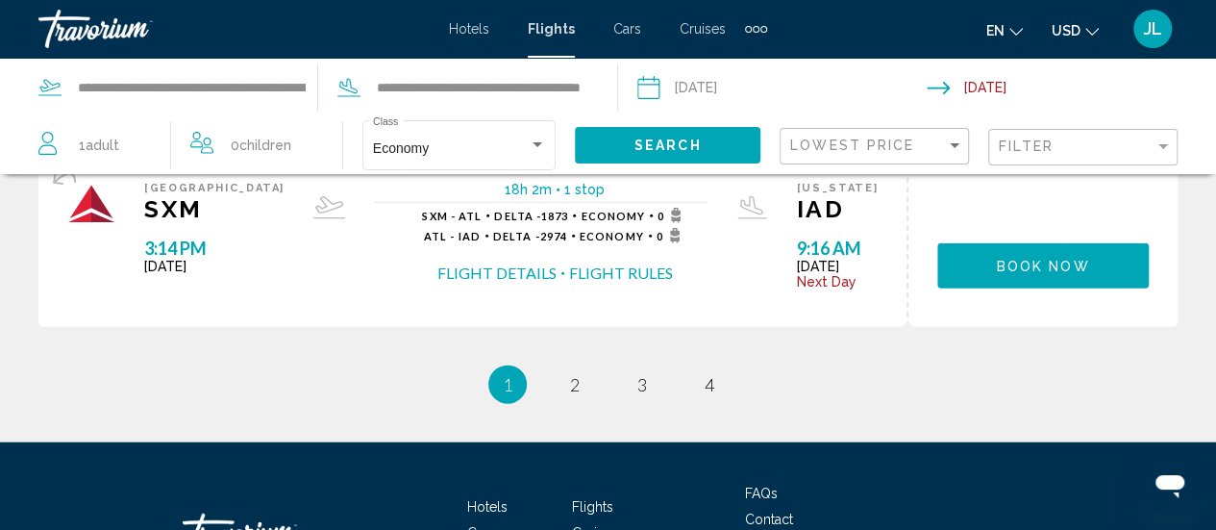
scroll to position [2204, 0]
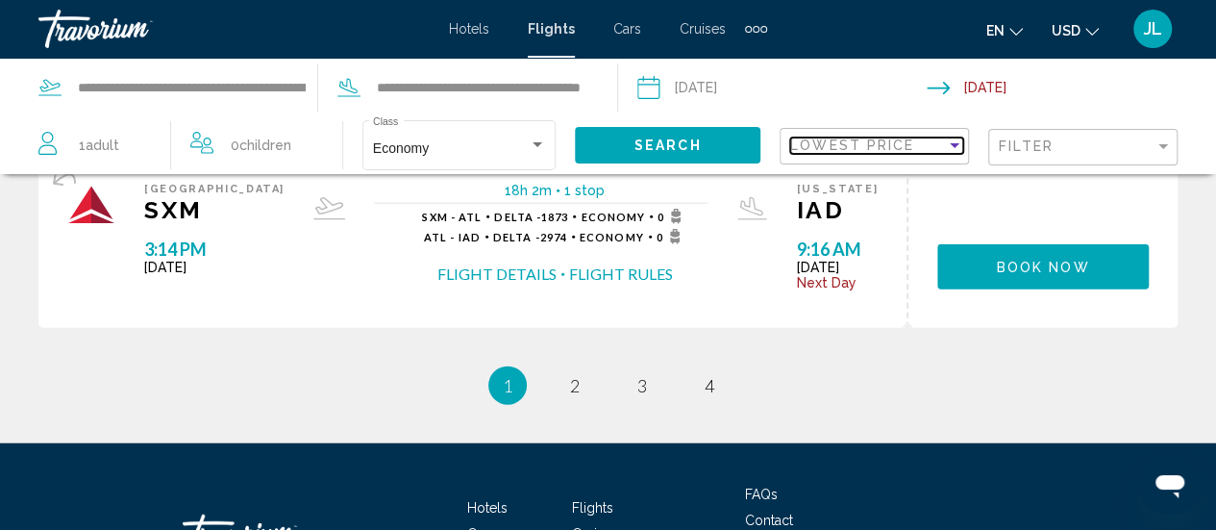
click at [844, 152] on span "Lowest Price" at bounding box center [852, 144] width 124 height 15
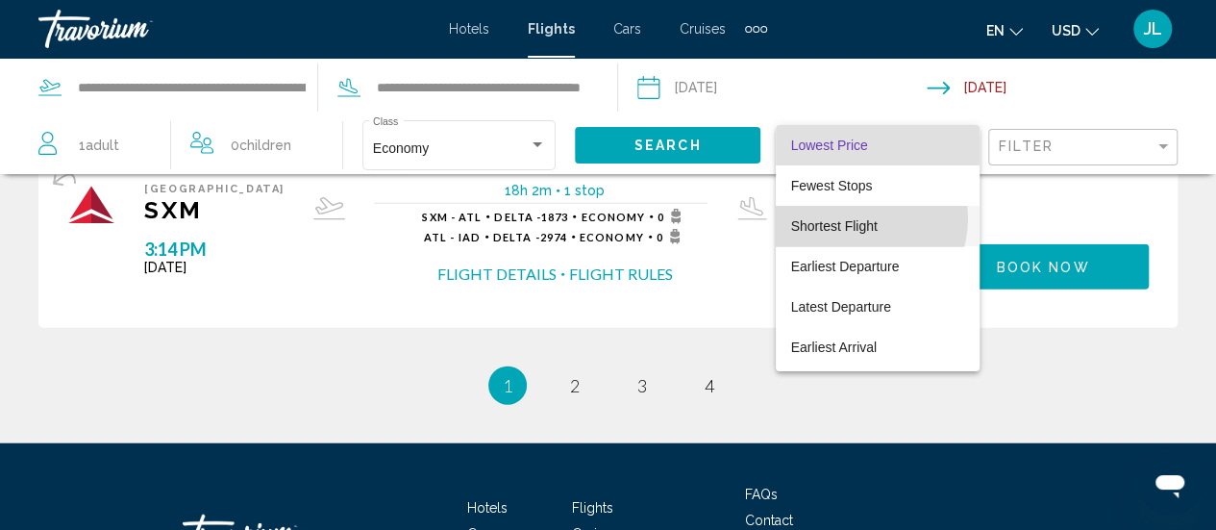
click at [855, 193] on span "Shortest Flight" at bounding box center [832, 185] width 82 height 15
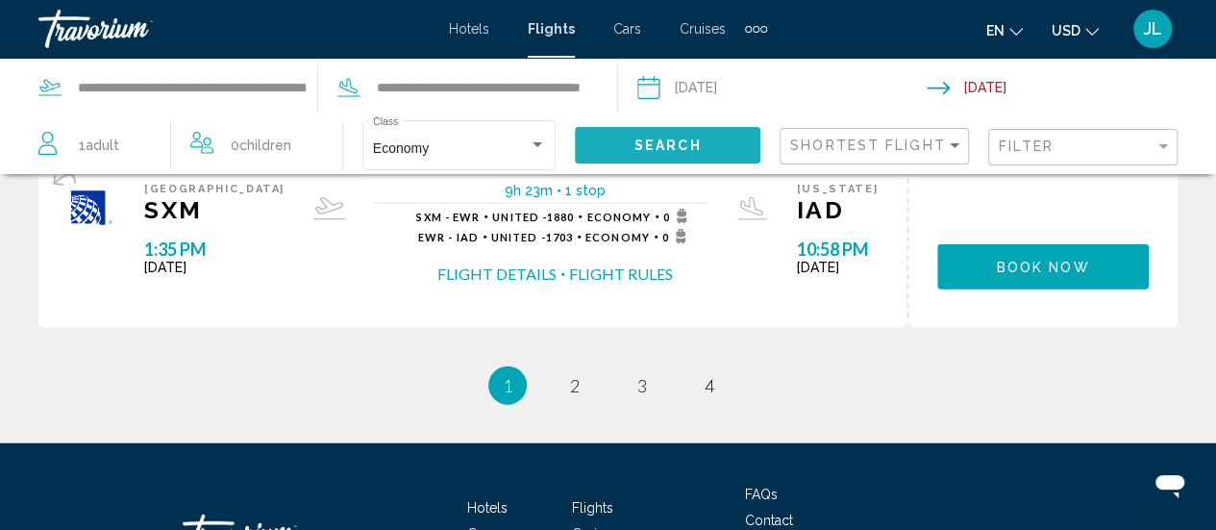
click at [711, 145] on button "Search" at bounding box center [667, 145] width 185 height 36
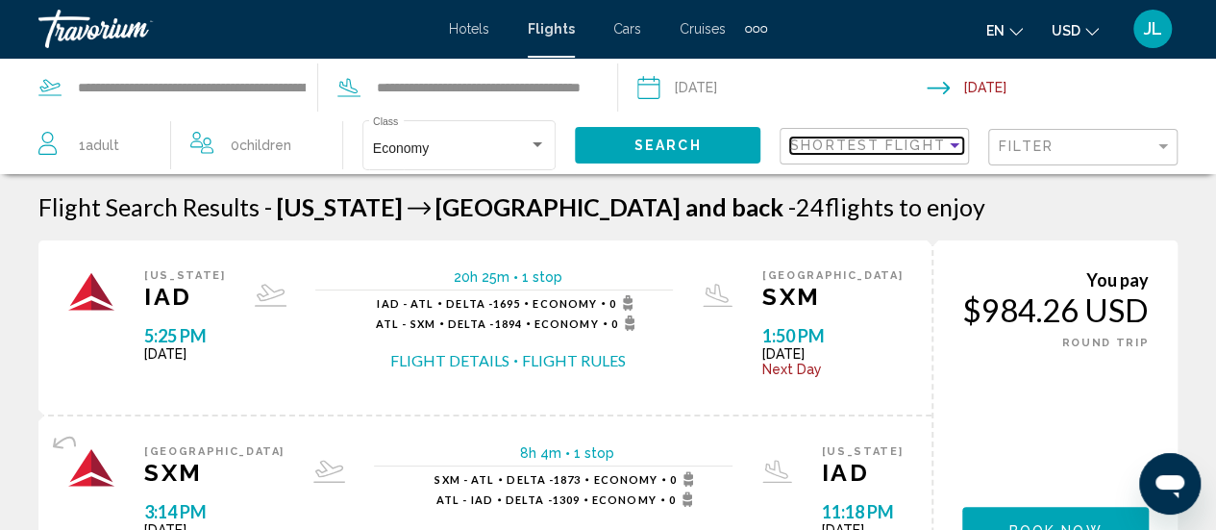
click at [954, 146] on div "Sort by" at bounding box center [955, 145] width 10 height 5
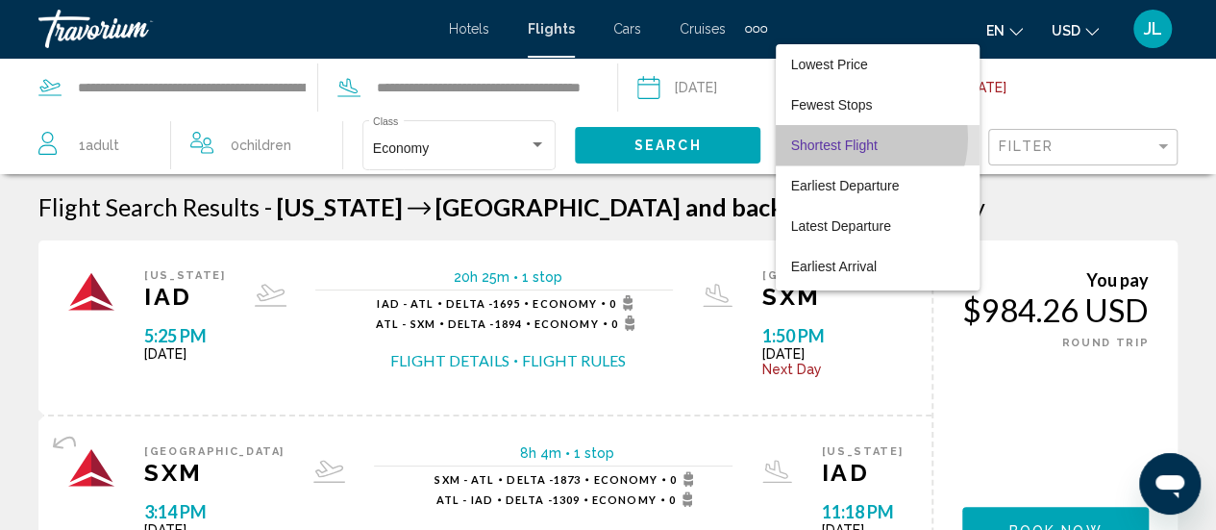
click at [852, 137] on span "Shortest Flight" at bounding box center [834, 144] width 86 height 15
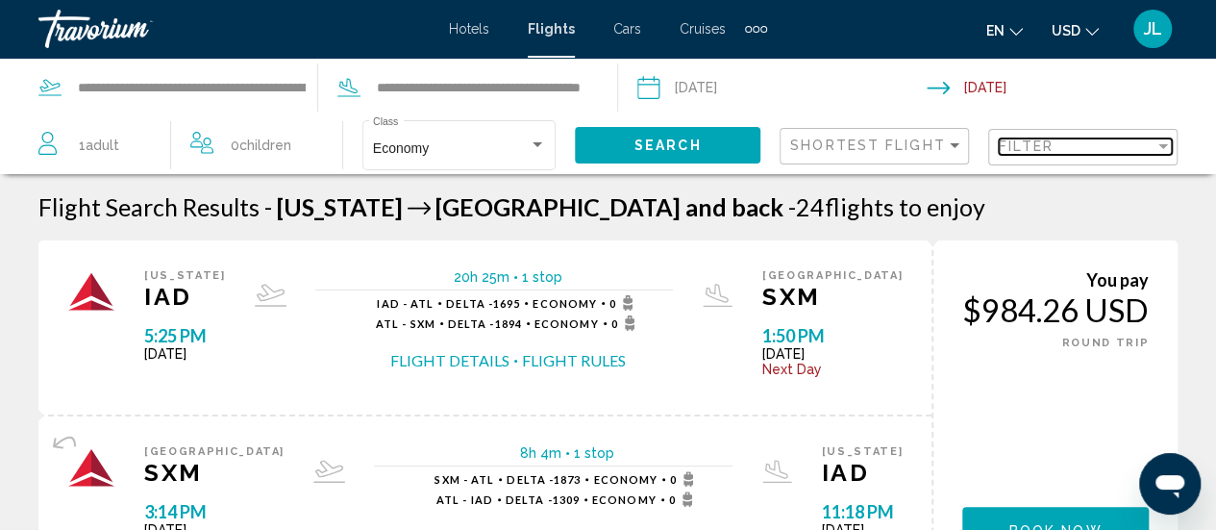
click at [1026, 152] on span "Filter" at bounding box center [1026, 145] width 55 height 15
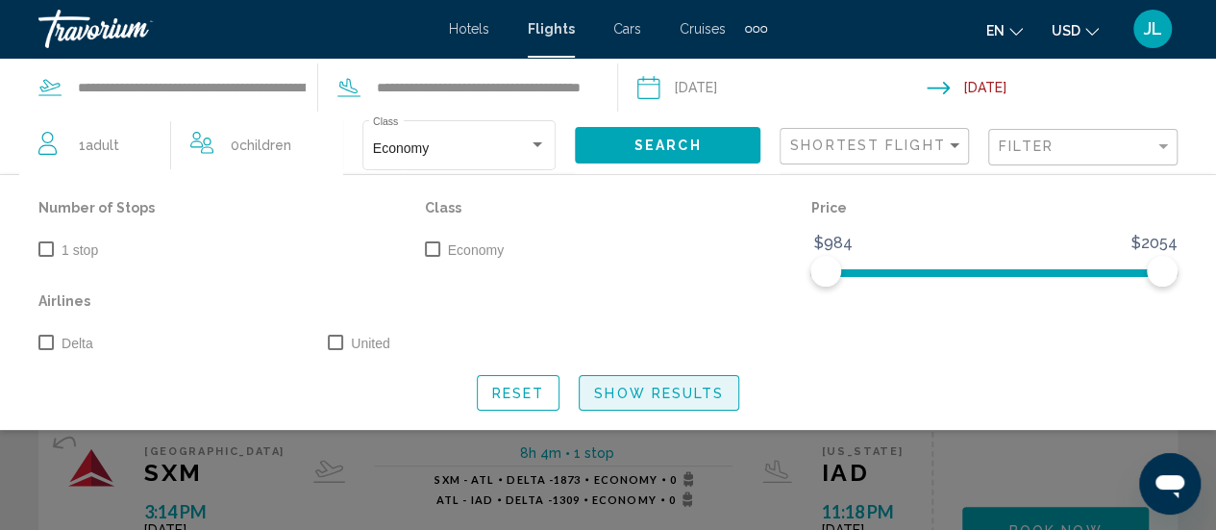
click at [660, 392] on span "Show Results" at bounding box center [659, 392] width 130 height 15
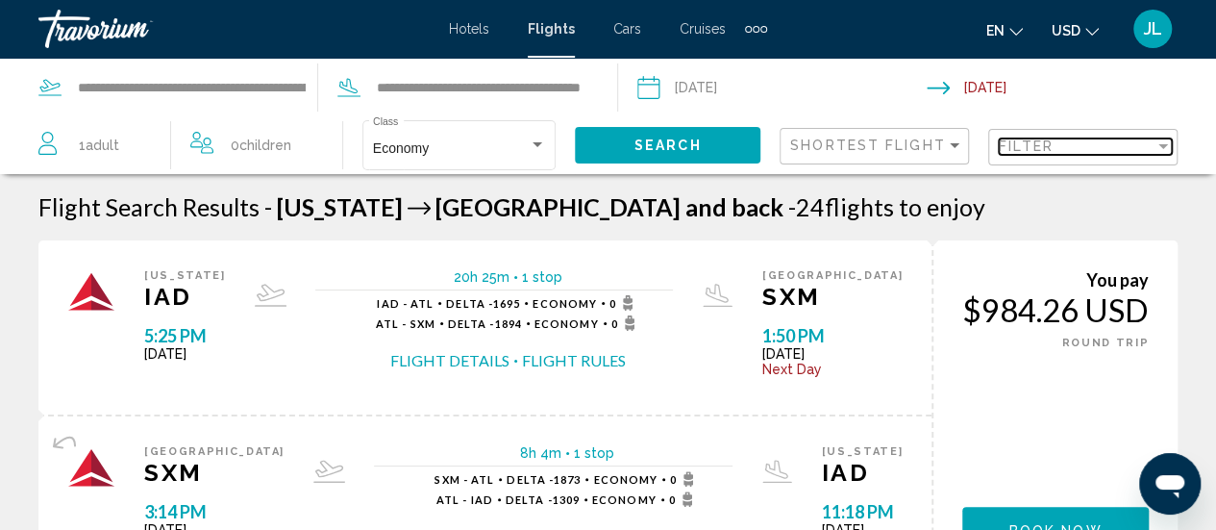
click at [1013, 147] on span "Filter" at bounding box center [1026, 145] width 55 height 15
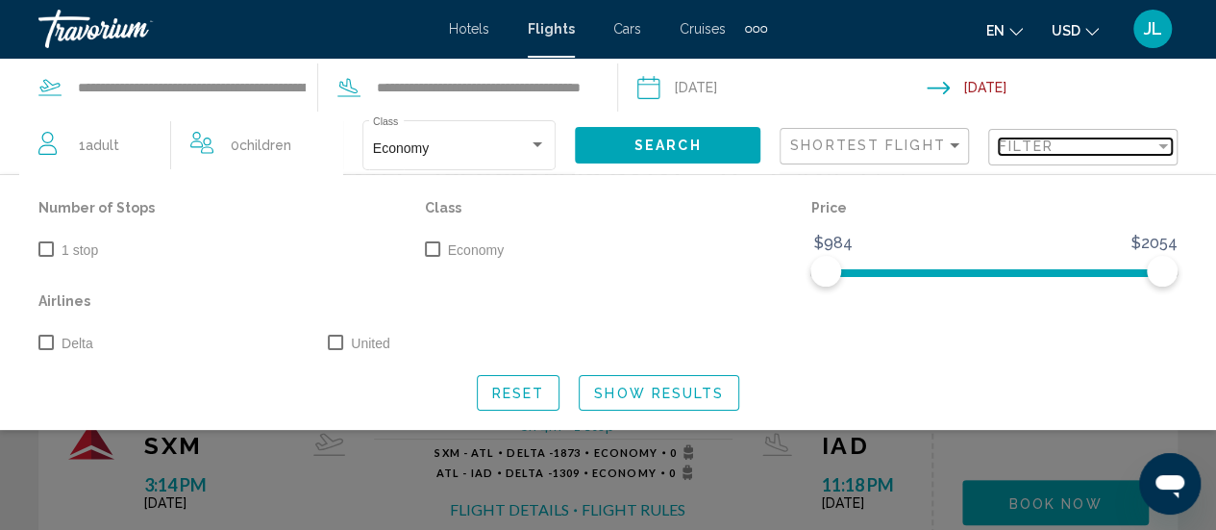
scroll to position [26, 0]
click at [1118, 146] on div "Filter" at bounding box center [1077, 145] width 156 height 15
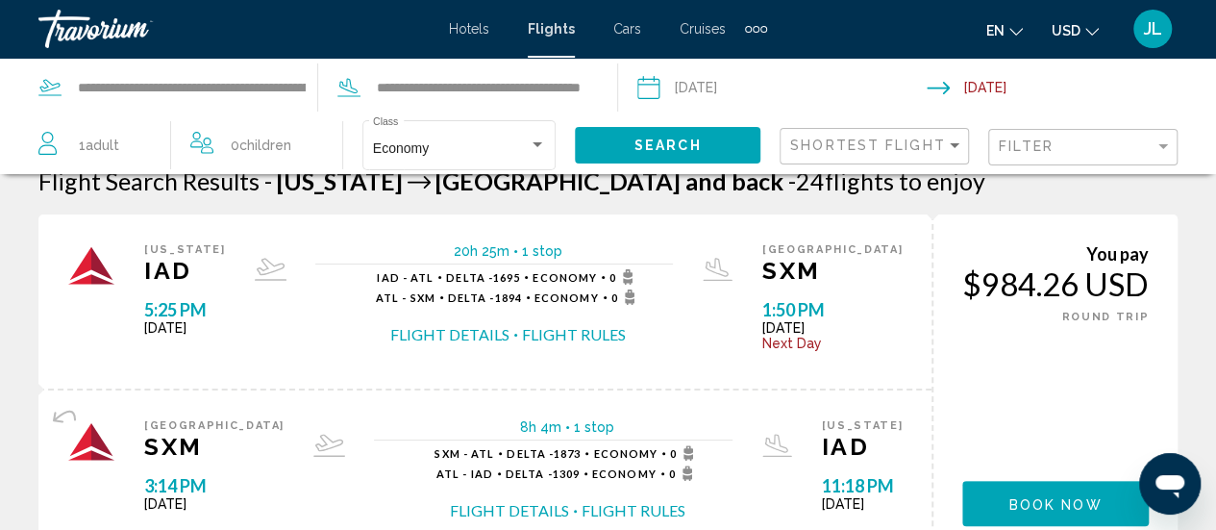
click at [671, 145] on span "Search" at bounding box center [667, 145] width 67 height 15
click at [544, 145] on div "Search widget" at bounding box center [537, 144] width 17 height 15
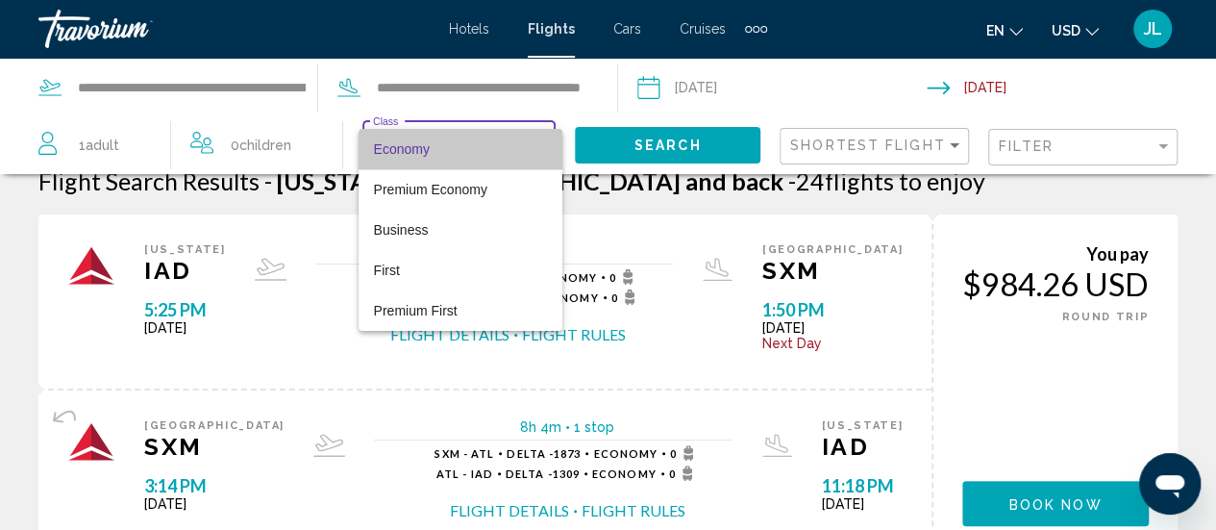
click at [544, 145] on span "Economy" at bounding box center [460, 149] width 173 height 40
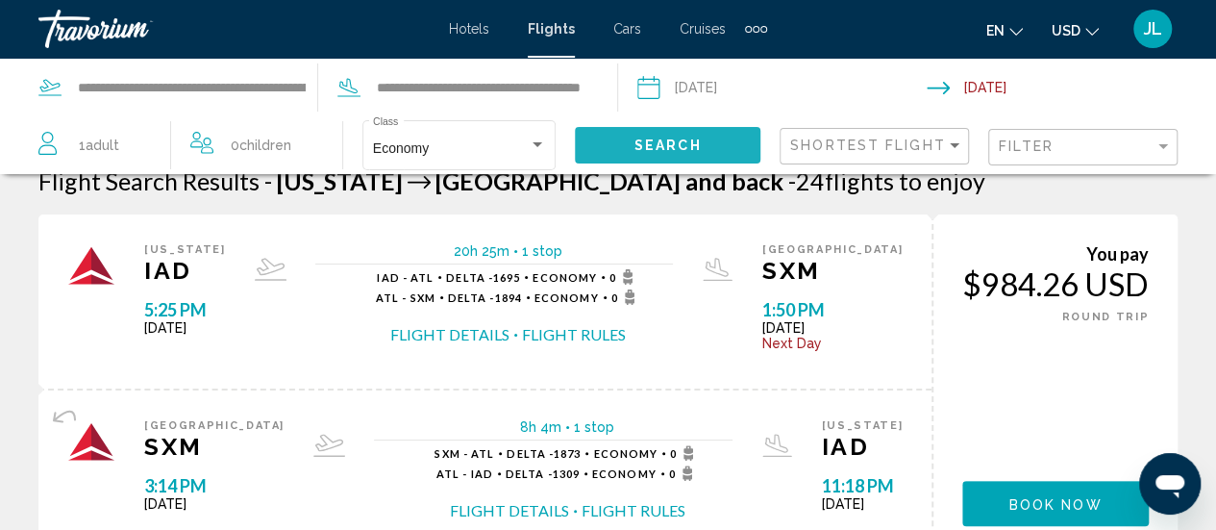
click at [664, 139] on span "Search" at bounding box center [667, 145] width 67 height 15
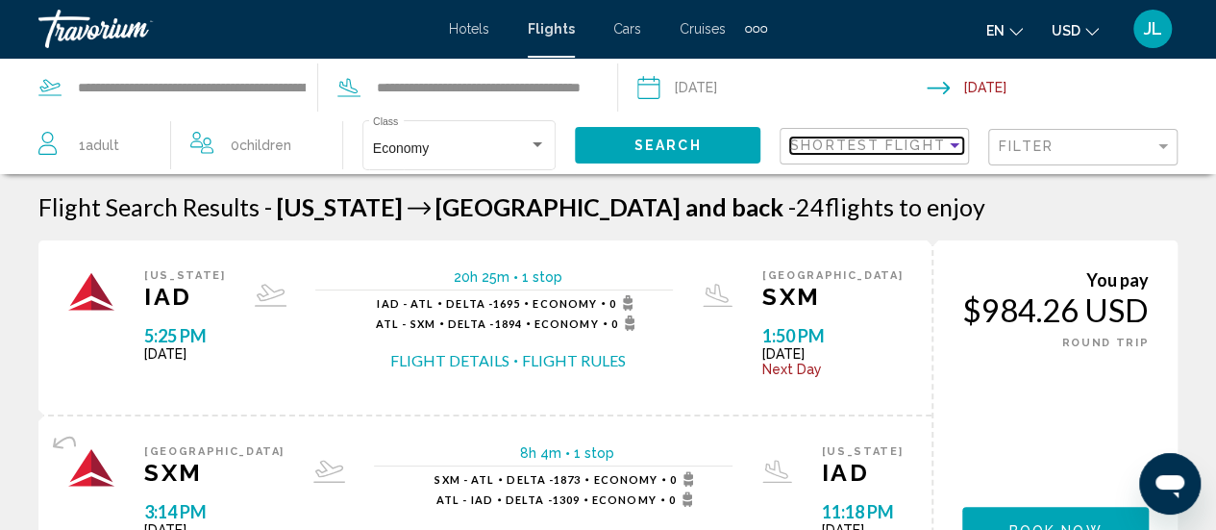
click at [888, 144] on span "Shortest Flight" at bounding box center [868, 144] width 156 height 15
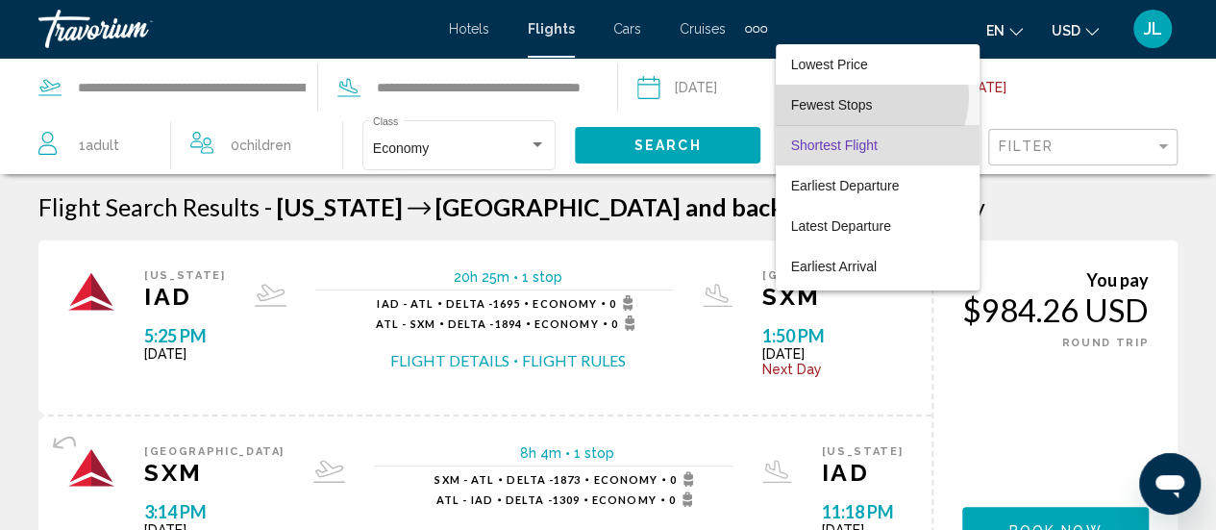
click at [861, 95] on span "Fewest Stops" at bounding box center [877, 105] width 173 height 40
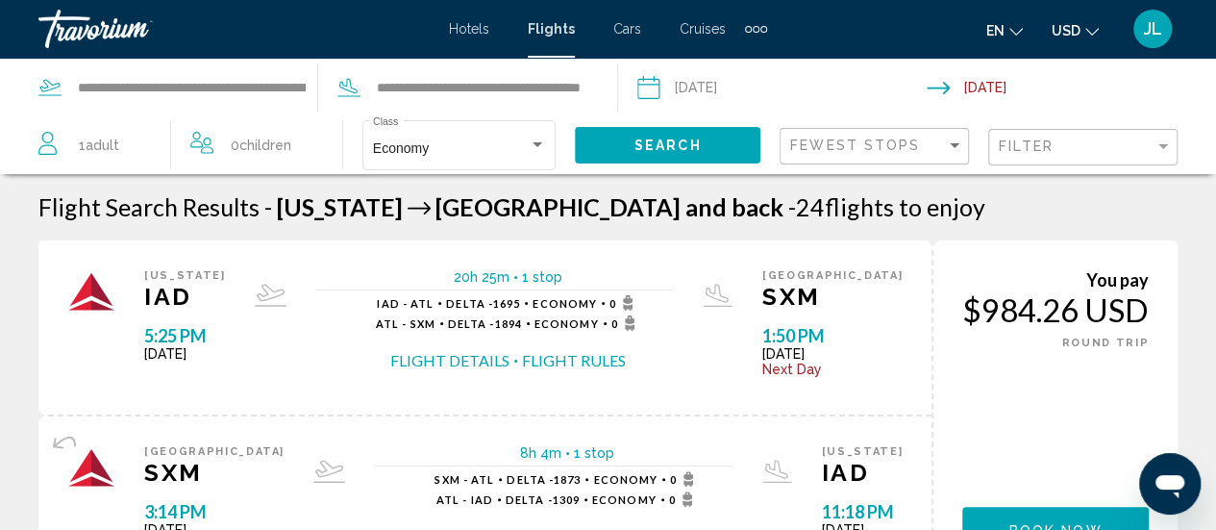
click at [891, 153] on div "Fewest Stops" at bounding box center [876, 147] width 173 height 36
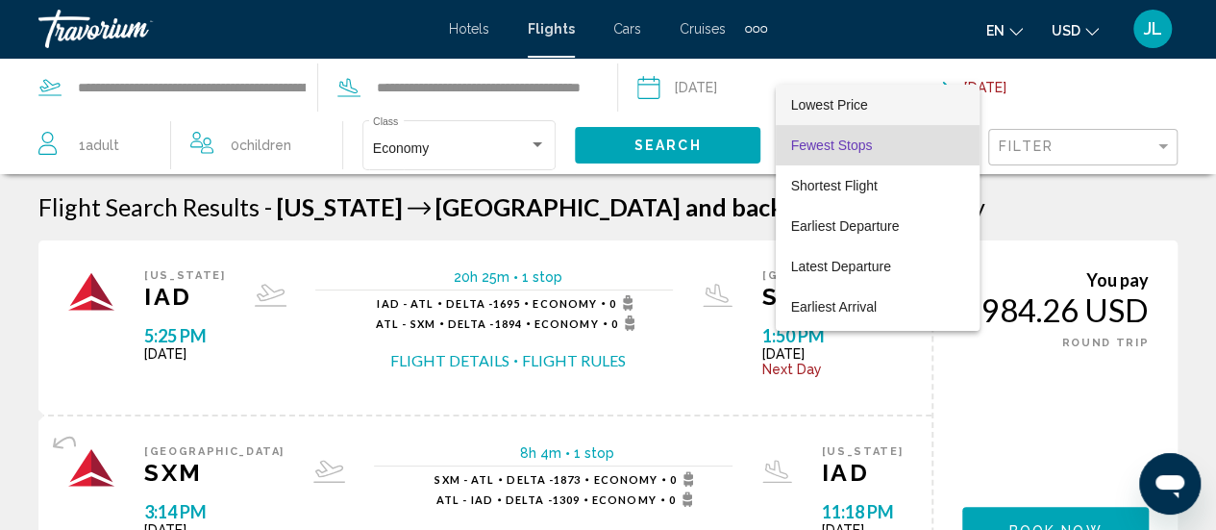
click at [856, 116] on span "Lowest Price" at bounding box center [877, 105] width 173 height 40
